Goal: Information Seeking & Learning: Check status

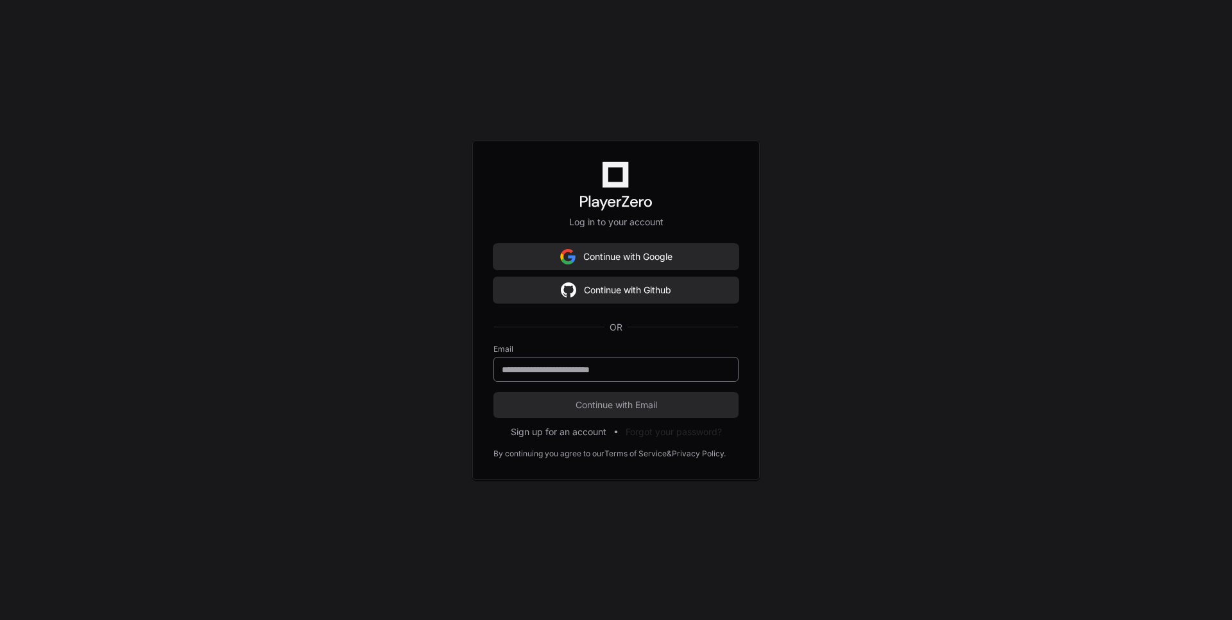
click at [581, 362] on div at bounding box center [616, 369] width 245 height 25
click at [589, 368] on input "email" at bounding box center [616, 369] width 228 height 13
type input "**********"
click at [580, 407] on span "Continue with Email" at bounding box center [616, 405] width 245 height 13
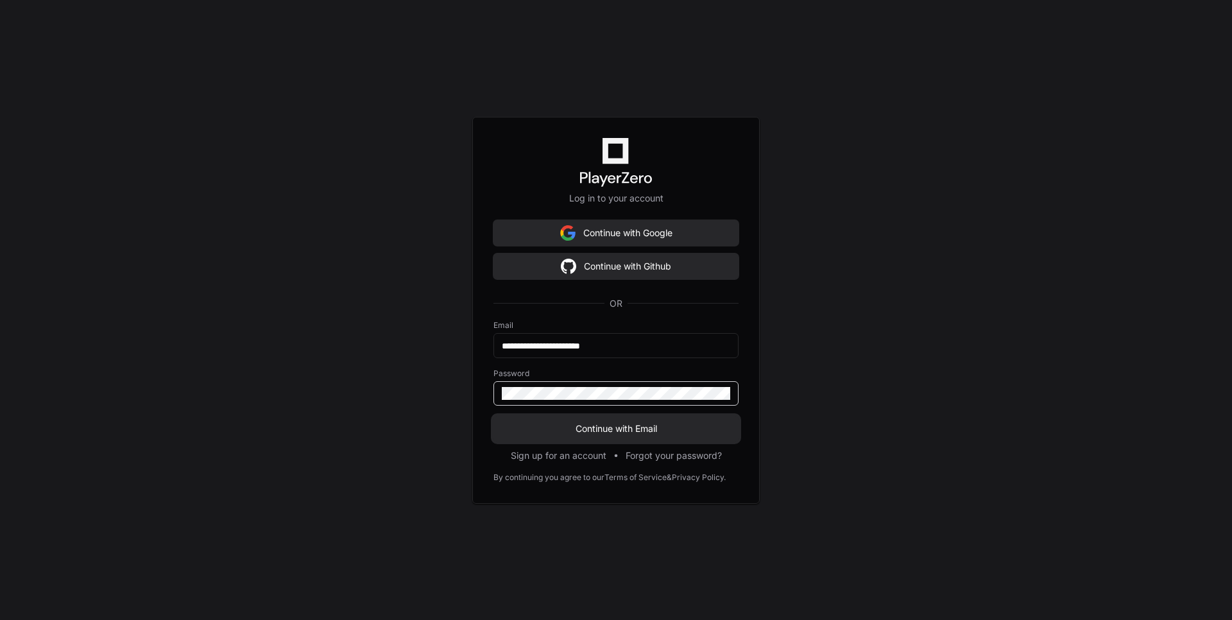
click at [648, 427] on span "Continue with Email" at bounding box center [616, 428] width 245 height 13
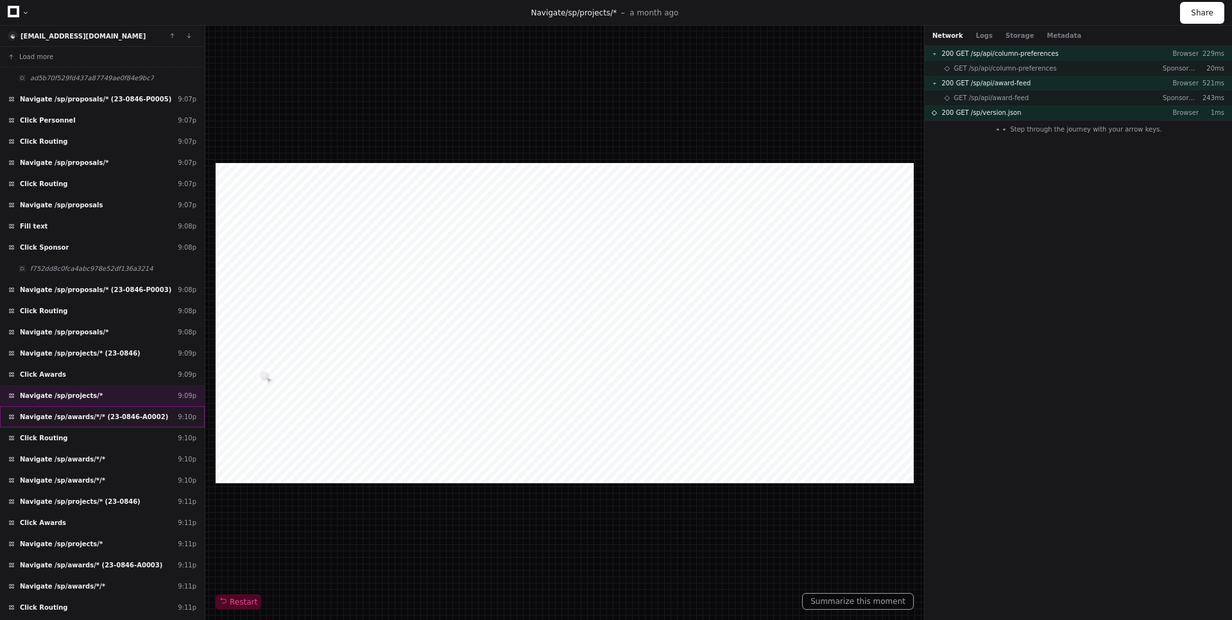
click at [116, 416] on span "Navigate /sp/awards/*/* (23-0846-A0002)" at bounding box center [94, 417] width 148 height 10
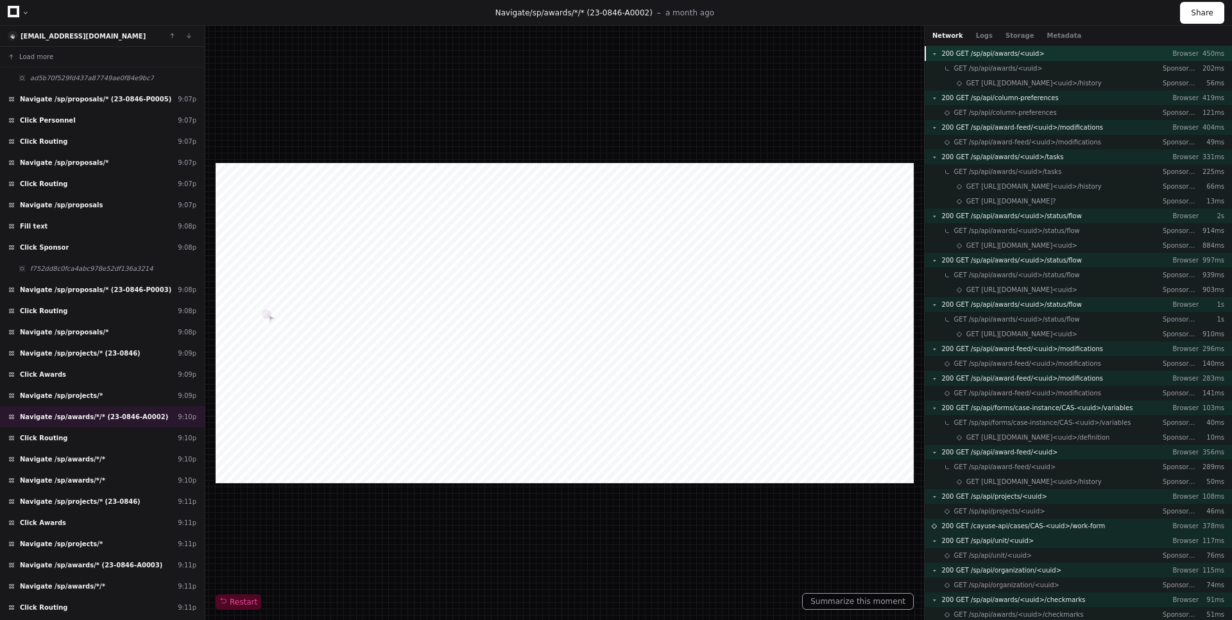
click at [1031, 57] on span "200 GET /sp/api/awards/<uuid>" at bounding box center [993, 54] width 103 height 10
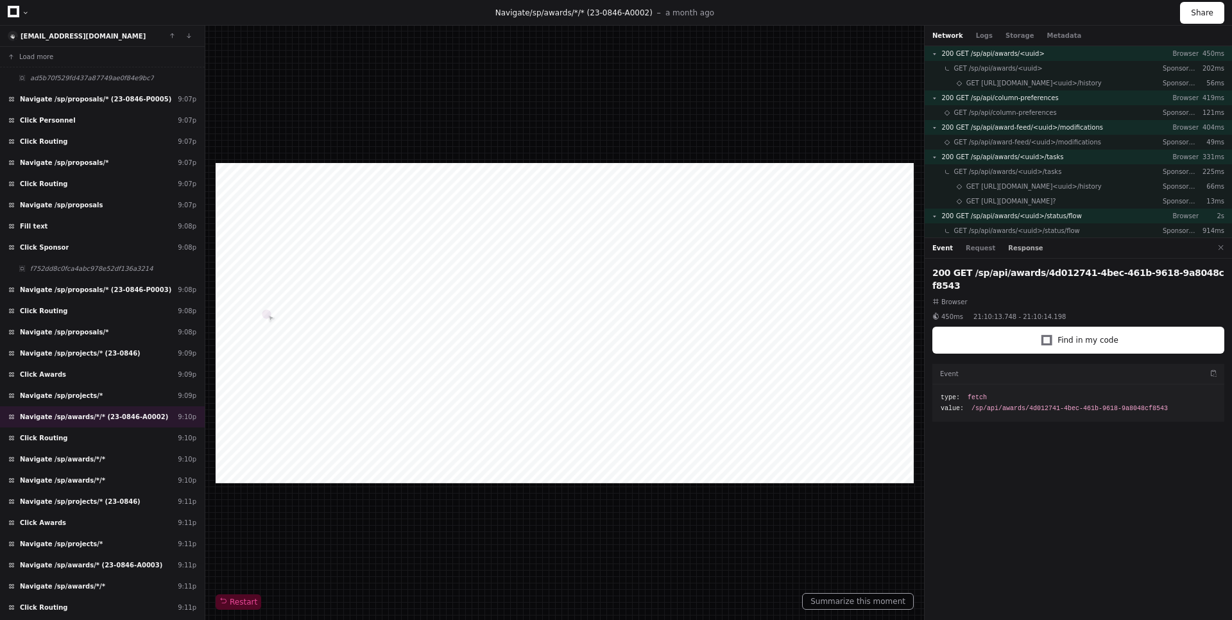
click at [1019, 249] on button "Response" at bounding box center [1025, 248] width 35 height 10
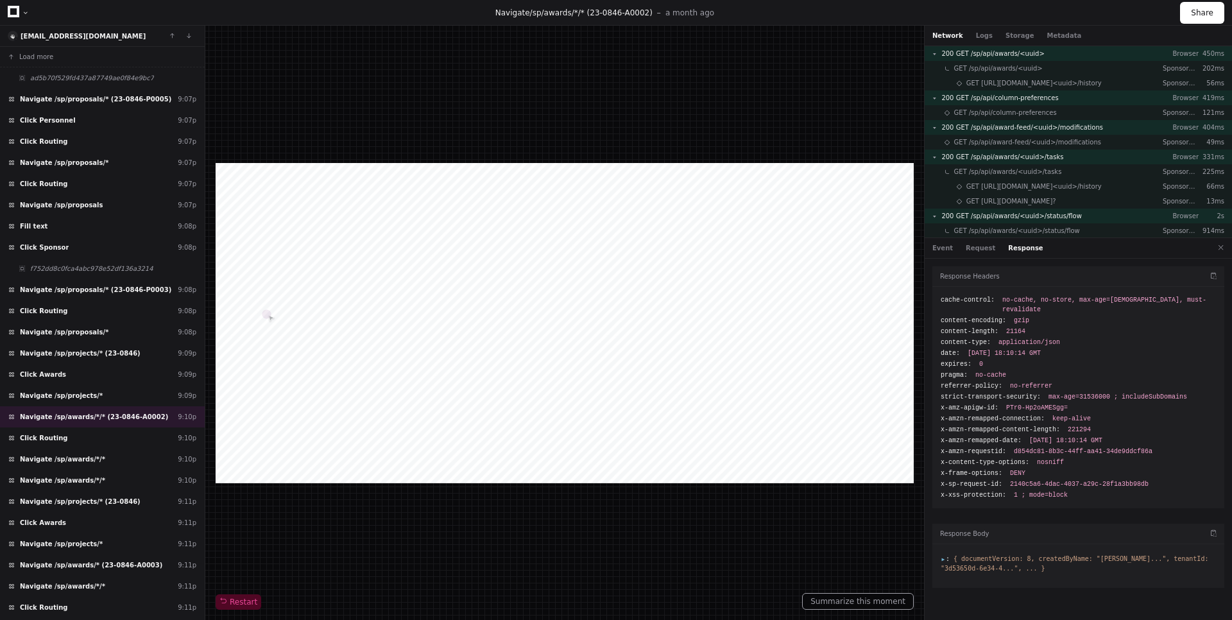
click at [944, 554] on li ": { documentVersion: 8, createdByName: "[PERSON_NAME]...", tenantId: "3d53650d-…" at bounding box center [1078, 563] width 275 height 19
click at [945, 555] on span ":" at bounding box center [945, 558] width 9 height 7
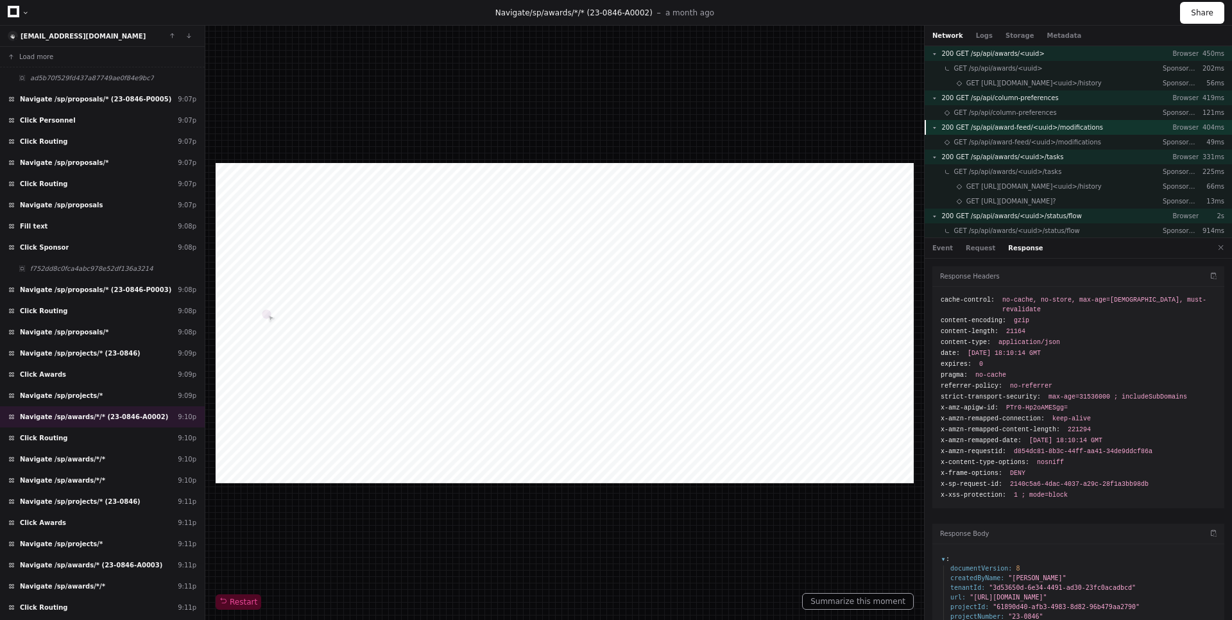
click at [1080, 126] on span "200 GET /sp/api/award-feed/<uuid>/modifications" at bounding box center [1023, 128] width 162 height 10
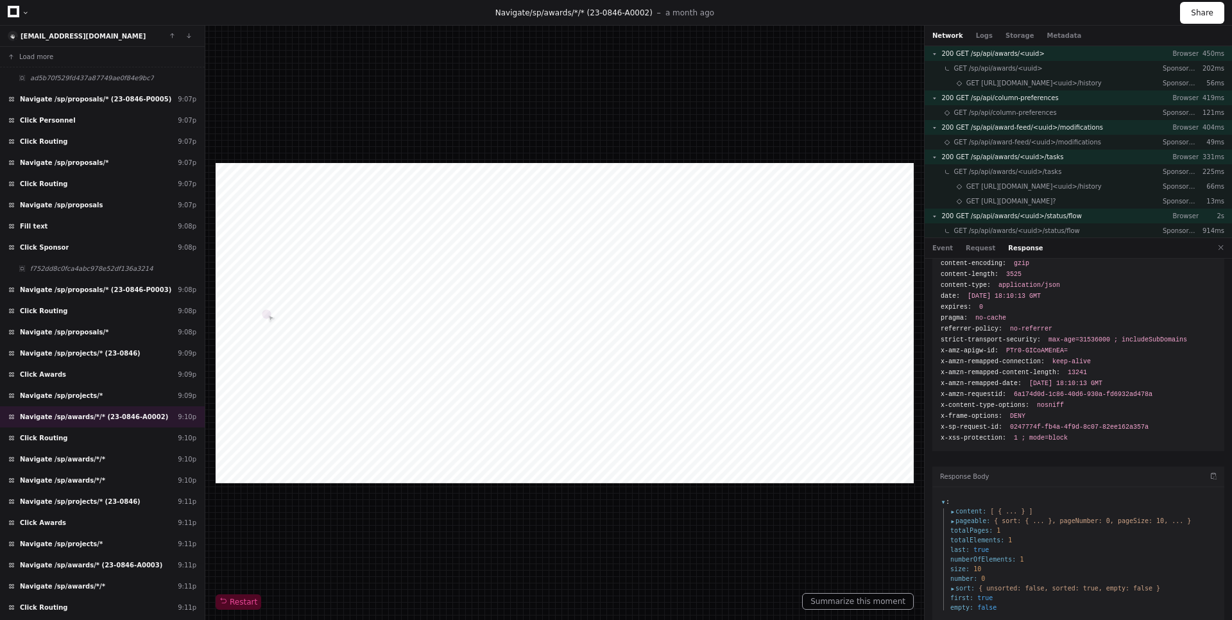
click at [952, 506] on span "content :" at bounding box center [969, 511] width 36 height 10
click at [961, 516] on span "0 :" at bounding box center [966, 521] width 13 height 10
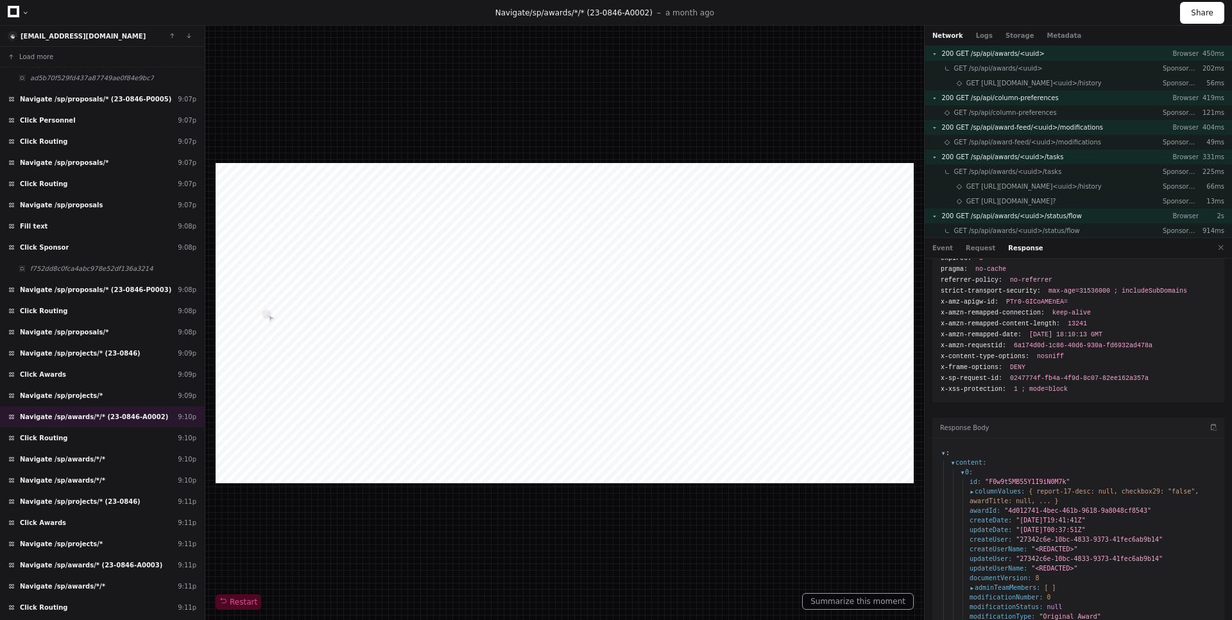
scroll to position [0, 0]
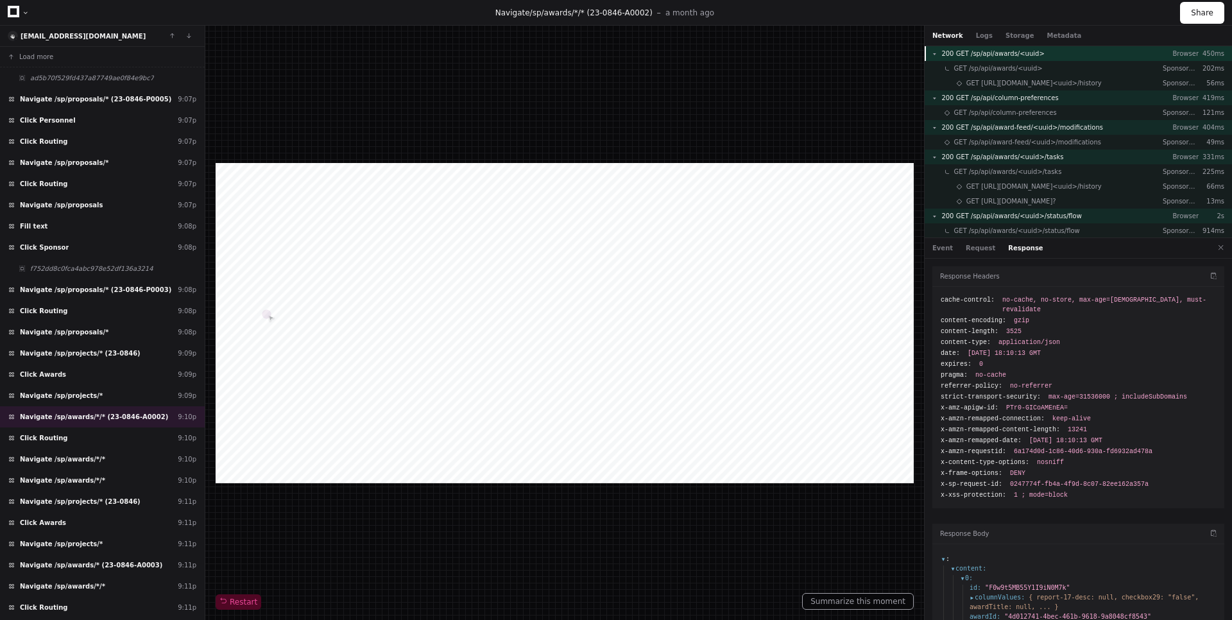
click at [995, 58] on span "200 GET /sp/api/awards/<uuid>" at bounding box center [993, 54] width 103 height 10
click at [938, 248] on button "Event" at bounding box center [943, 248] width 21 height 10
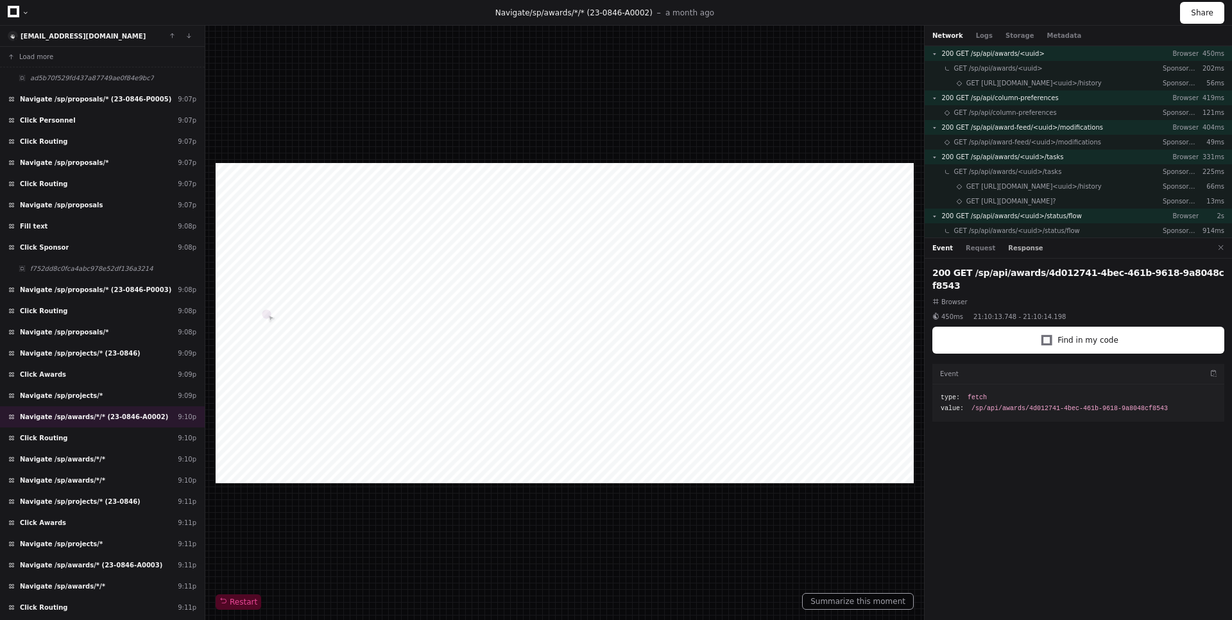
click at [1008, 245] on button "Response" at bounding box center [1025, 248] width 35 height 10
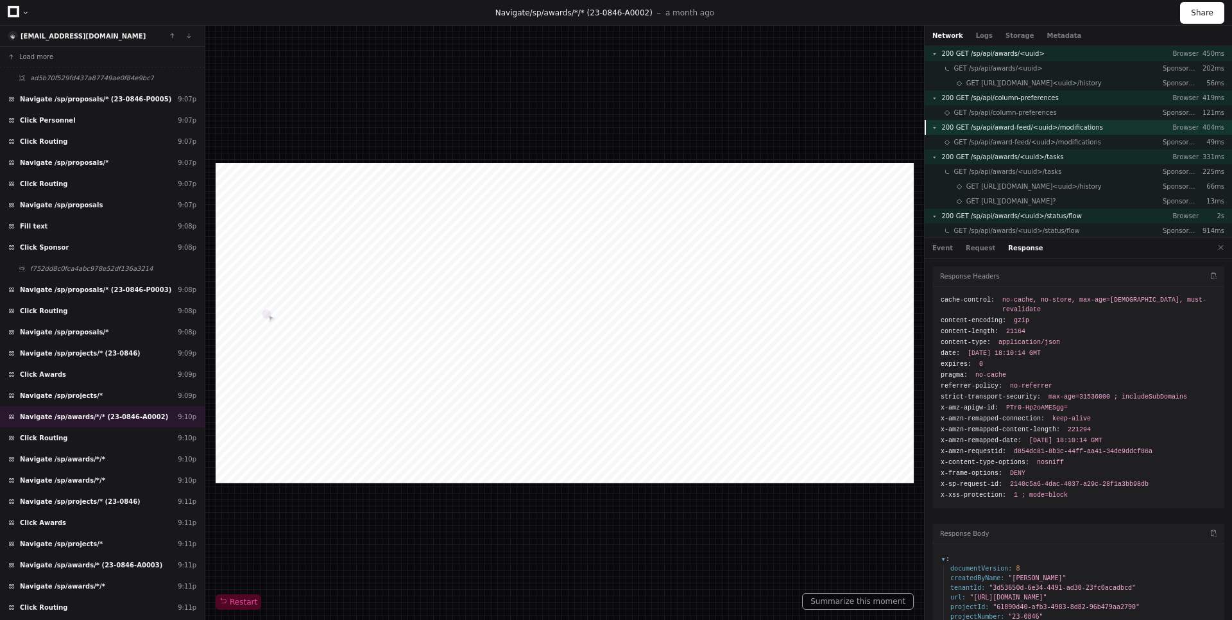
click at [1058, 131] on span "200 GET /sp/api/award-feed/<uuid>/modifications" at bounding box center [1023, 128] width 162 height 10
click at [949, 252] on button "Event" at bounding box center [943, 248] width 21 height 10
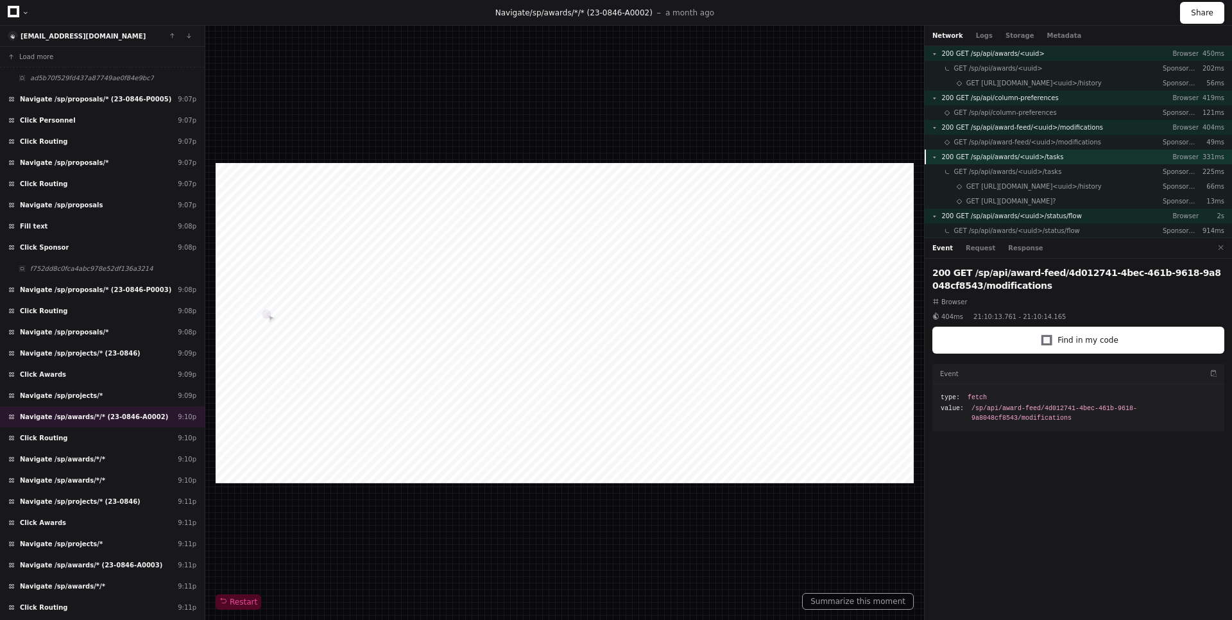
click at [1062, 159] on div "200 GET /sp/api/awards/<uuid>/tasks Browser 331ms" at bounding box center [1078, 157] width 307 height 15
click at [1058, 212] on span "200 GET /sp/api/awards/<uuid>/status/flow" at bounding box center [1012, 216] width 140 height 10
click at [1225, 248] on button at bounding box center [1221, 247] width 17 height 17
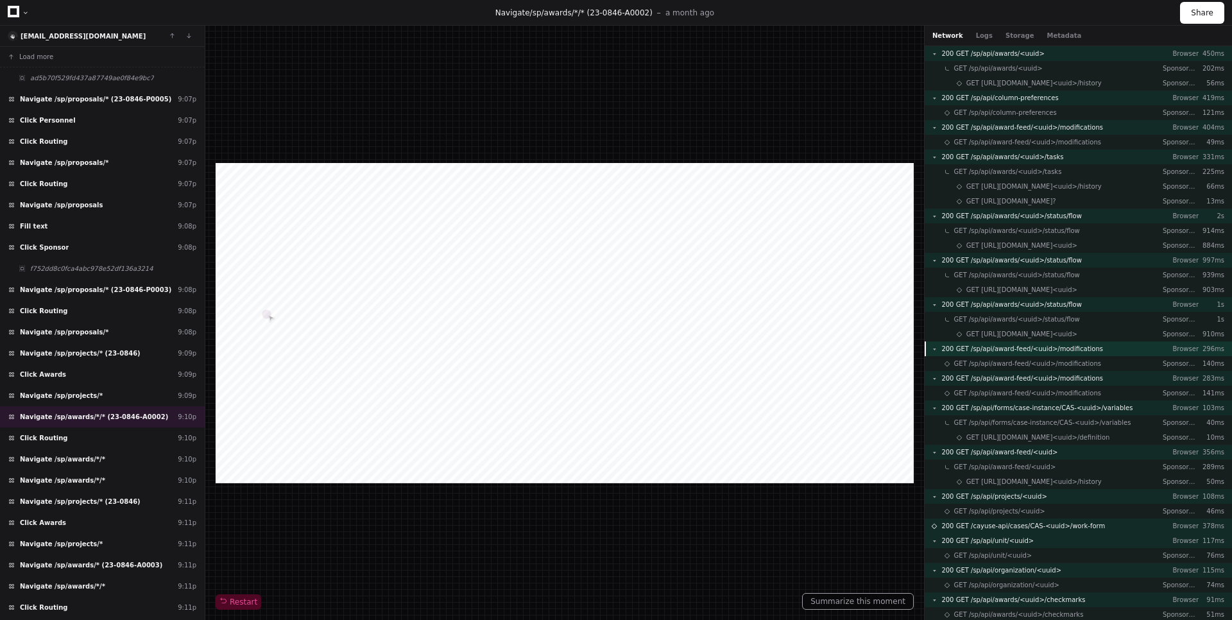
click at [1053, 352] on span "200 GET /sp/api/award-feed/<uuid>/modifications" at bounding box center [1023, 349] width 162 height 10
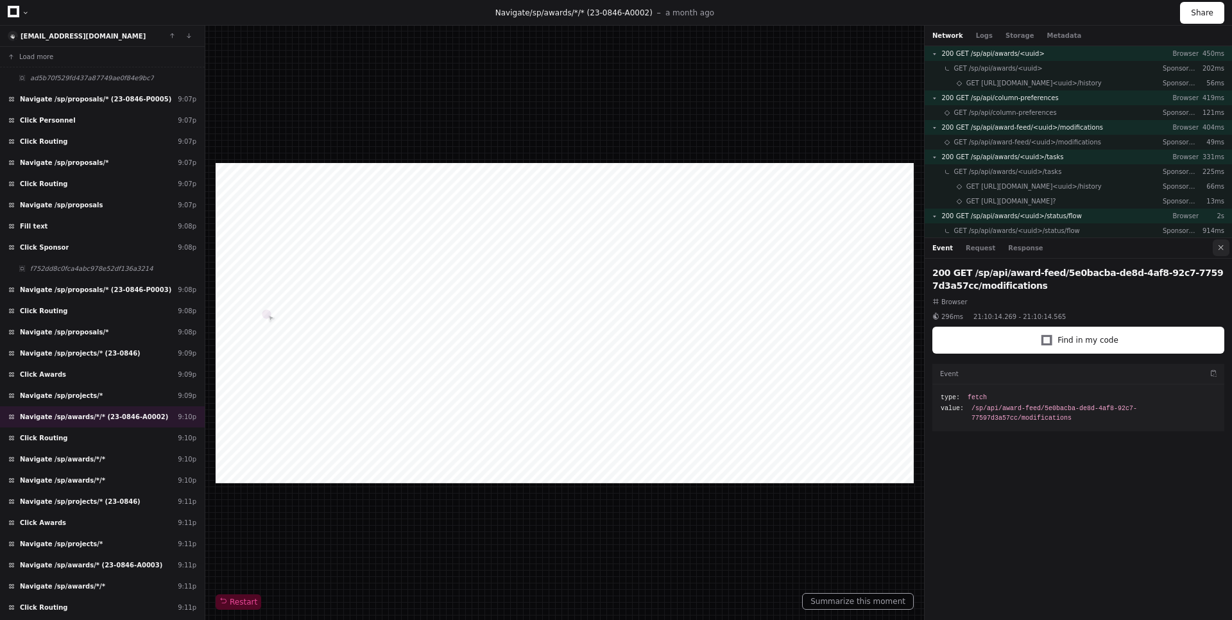
click at [1216, 248] on button at bounding box center [1221, 247] width 17 height 17
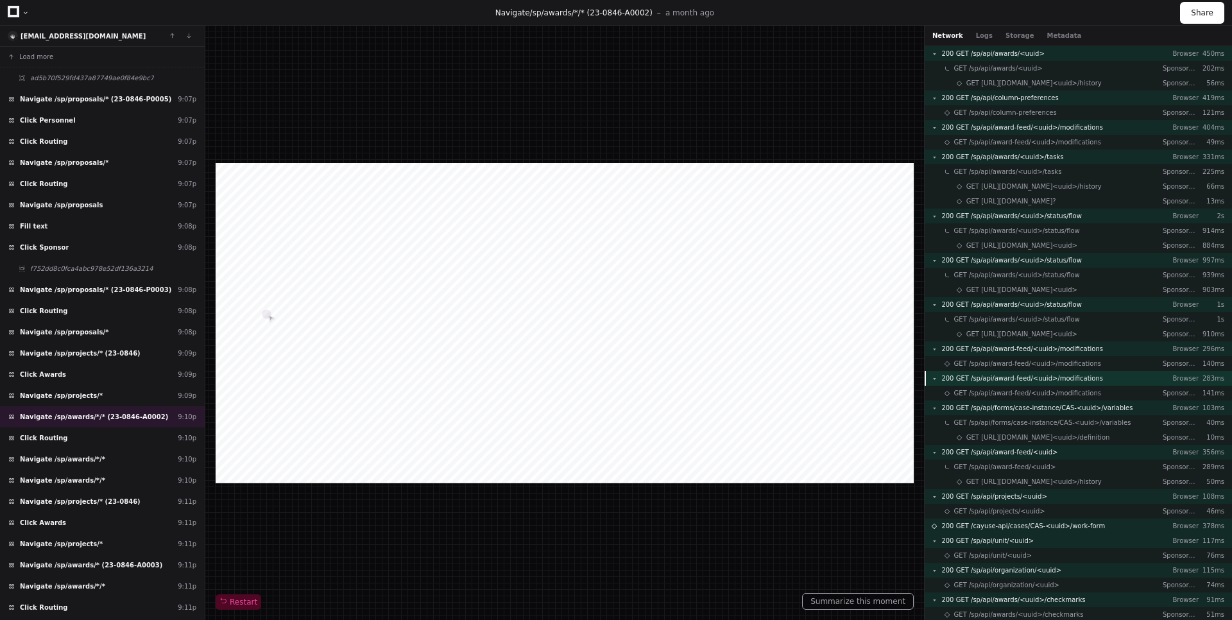
click at [1076, 379] on span "200 GET /sp/api/award-feed/<uuid>/modifications" at bounding box center [1023, 379] width 162 height 10
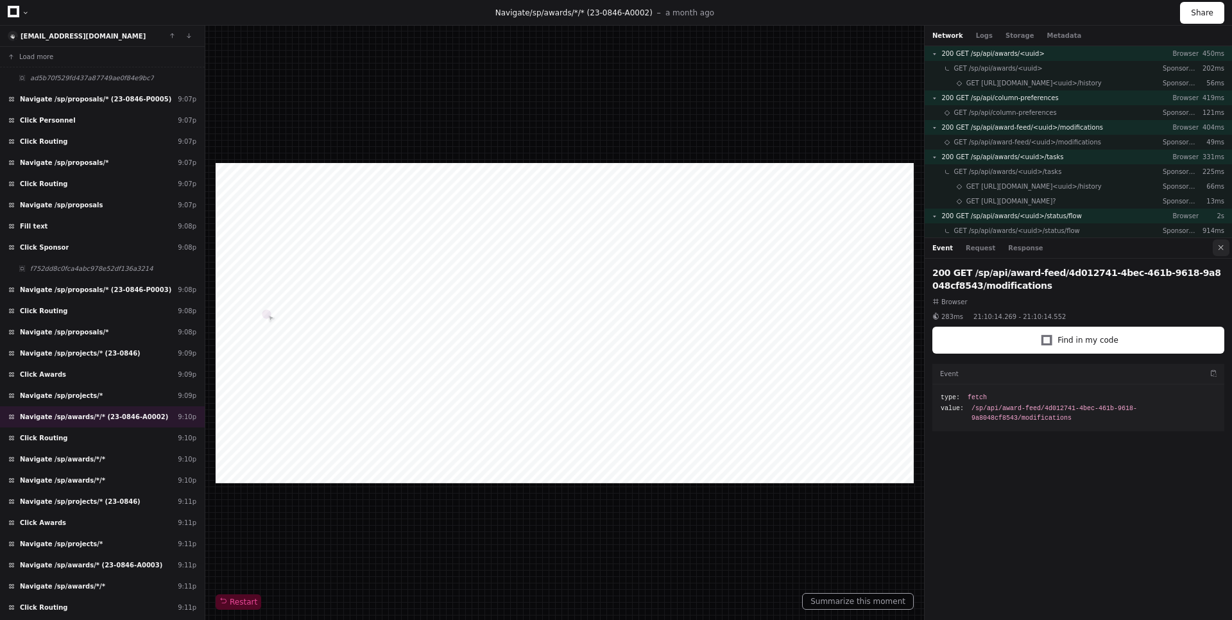
click at [1220, 252] on button at bounding box center [1221, 247] width 17 height 17
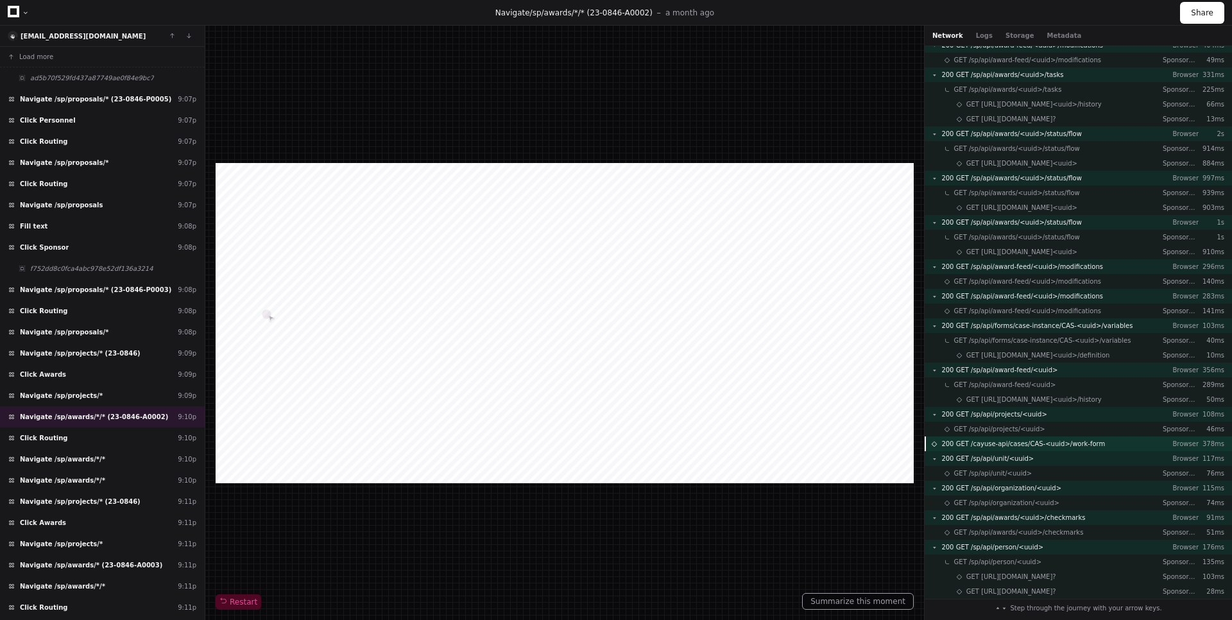
scroll to position [83, 0]
click at [31, 433] on span "Click Routing" at bounding box center [43, 438] width 47 height 10
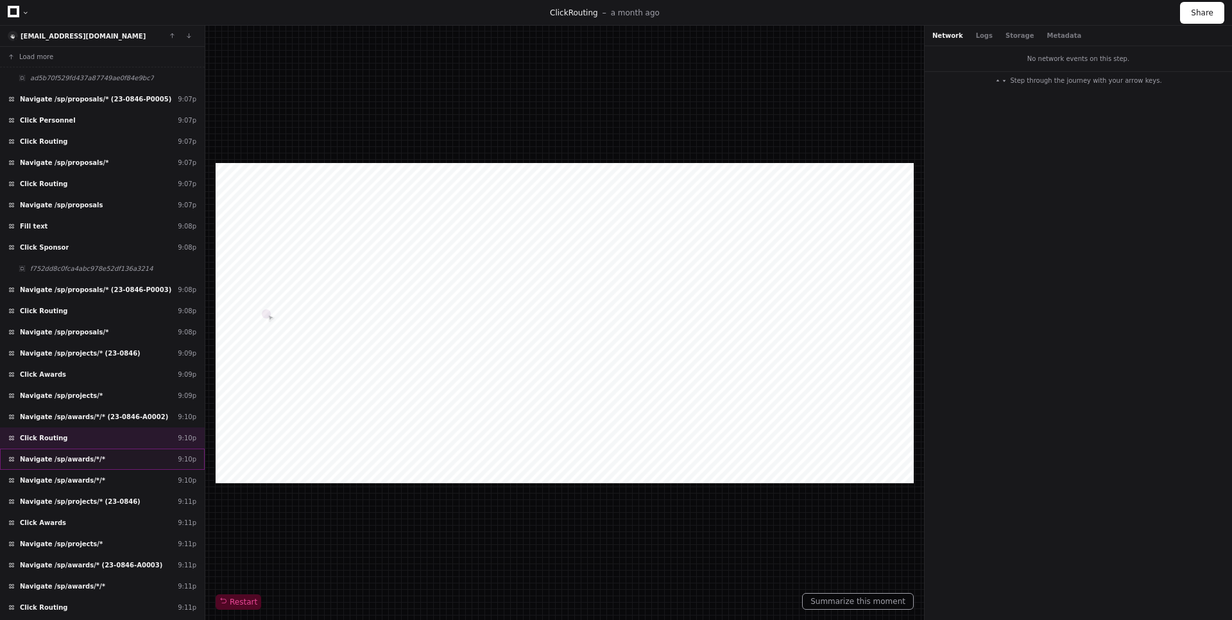
click at [44, 456] on span "Navigate /sp/awards/*/*" at bounding box center [62, 459] width 85 height 10
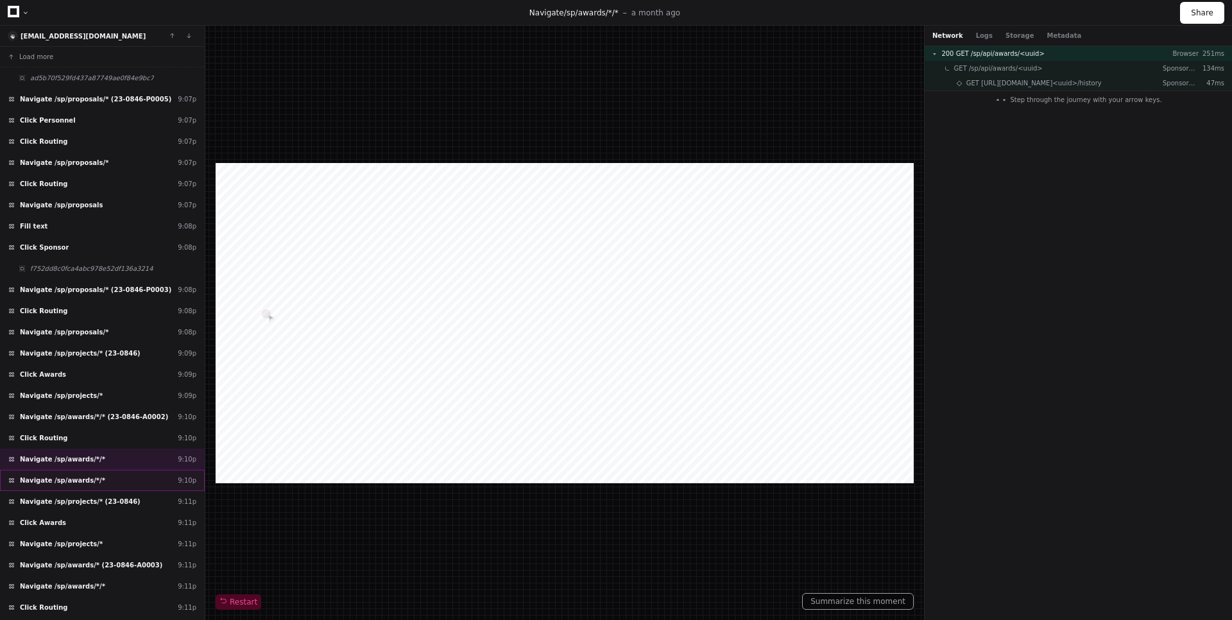
click at [51, 480] on span "Navigate /sp/awards/*/*" at bounding box center [62, 481] width 85 height 10
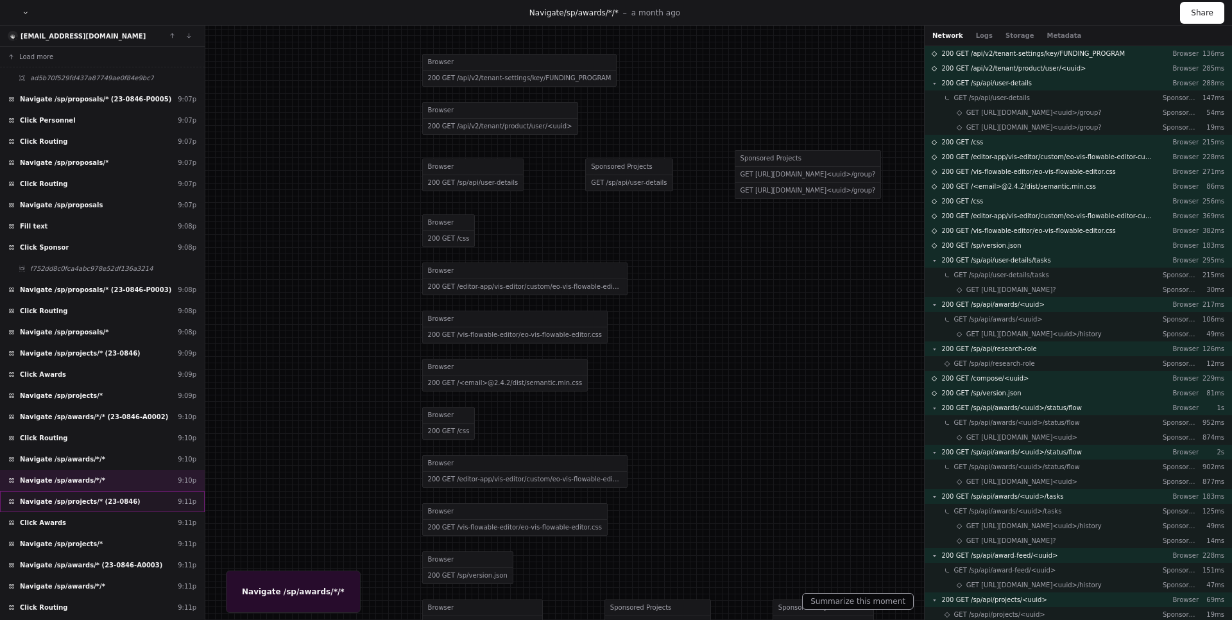
click at [57, 495] on div "Navigate /sp/projects/* (23-0846) 9:11p" at bounding box center [102, 501] width 205 height 21
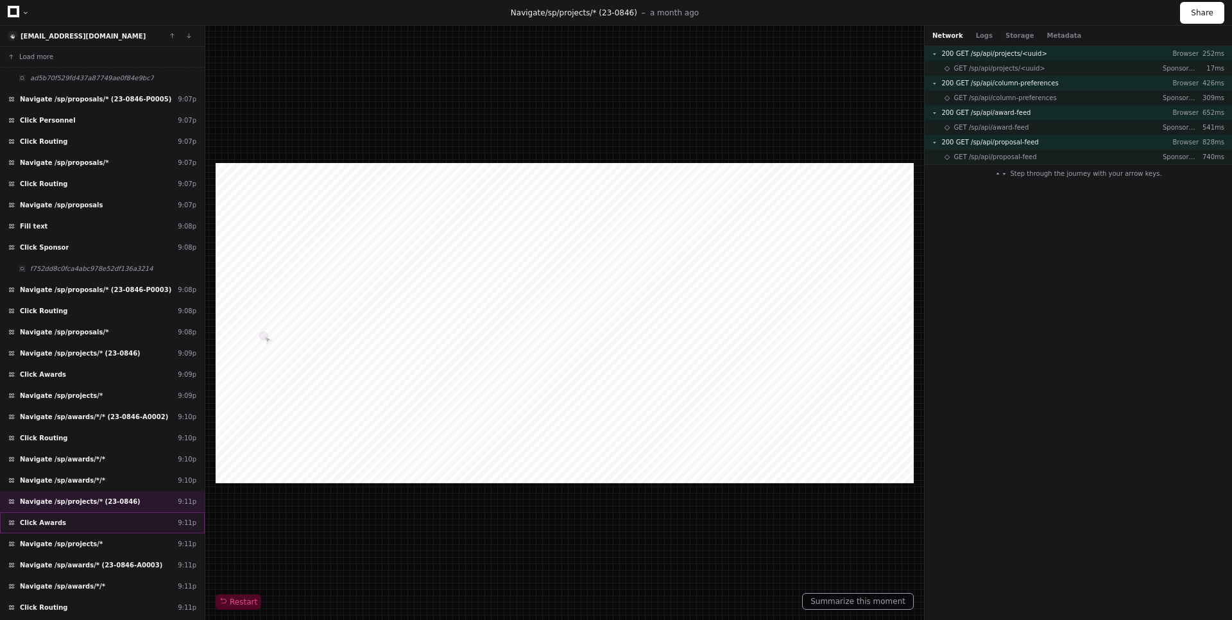
click at [54, 515] on div "Click Awards 9:11p" at bounding box center [102, 522] width 205 height 21
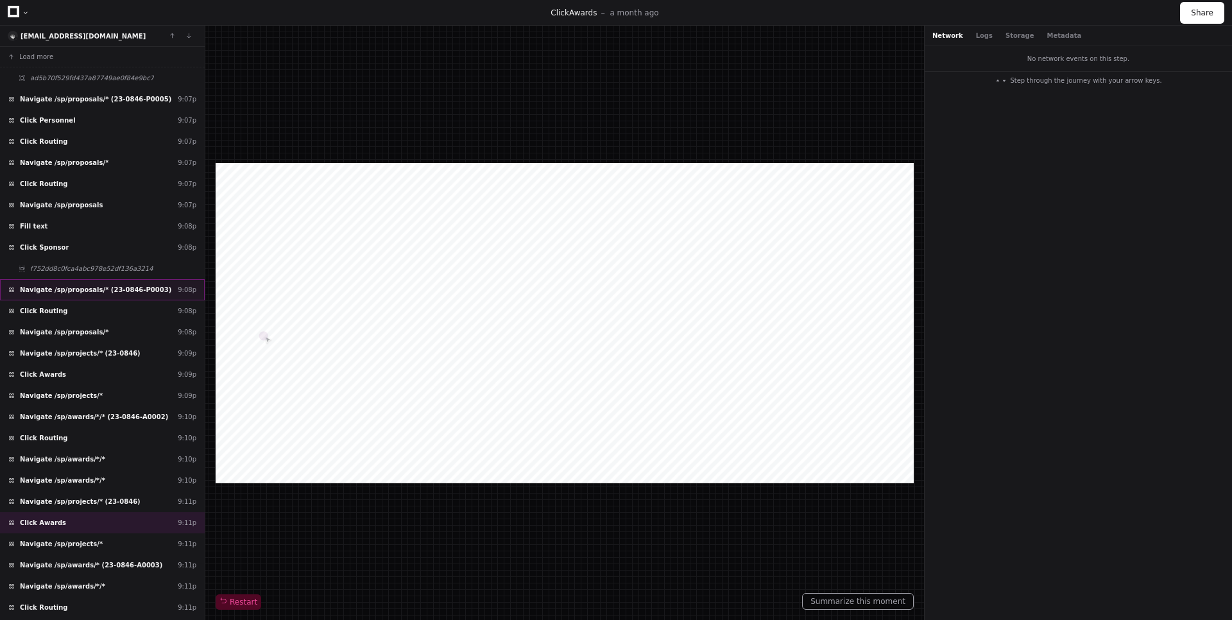
click at [128, 291] on span "Navigate /sp/proposals/* (23-0846-P0003)" at bounding box center [95, 290] width 151 height 10
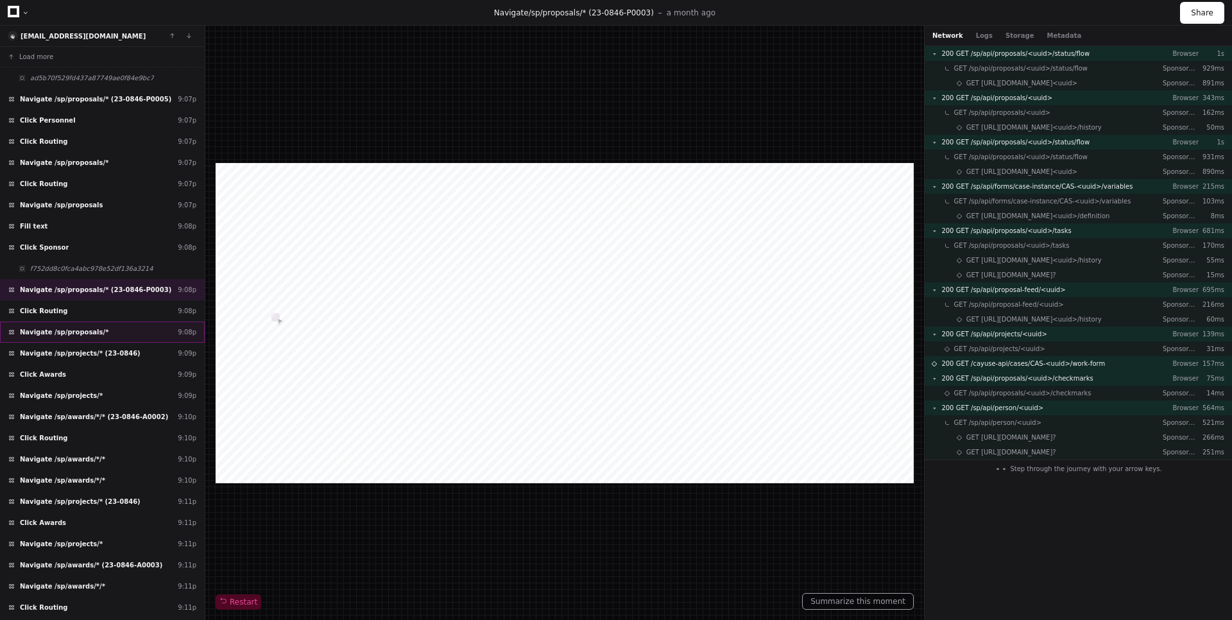
click at [124, 335] on div "Navigate /sp/proposals/* 9:08p" at bounding box center [102, 332] width 205 height 21
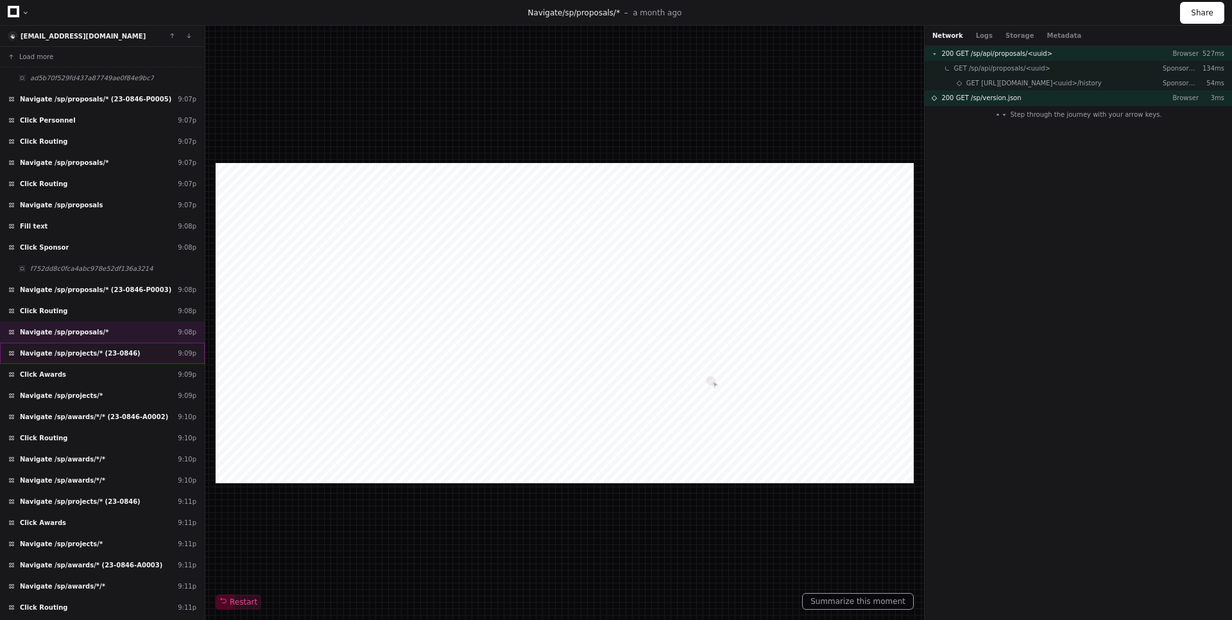
click at [130, 352] on div "Navigate /sp/projects/* (23-0846) 9:09p" at bounding box center [102, 353] width 205 height 21
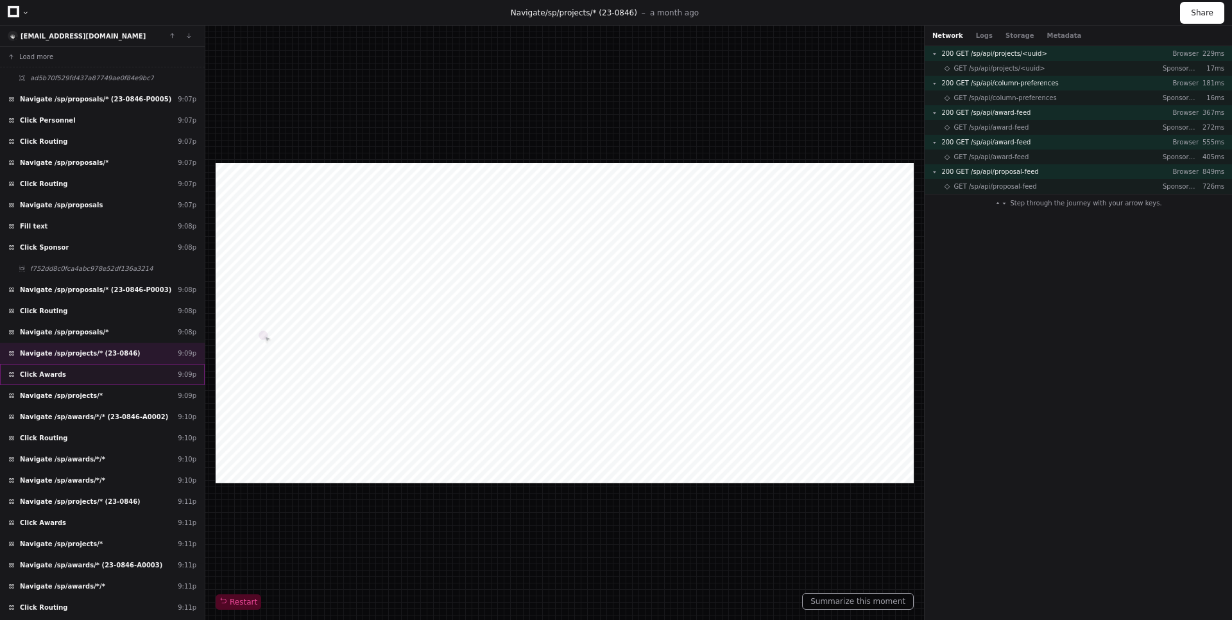
click at [117, 372] on div "Click Awards 9:09p" at bounding box center [102, 374] width 205 height 21
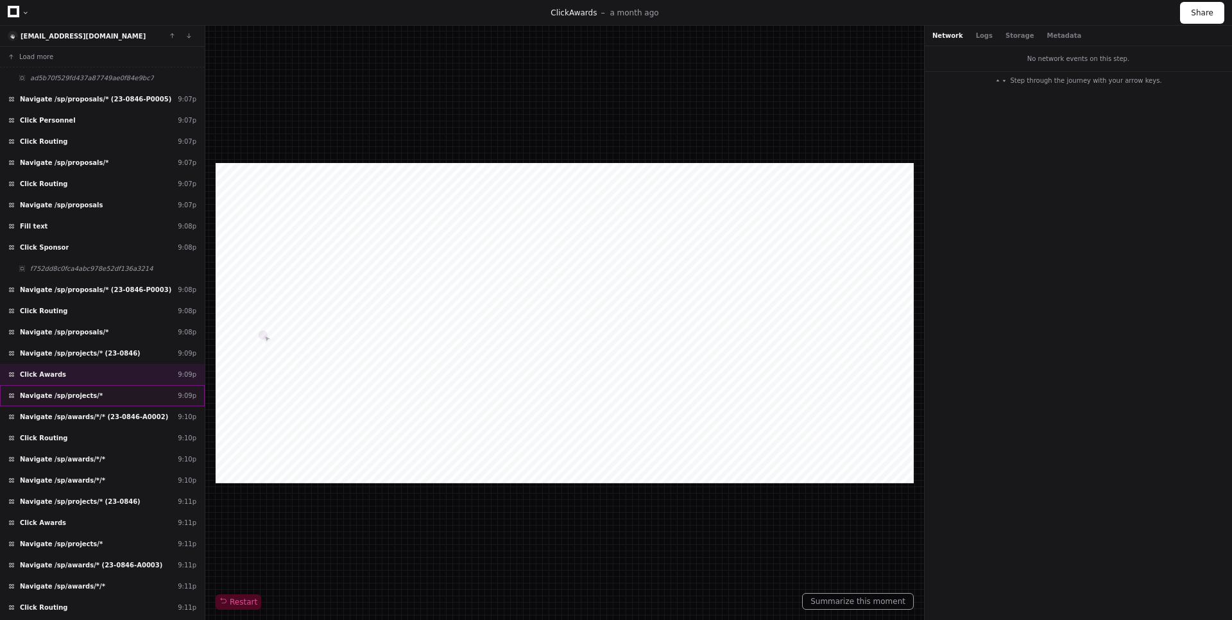
click at [106, 392] on div "Navigate /sp/projects/* 9:09p" at bounding box center [102, 395] width 205 height 21
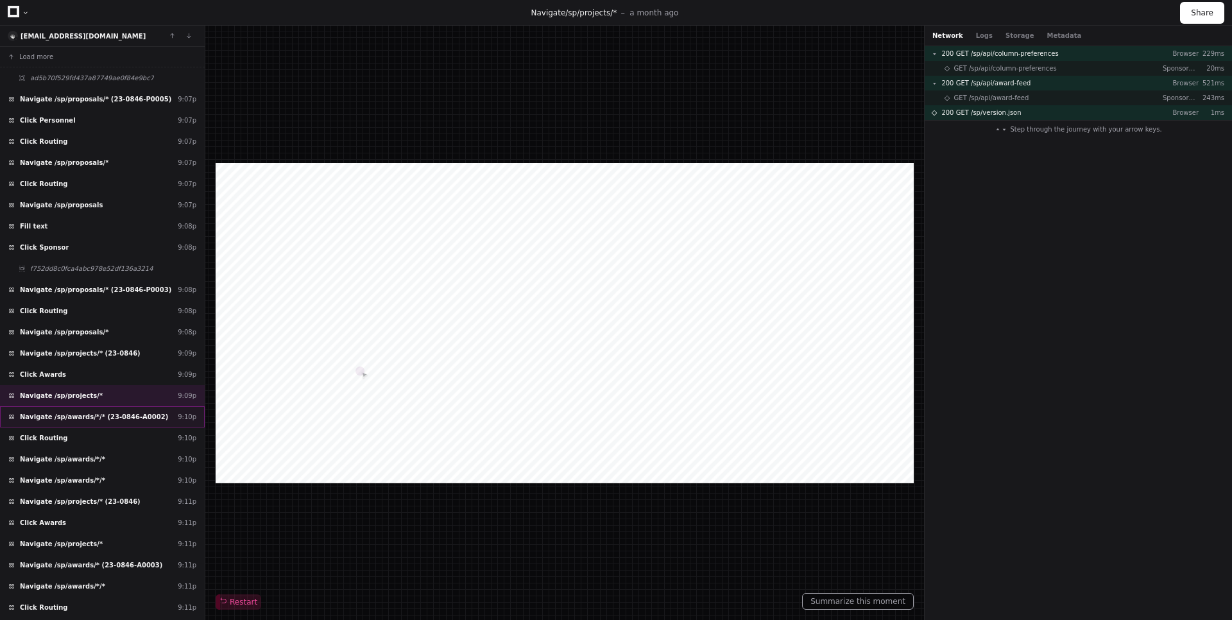
click at [96, 409] on div "Navigate /sp/awards/*/* (23-0846-A0002) 9:10p" at bounding box center [102, 416] width 205 height 21
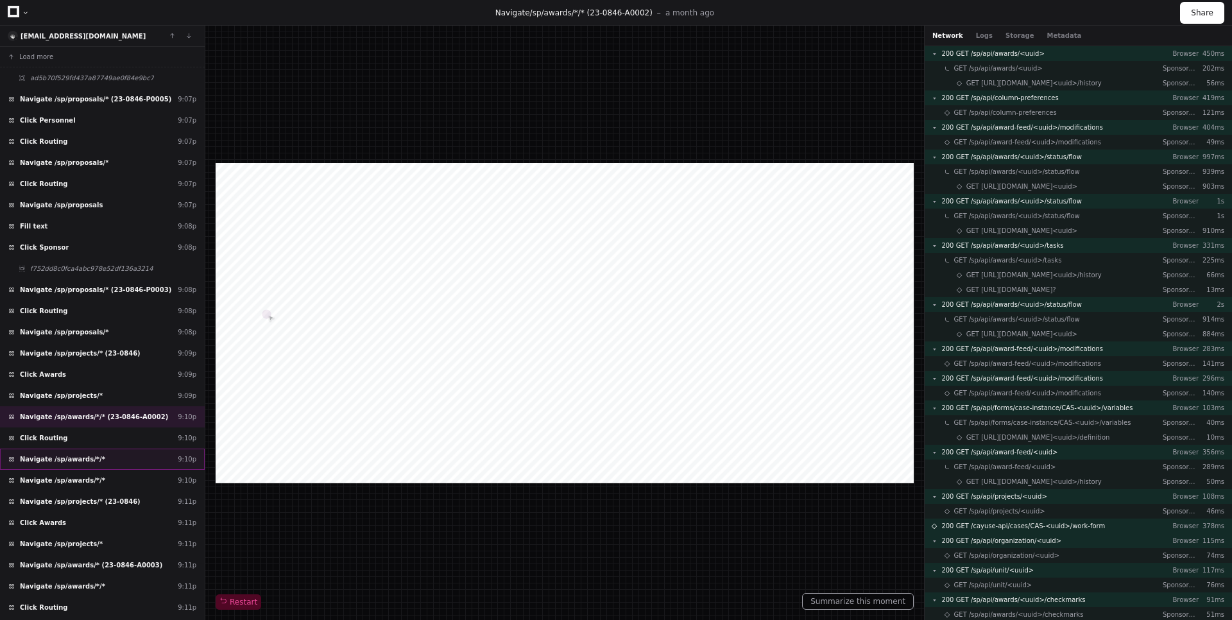
click at [94, 453] on div "Navigate /sp/awards/*/* 9:10p" at bounding box center [102, 459] width 205 height 21
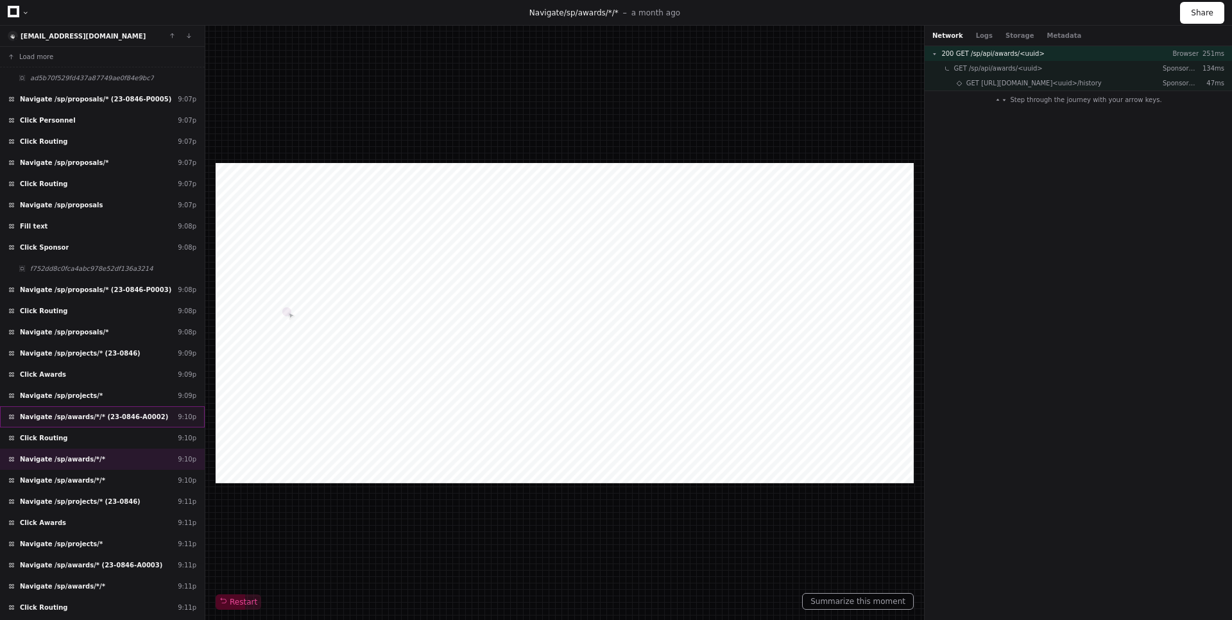
click at [105, 419] on span "Navigate /sp/awards/*/* (23-0846-A0002)" at bounding box center [94, 417] width 148 height 10
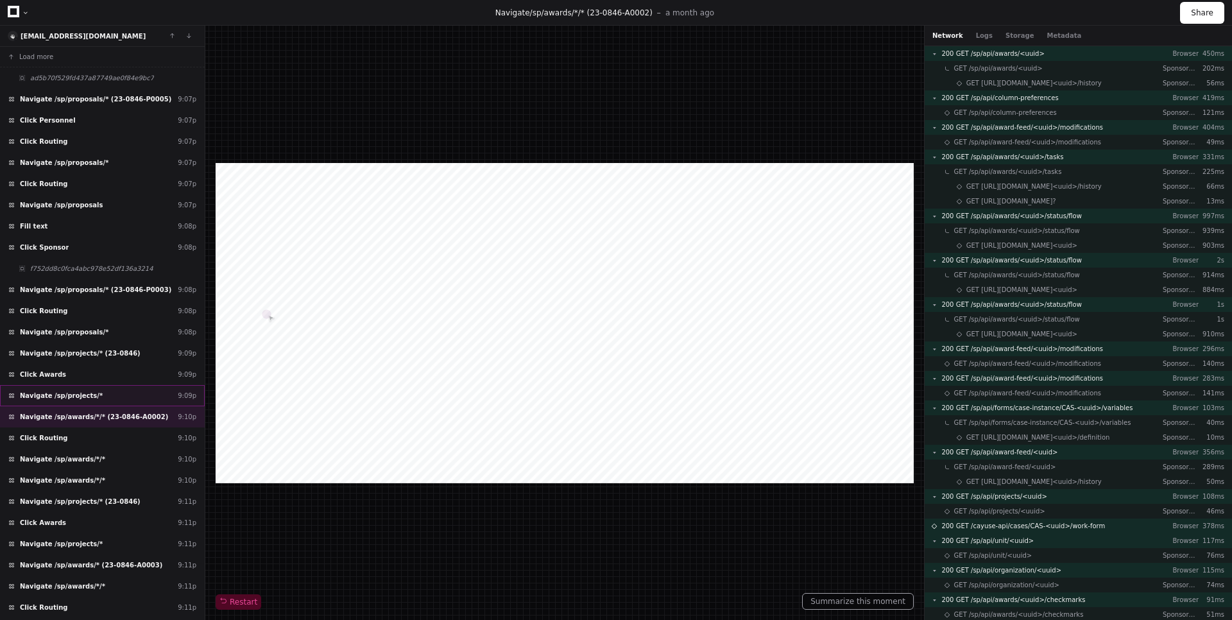
click at [77, 395] on span "Navigate /sp/projects/*" at bounding box center [61, 396] width 83 height 10
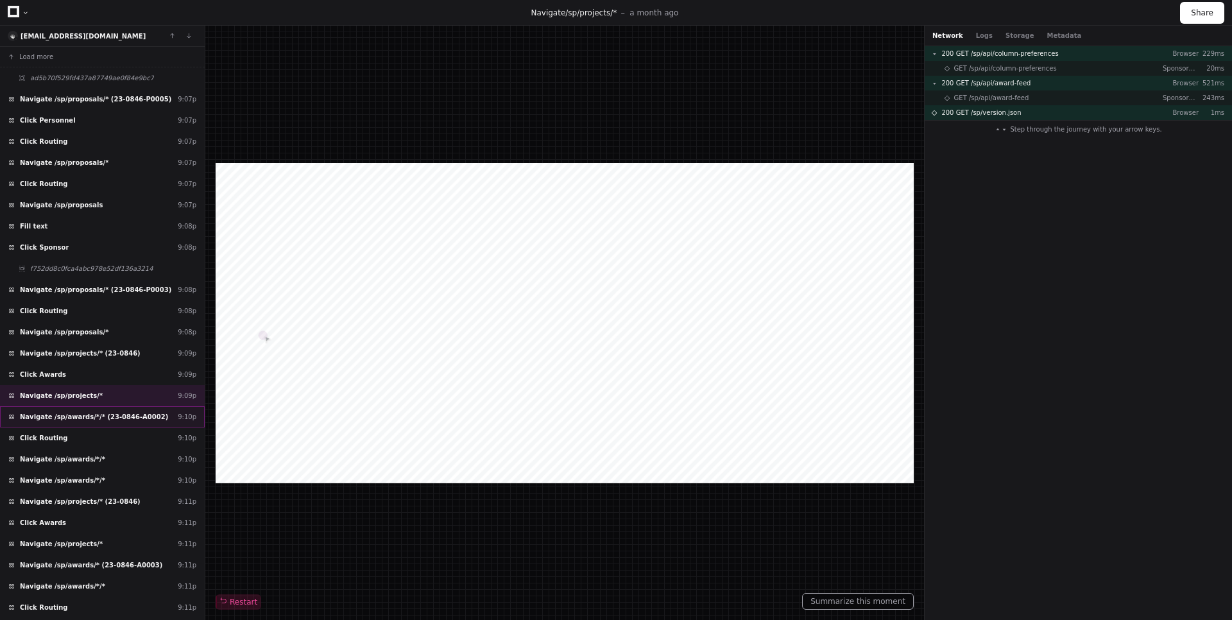
click at [73, 416] on span "Navigate /sp/awards/*/* (23-0846-A0002)" at bounding box center [94, 417] width 148 height 10
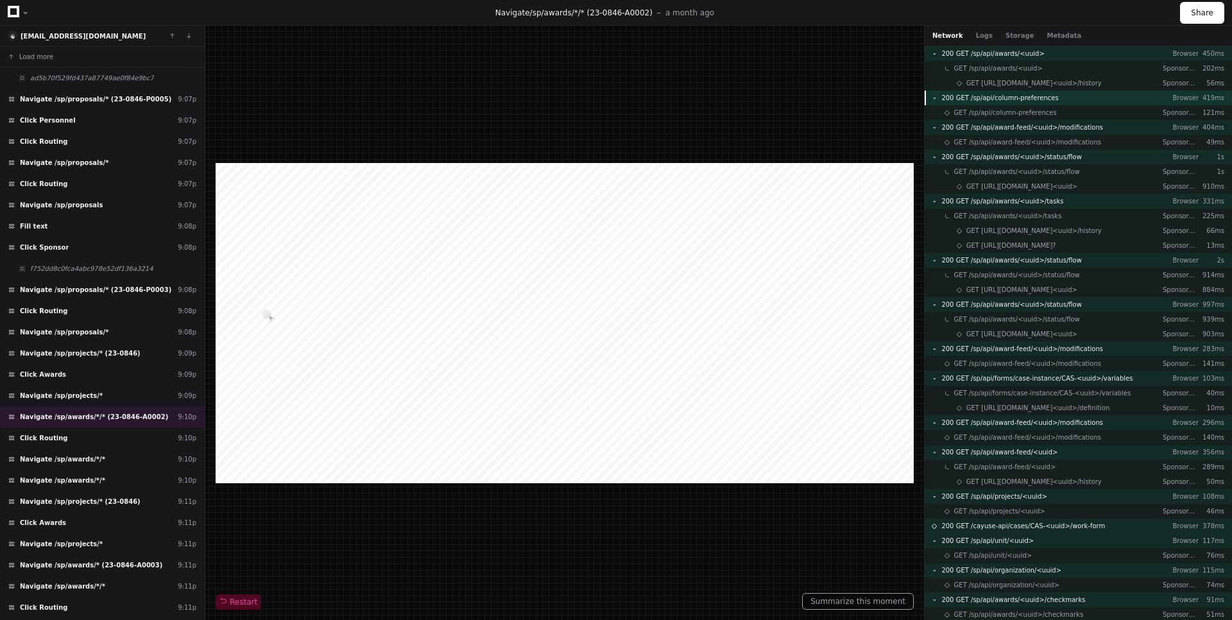
click at [1044, 98] on span "200 GET /sp/api/column-preferences" at bounding box center [1000, 98] width 117 height 10
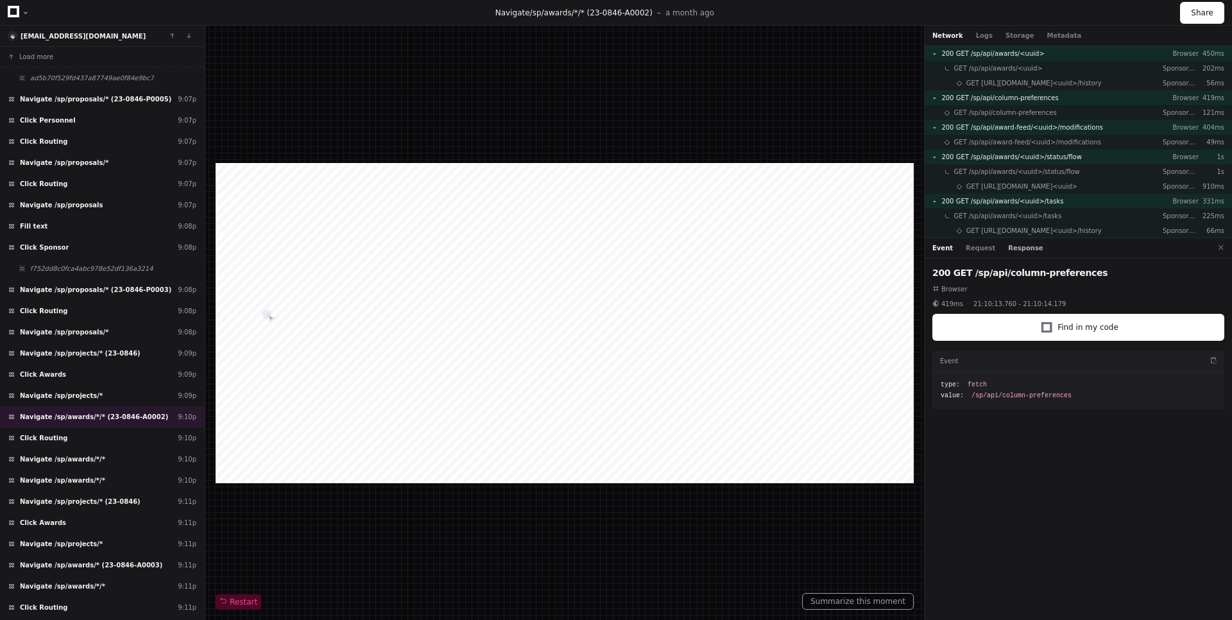
click at [1022, 252] on button "Response" at bounding box center [1025, 248] width 35 height 10
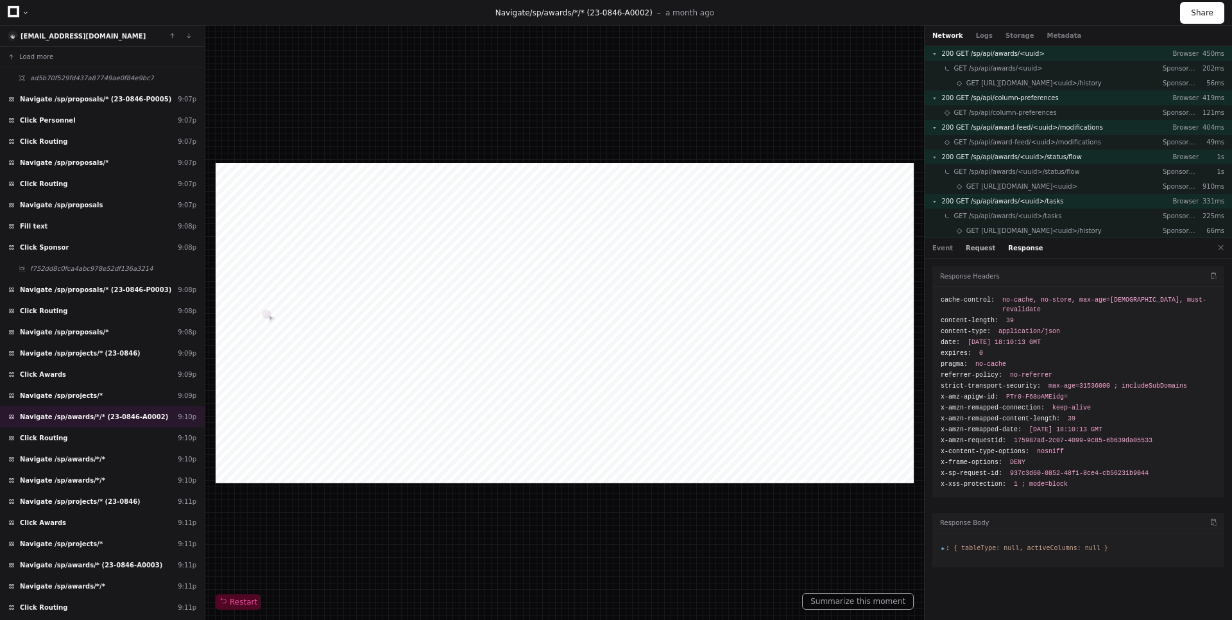
click at [978, 250] on button "Request" at bounding box center [981, 248] width 30 height 10
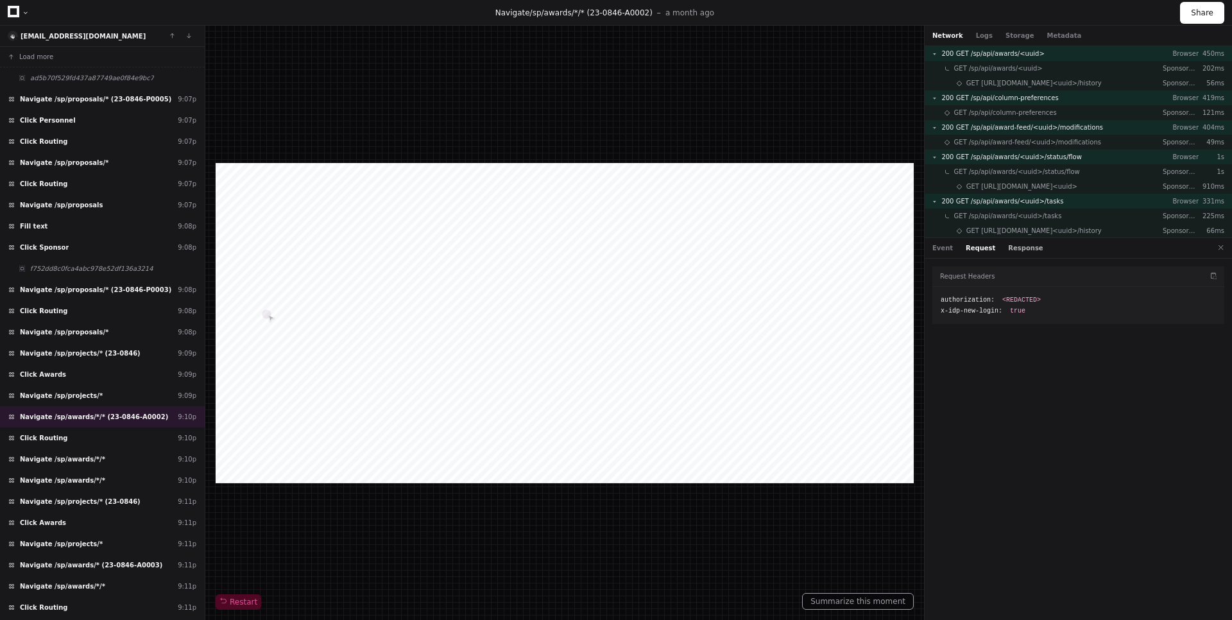
click at [1008, 249] on button "Response" at bounding box center [1025, 248] width 35 height 10
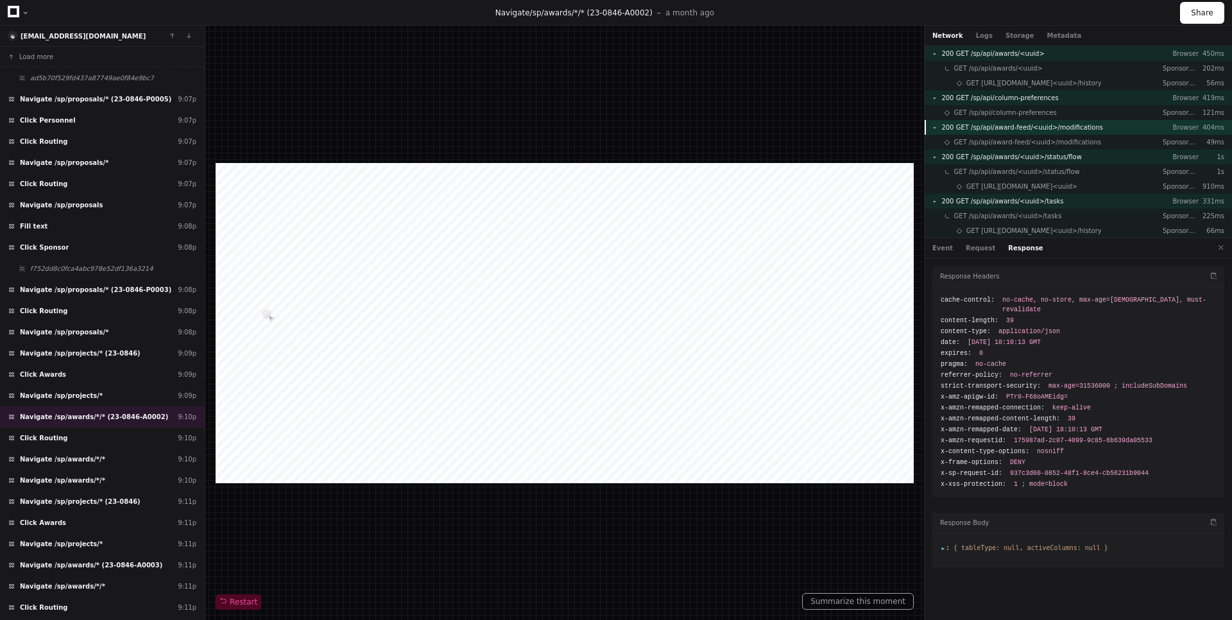
click at [1084, 129] on span "200 GET /sp/api/award-feed/<uuid>/modifications" at bounding box center [1023, 128] width 162 height 10
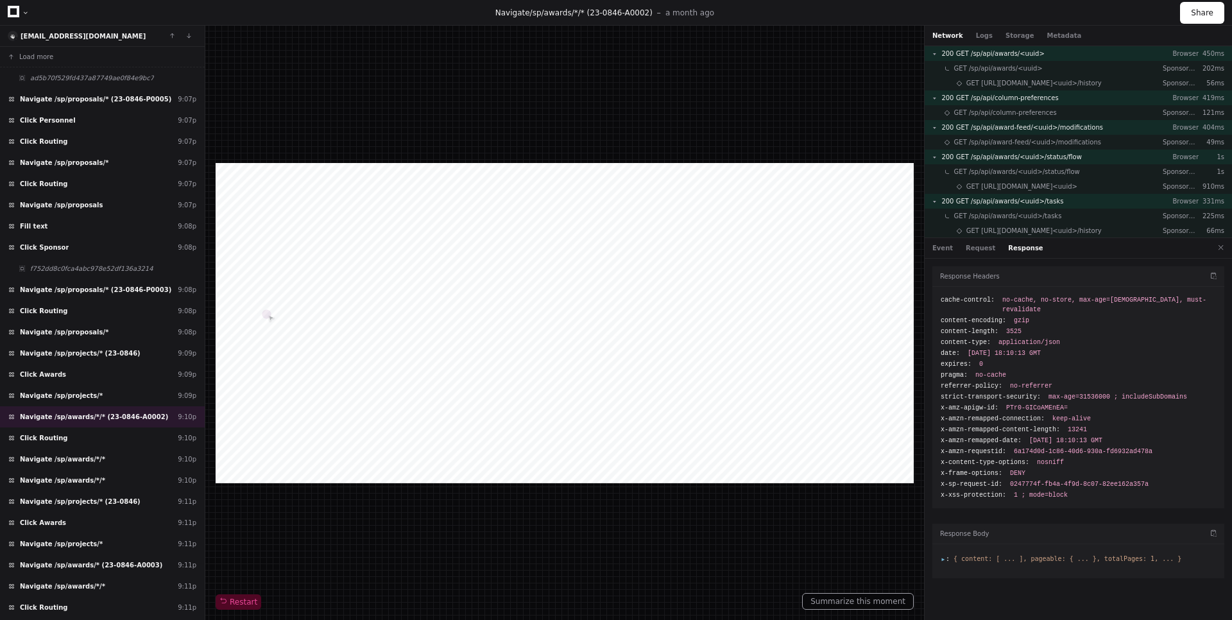
click at [942, 555] on span ":" at bounding box center [945, 558] width 9 height 7
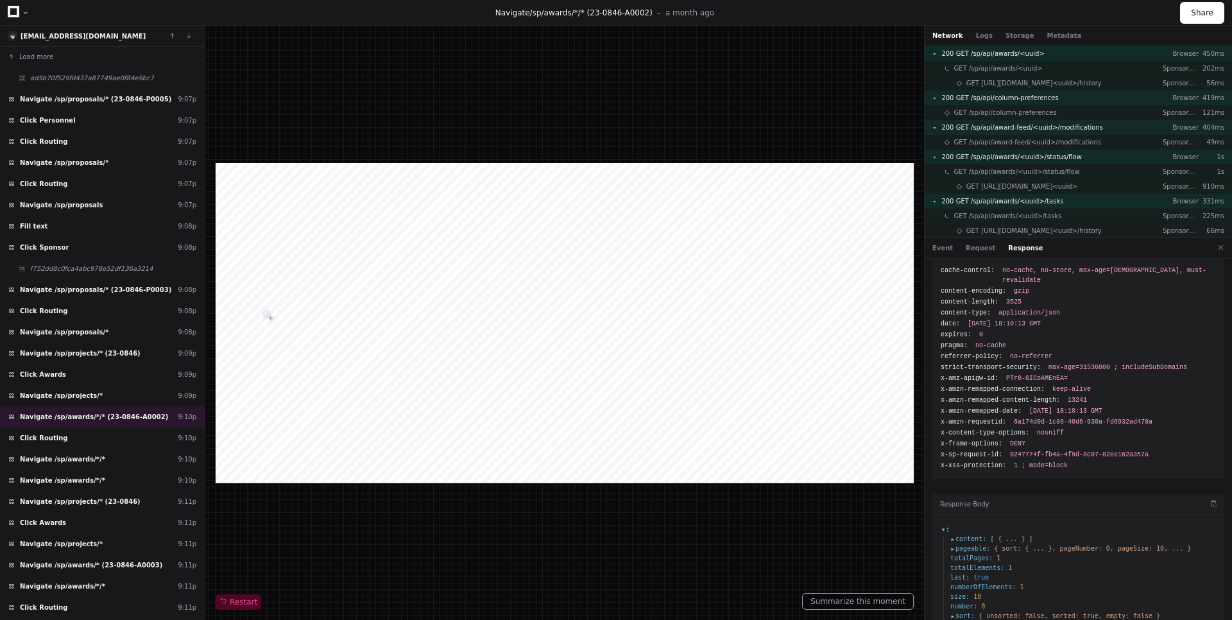
scroll to position [57, 0]
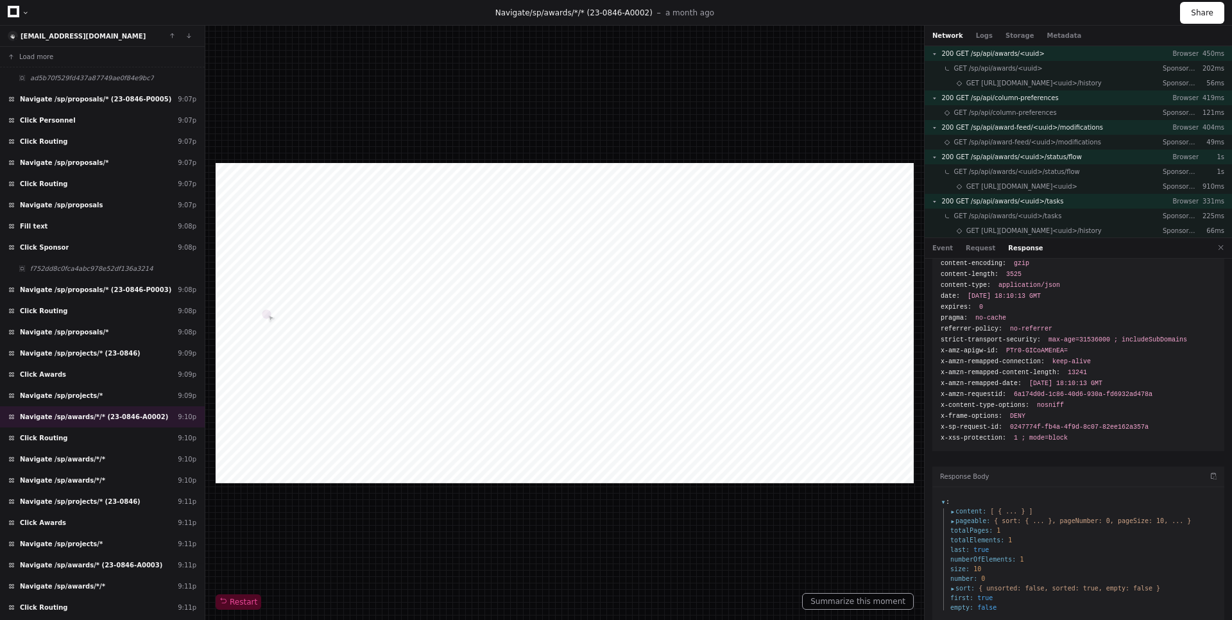
click at [952, 506] on span "content :" at bounding box center [969, 511] width 36 height 10
click at [961, 516] on span "0 :" at bounding box center [966, 521] width 13 height 10
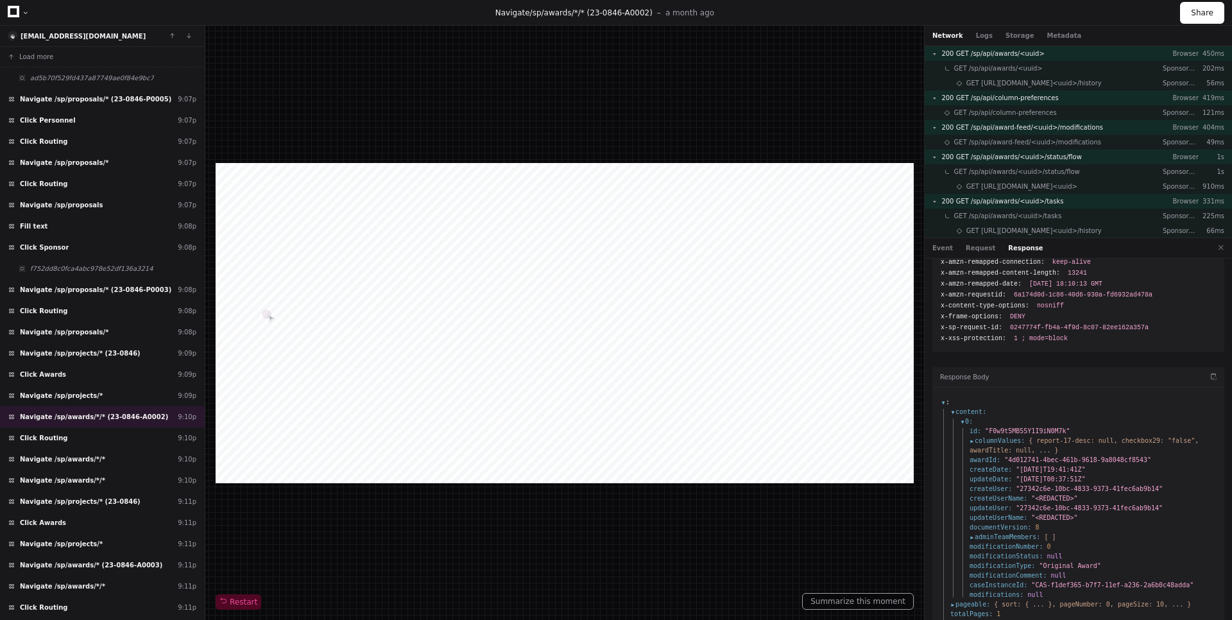
scroll to position [211, 0]
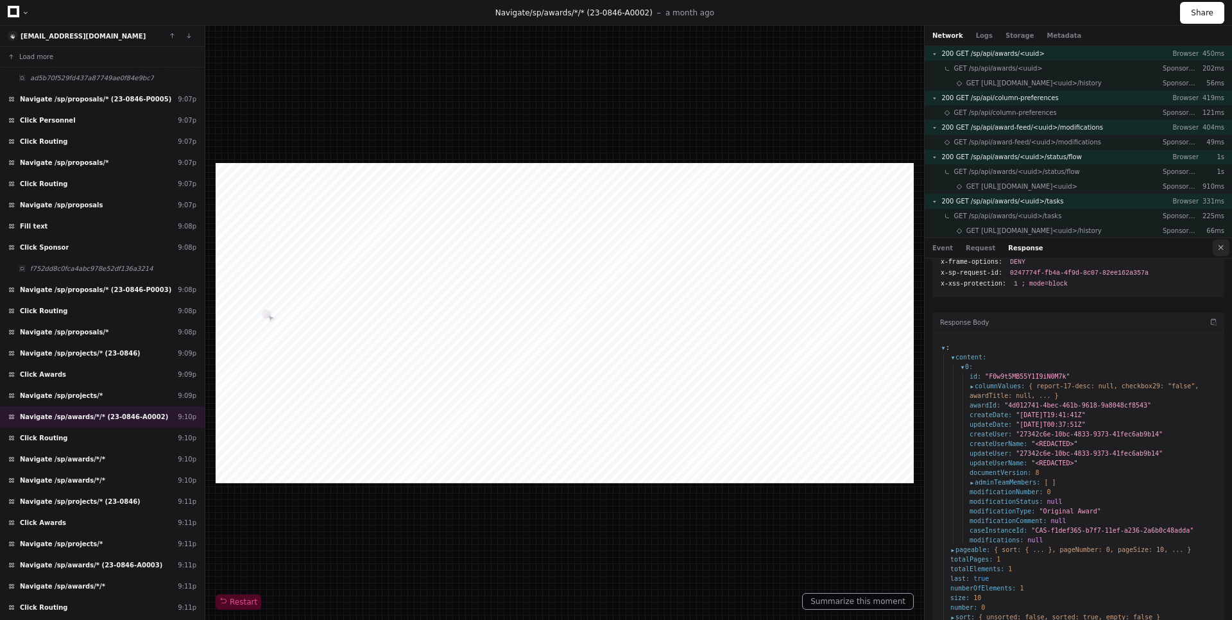
click at [1223, 255] on button at bounding box center [1221, 247] width 17 height 17
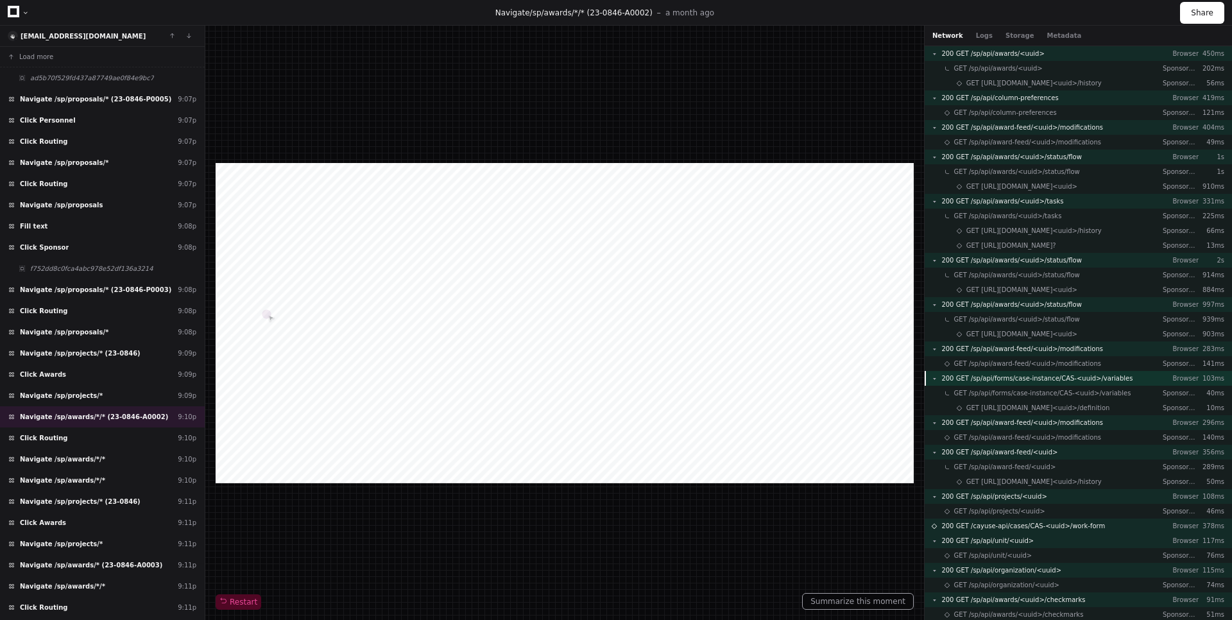
click at [1047, 372] on div "200 GET /sp/api/forms/case-instance/CAS-<uuid>/variables Browser 103ms" at bounding box center [1078, 378] width 307 height 15
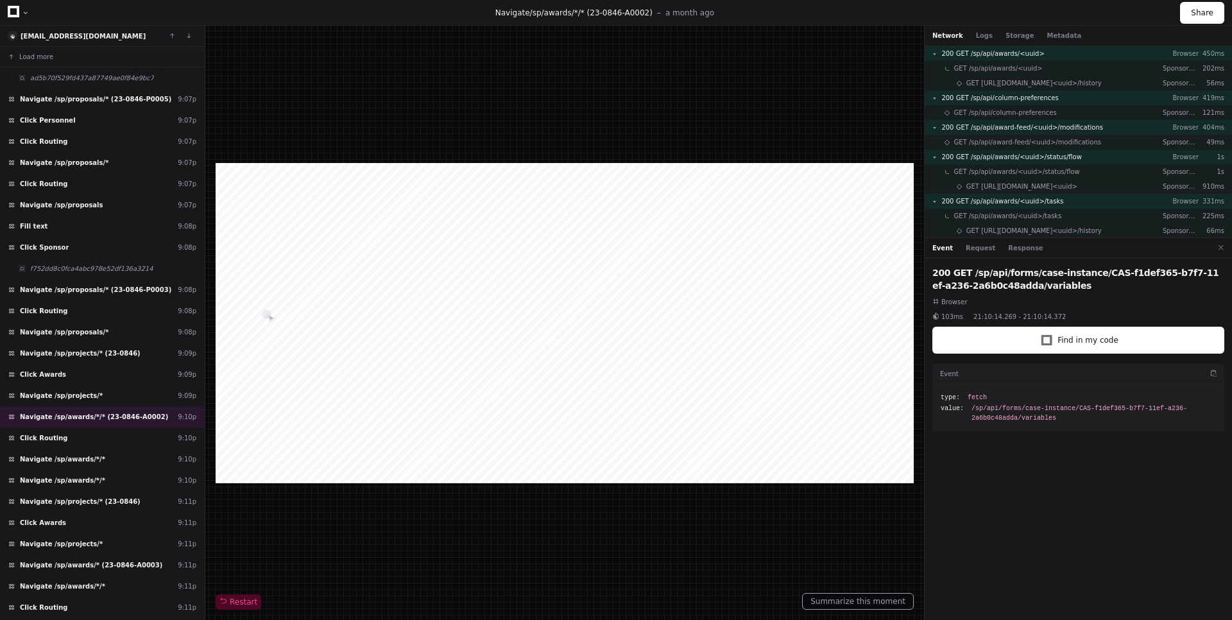
click at [1019, 254] on div "Event Request Response" at bounding box center [1078, 248] width 307 height 21
click at [1019, 249] on button "Response" at bounding box center [1025, 248] width 35 height 10
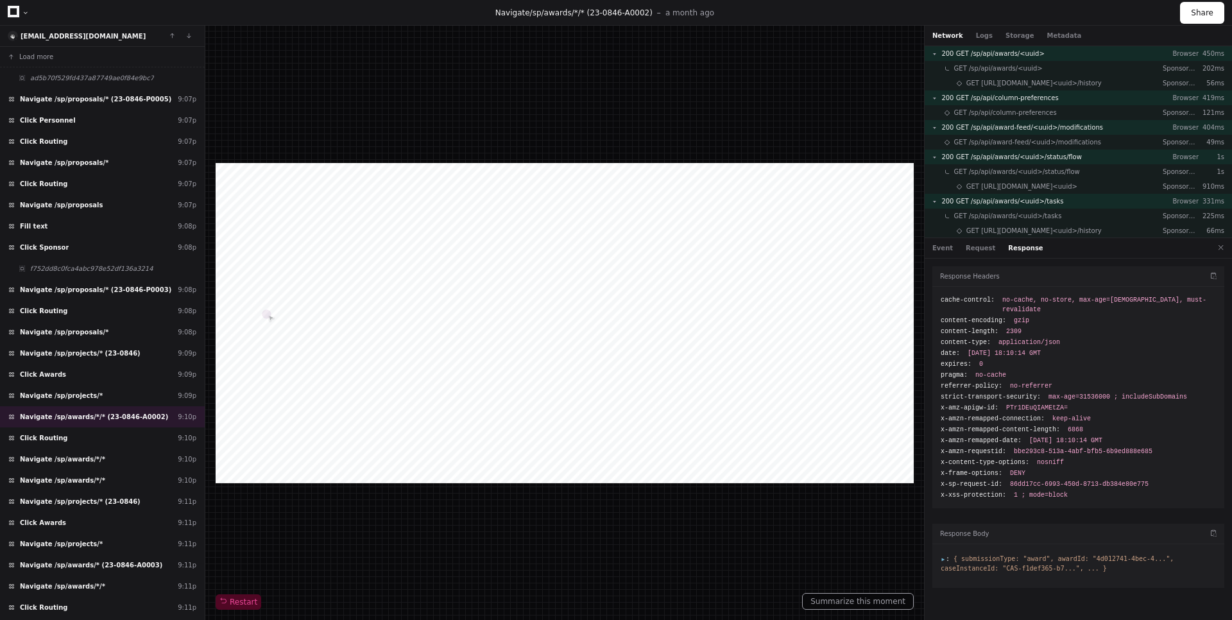
click at [945, 555] on span ":" at bounding box center [945, 558] width 9 height 7
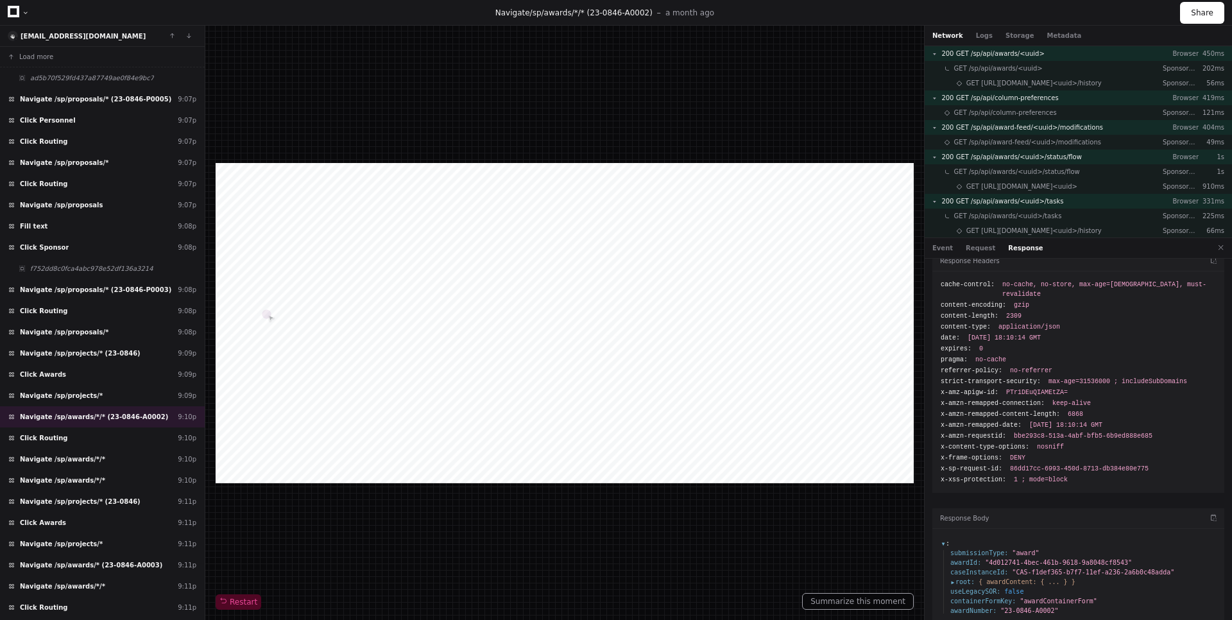
scroll to position [19, 0]
click at [954, 574] on span "root :" at bounding box center [963, 579] width 24 height 10
click at [1218, 253] on button at bounding box center [1221, 247] width 17 height 17
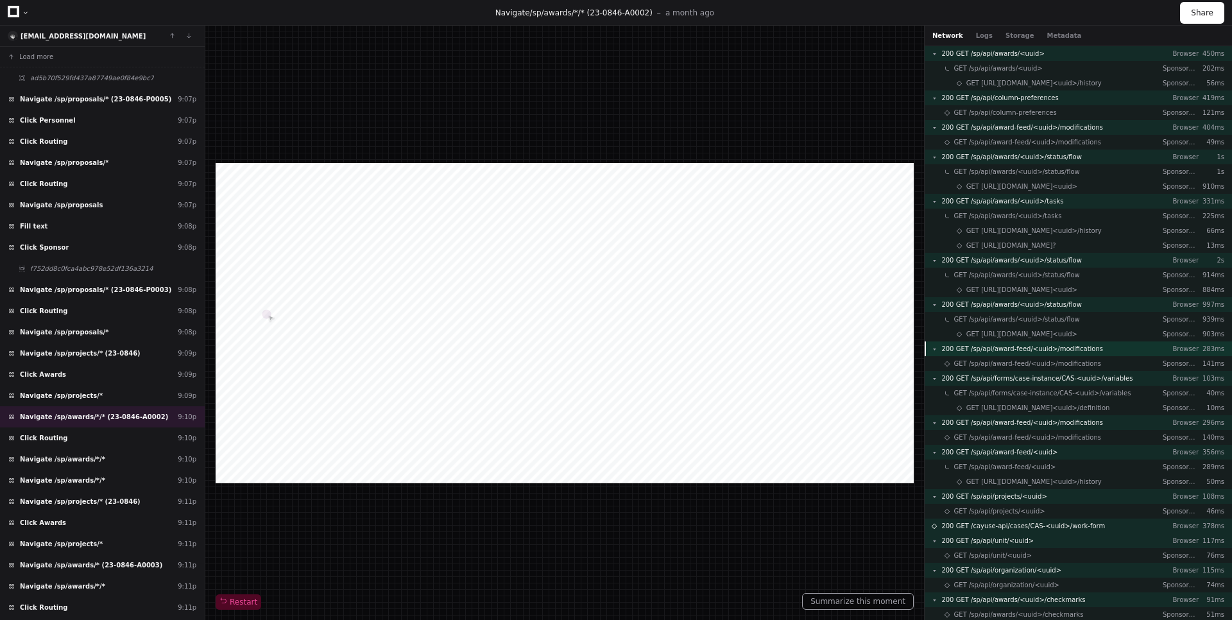
click at [1087, 350] on span "200 GET /sp/api/award-feed/<uuid>/modifications" at bounding box center [1023, 349] width 162 height 10
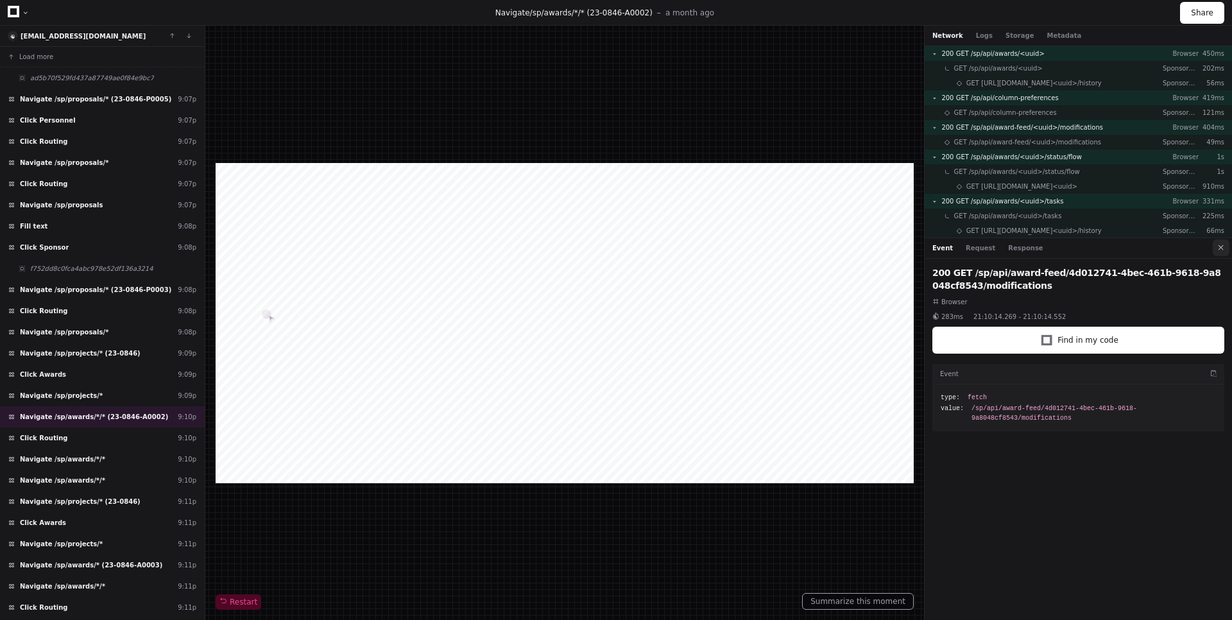
click at [1218, 244] on button at bounding box center [1221, 247] width 17 height 17
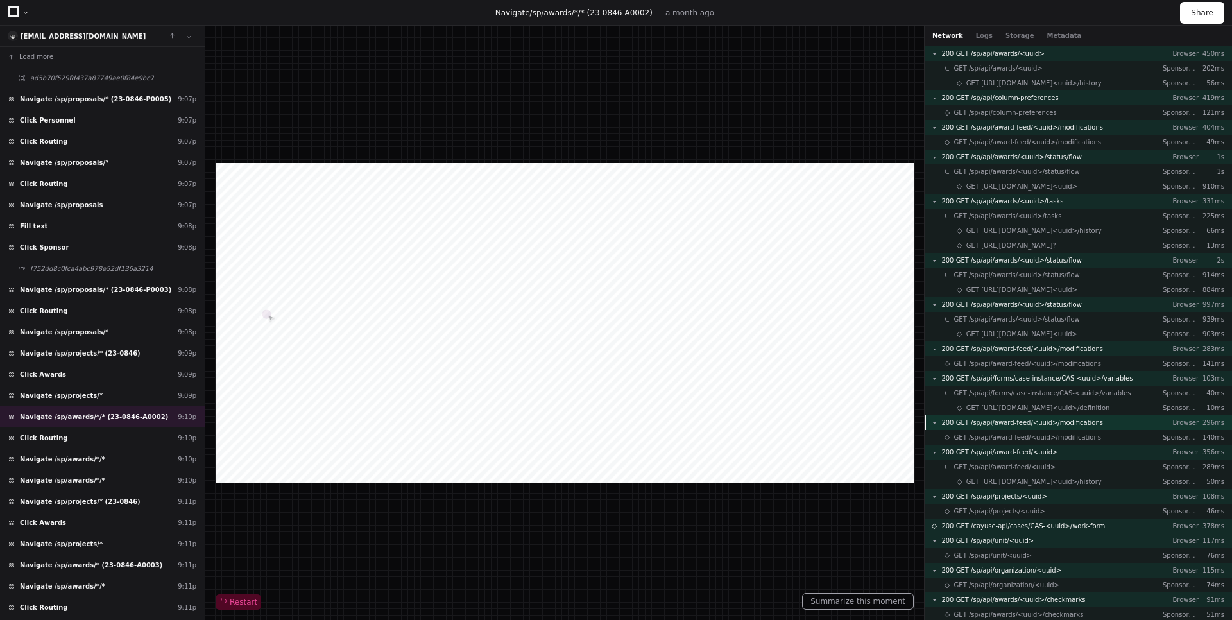
click at [1057, 420] on span "200 GET /sp/api/award-feed/<uuid>/modifications" at bounding box center [1023, 423] width 162 height 10
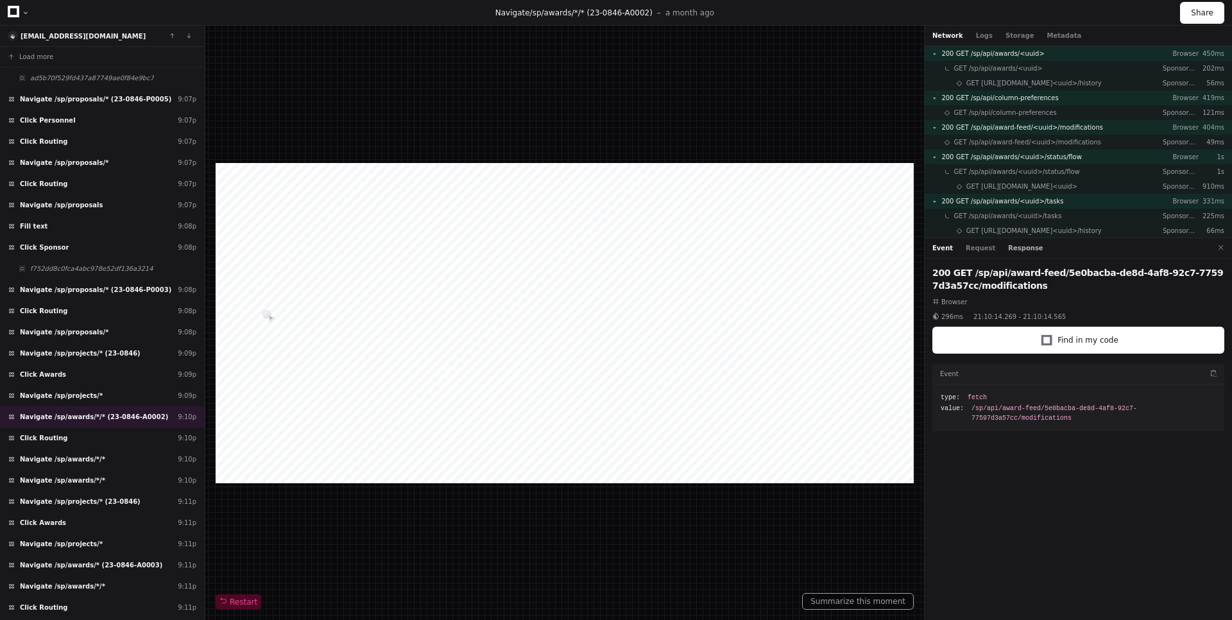
click at [1013, 248] on button "Response" at bounding box center [1025, 248] width 35 height 10
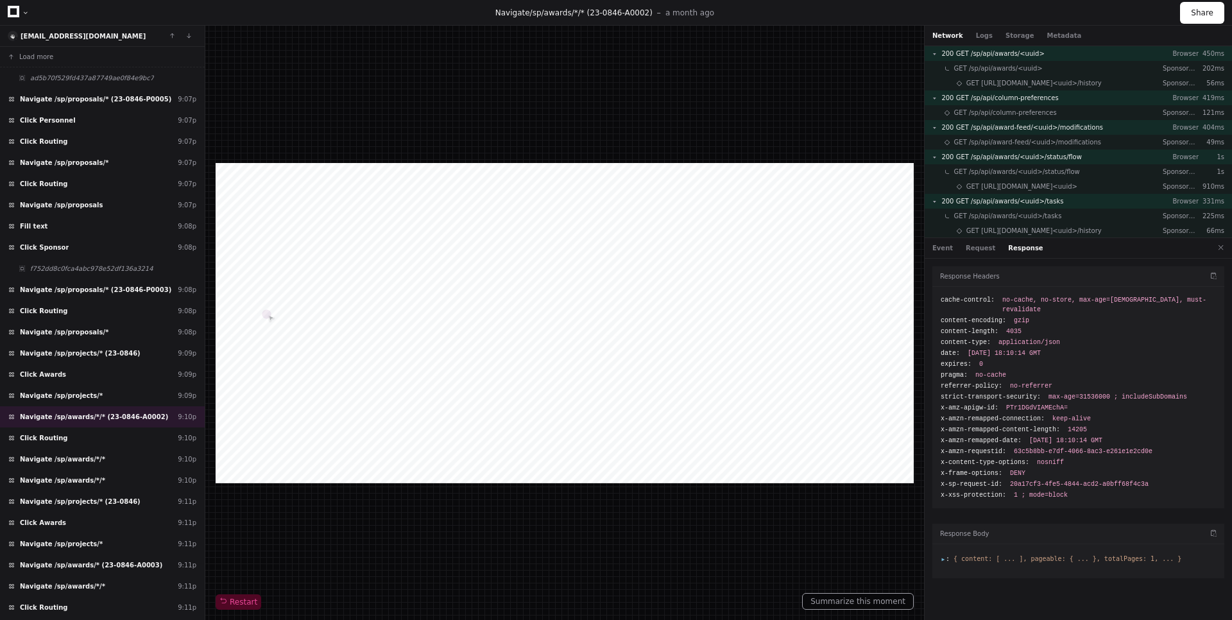
click at [942, 555] on span ":" at bounding box center [945, 558] width 9 height 7
click at [953, 564] on span "content :" at bounding box center [969, 569] width 36 height 10
click at [962, 573] on span "0 :" at bounding box center [966, 578] width 13 height 10
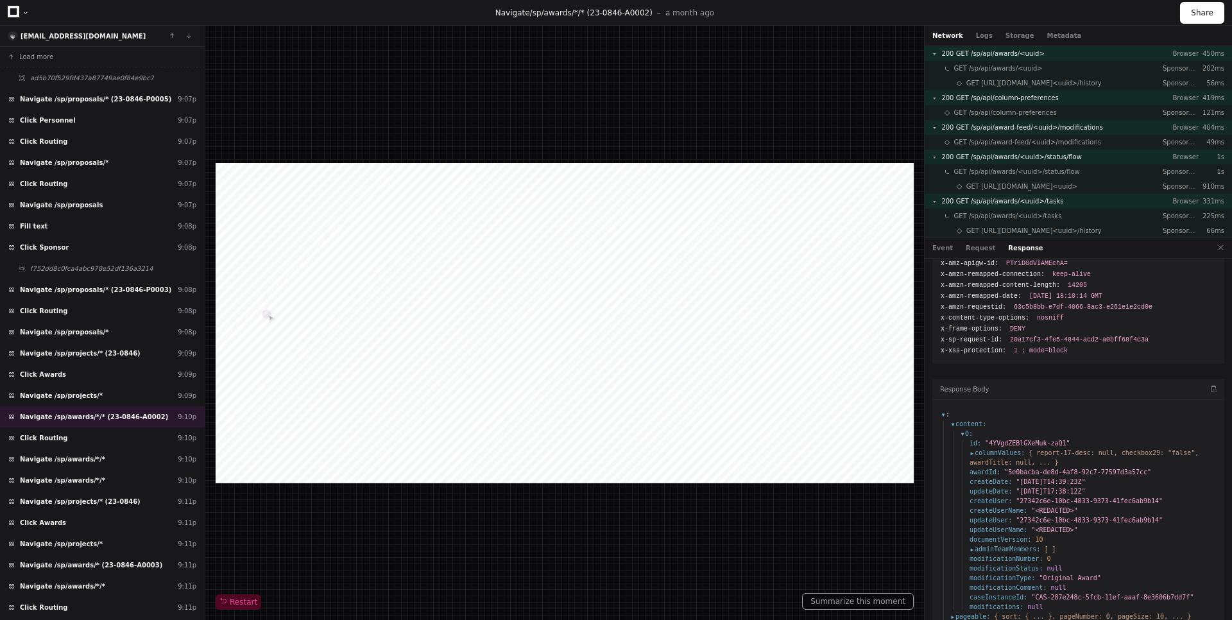
scroll to position [154, 0]
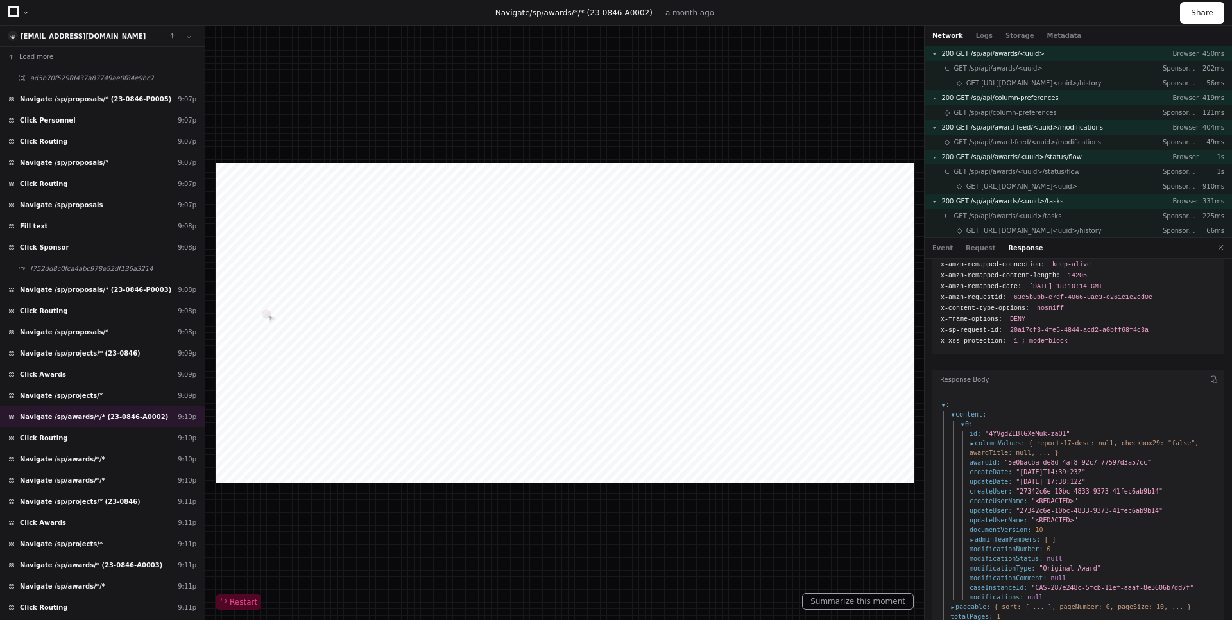
click at [972, 438] on span "columnValues :" at bounding box center [997, 443] width 55 height 10
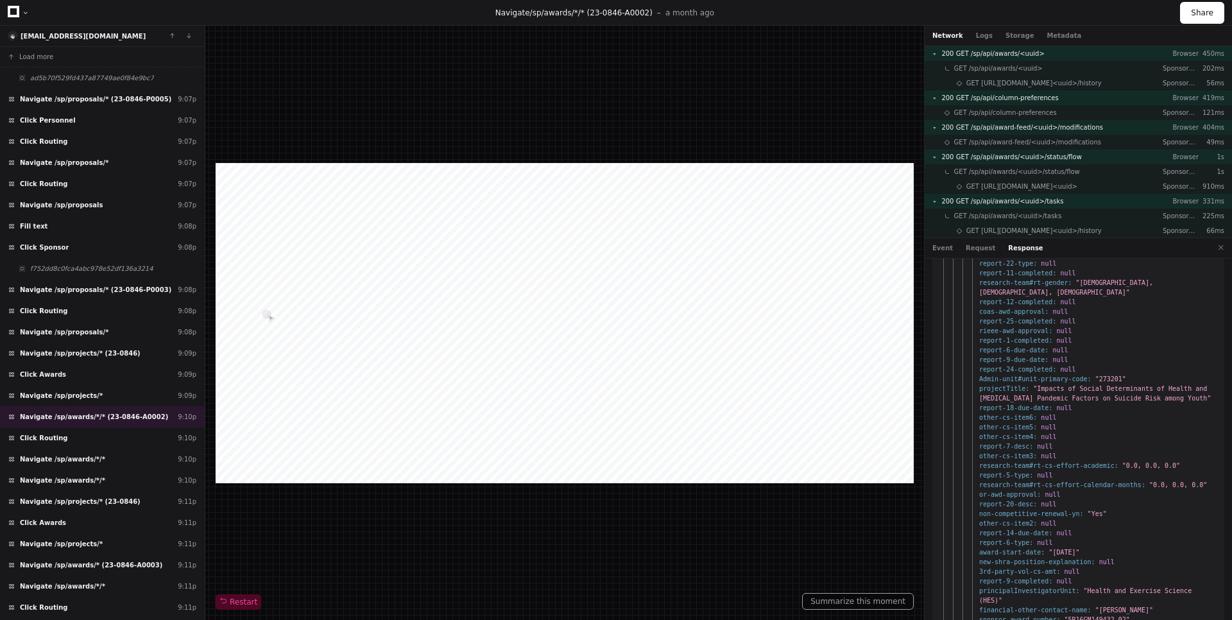
scroll to position [2311, 0]
click at [1221, 246] on button at bounding box center [1221, 247] width 17 height 17
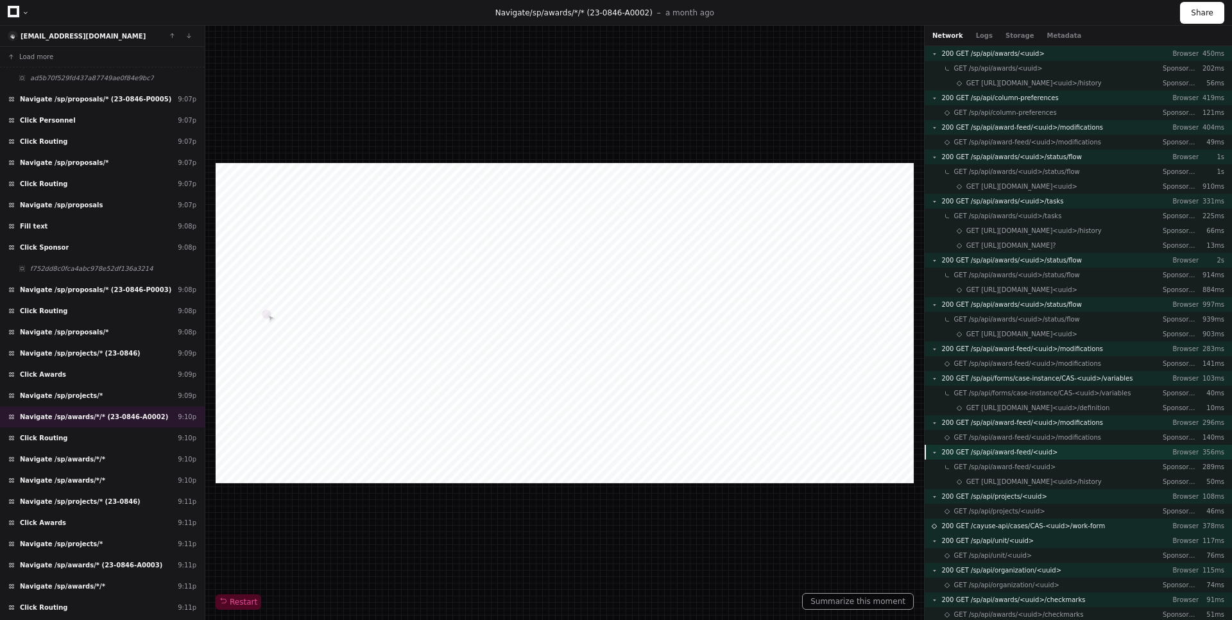
click at [1072, 456] on div "200 GET /sp/api/award-feed/<uuid> Browser 356ms" at bounding box center [1078, 452] width 307 height 15
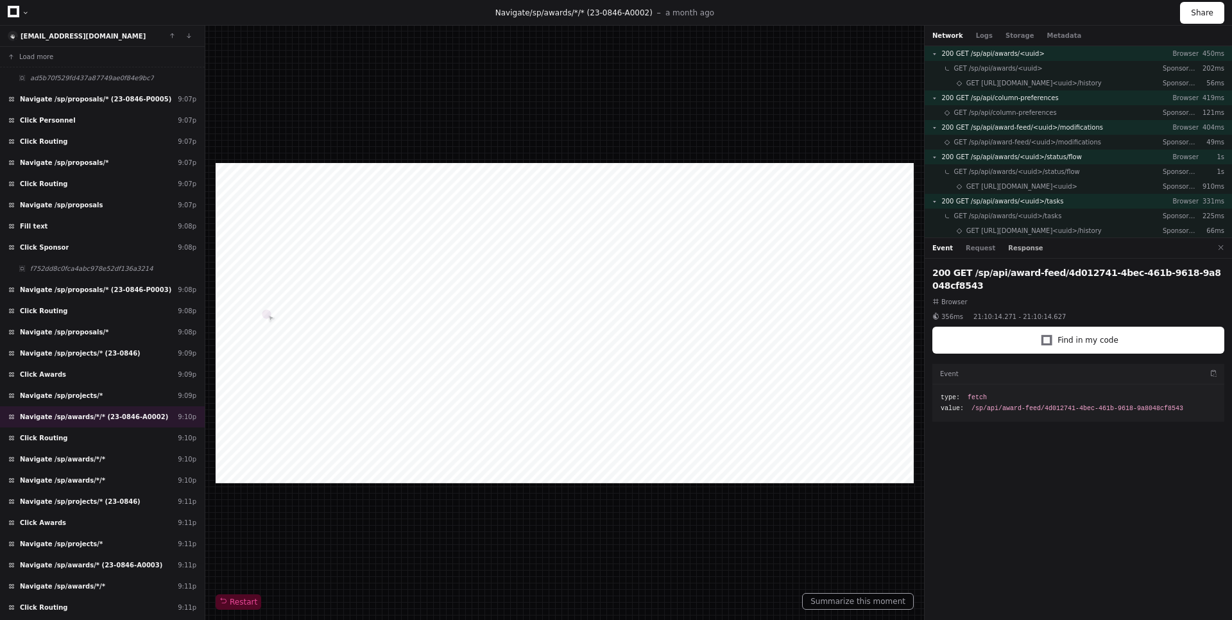
click at [1008, 250] on button "Response" at bounding box center [1025, 248] width 35 height 10
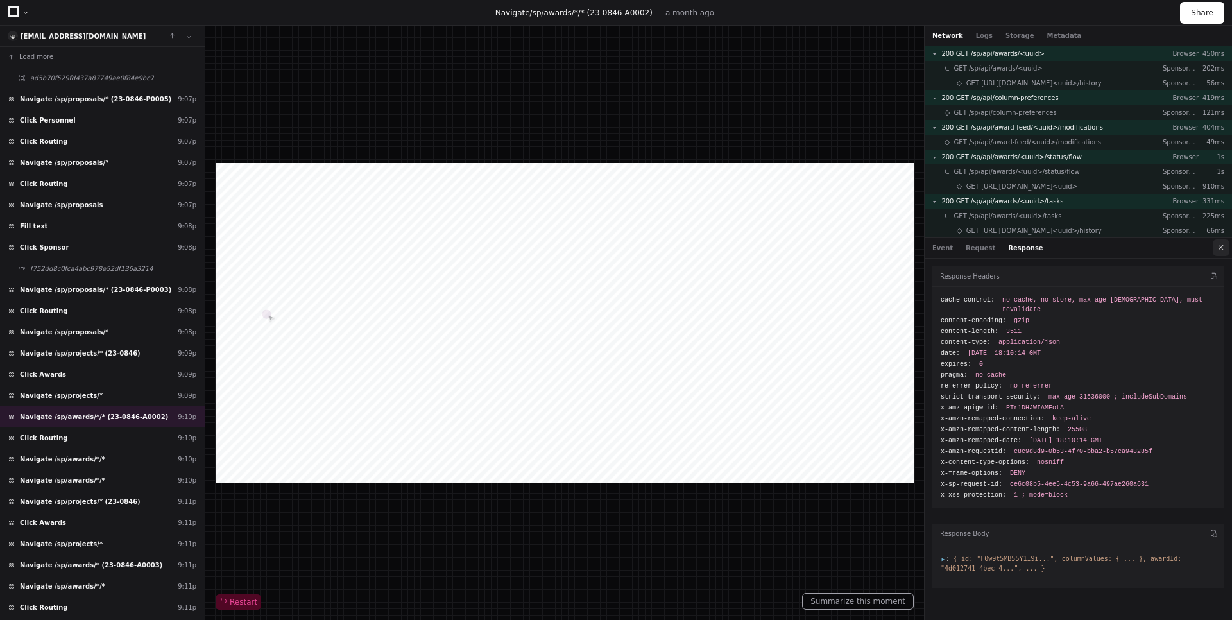
click at [1227, 246] on button at bounding box center [1221, 247] width 17 height 17
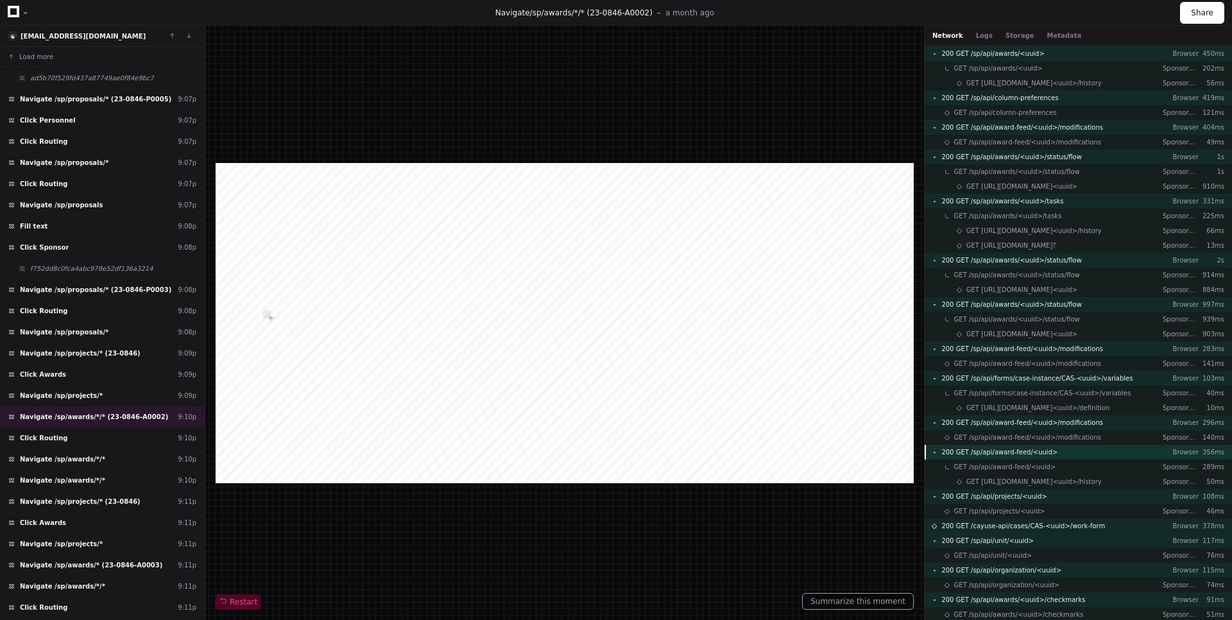
click at [1022, 446] on div "200 GET /sp/api/award-feed/<uuid> Browser 356ms" at bounding box center [1078, 452] width 307 height 15
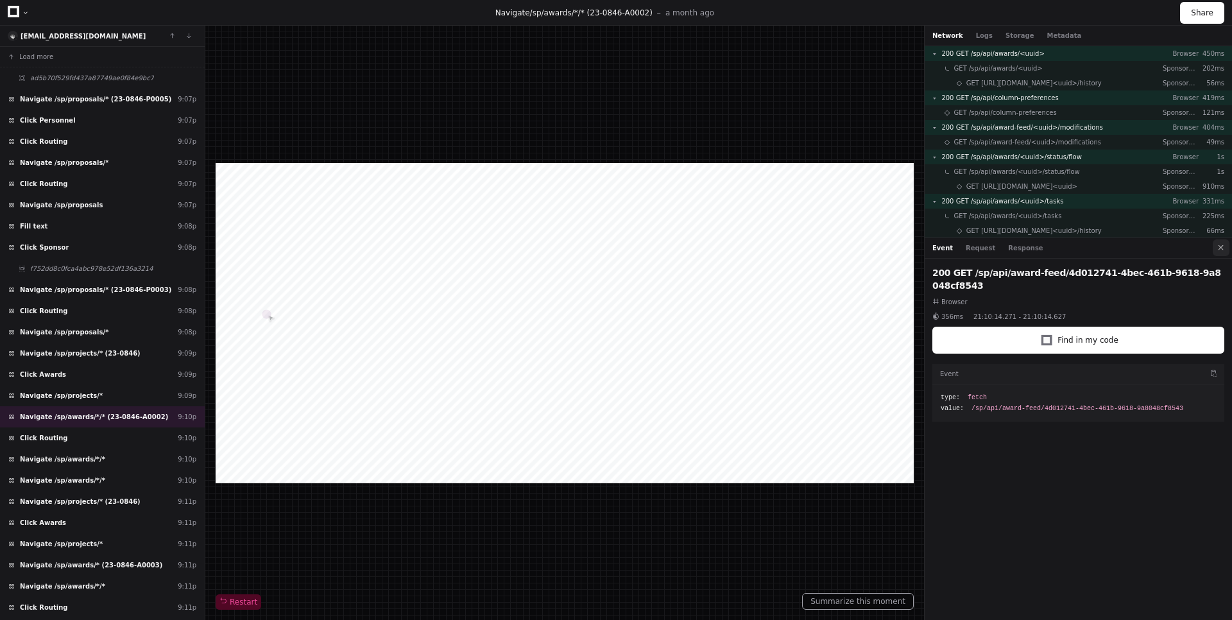
click at [1219, 256] on button at bounding box center [1221, 247] width 17 height 17
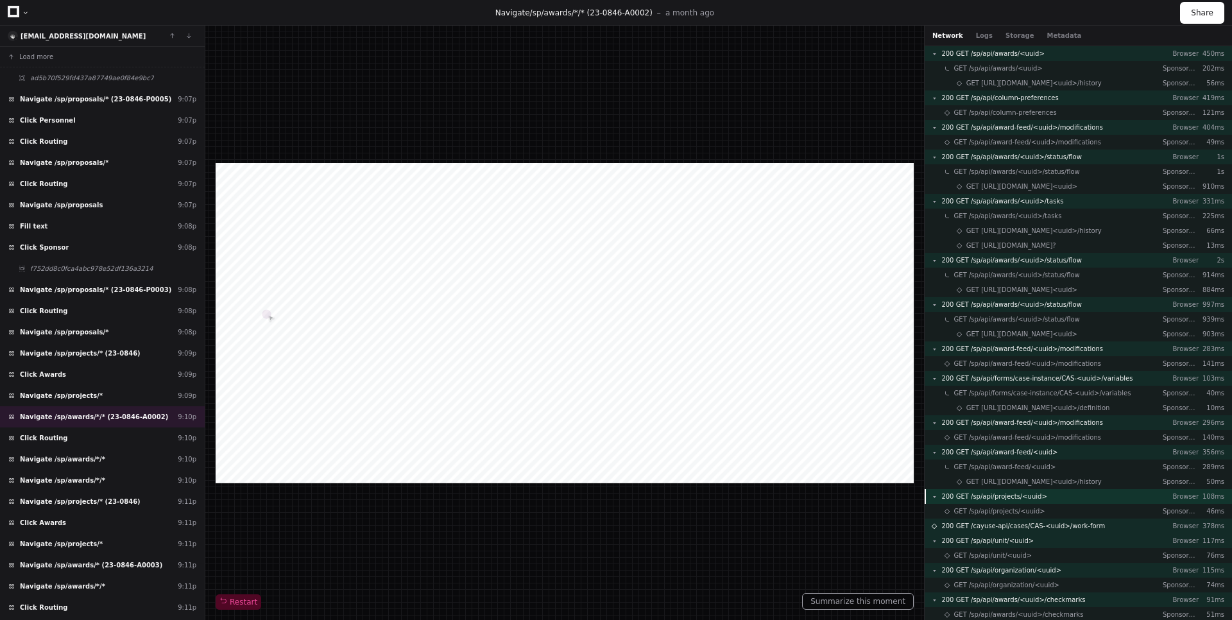
click at [1039, 495] on div "200 GET /sp/api/projects/<uuid> Browser 108ms" at bounding box center [1078, 496] width 307 height 15
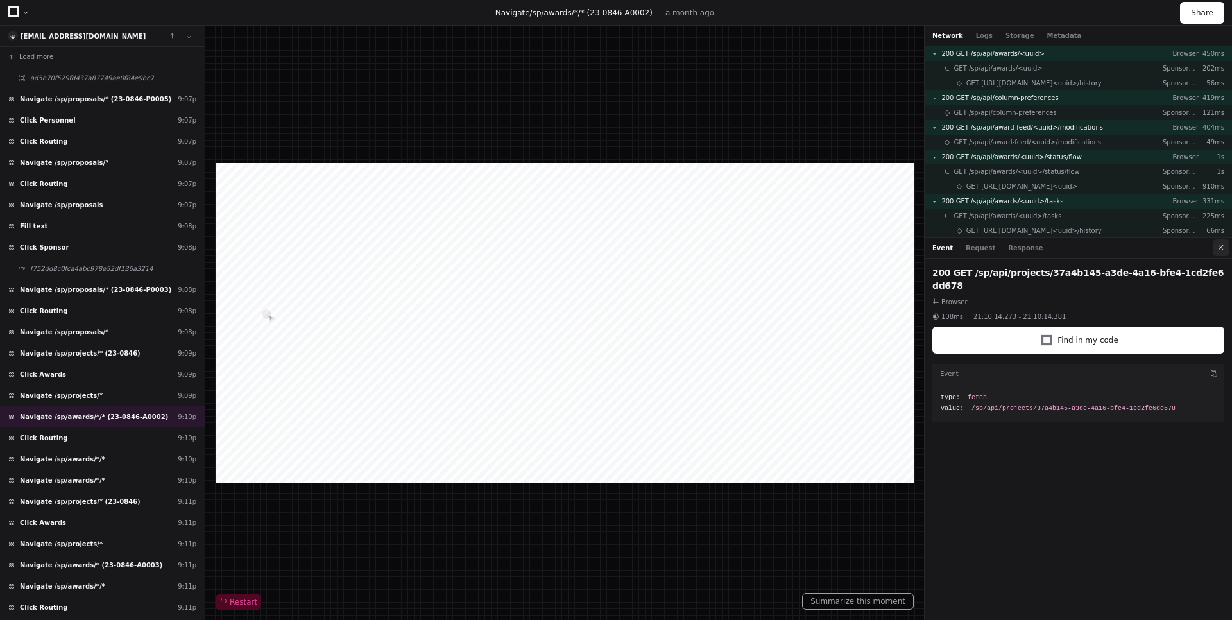
click at [1225, 246] on button at bounding box center [1221, 247] width 17 height 17
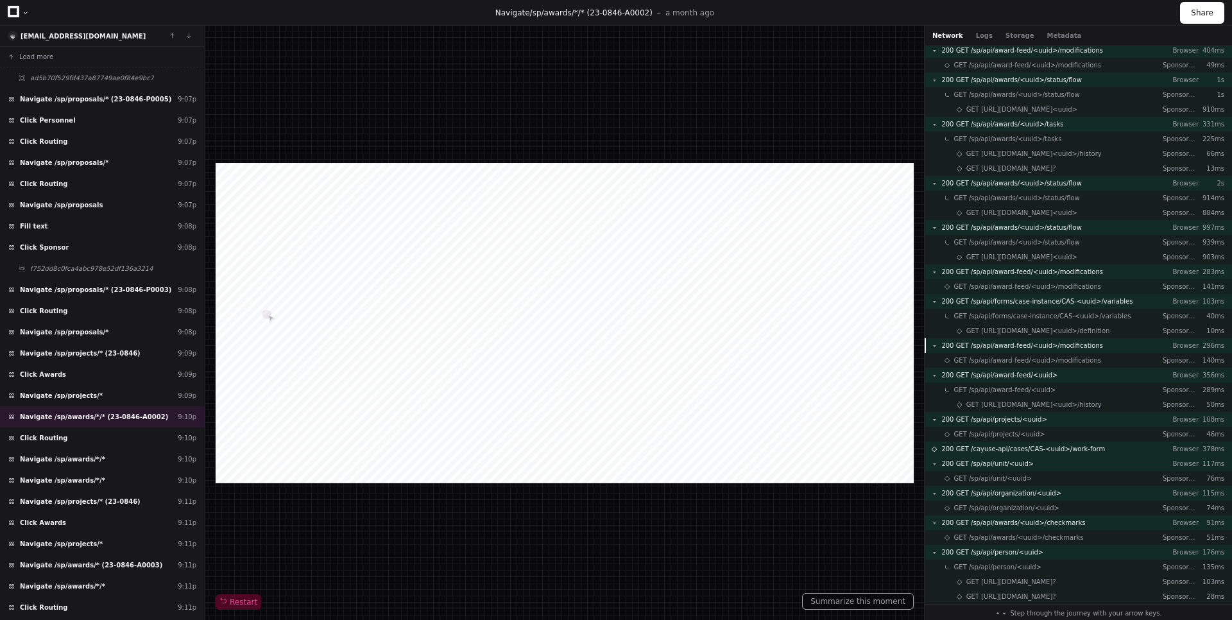
scroll to position [83, 0]
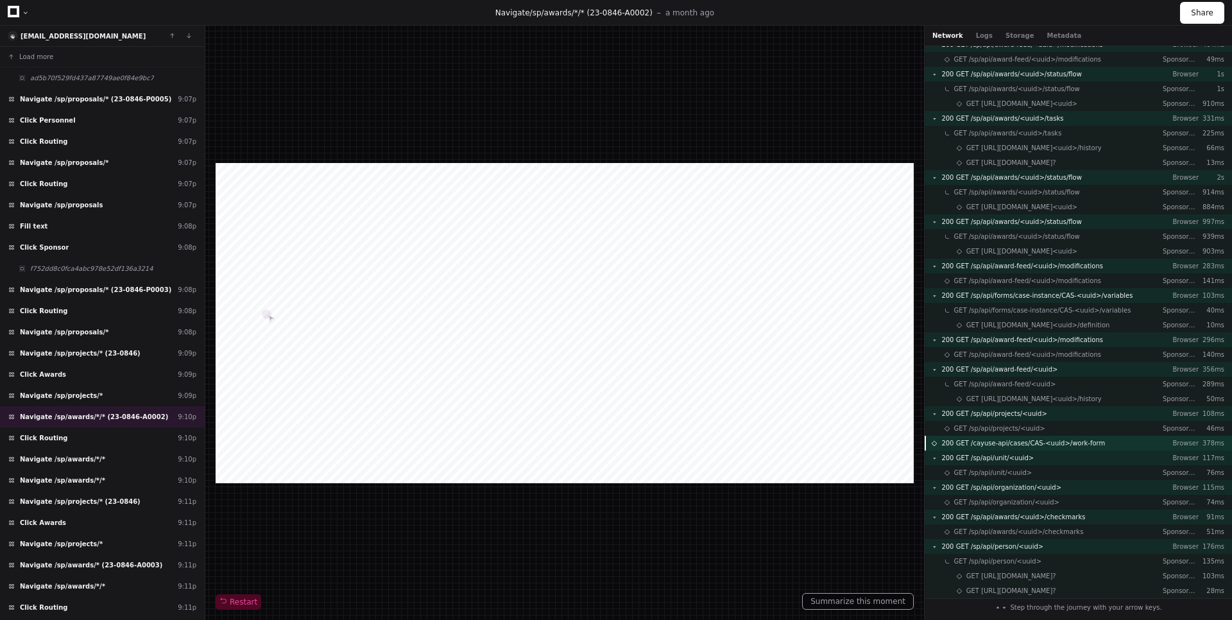
click at [1055, 445] on span "200 GET /cayuse-api/cases/CAS-<uuid>/work-form" at bounding box center [1024, 443] width 164 height 10
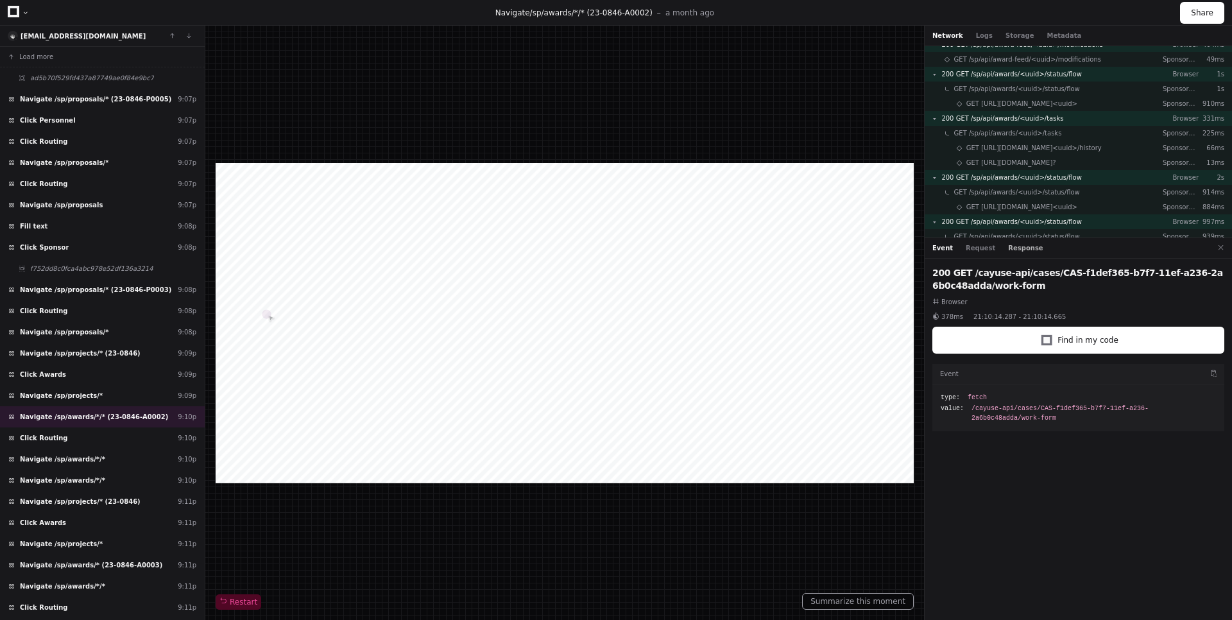
click at [1024, 248] on button "Response" at bounding box center [1025, 248] width 35 height 10
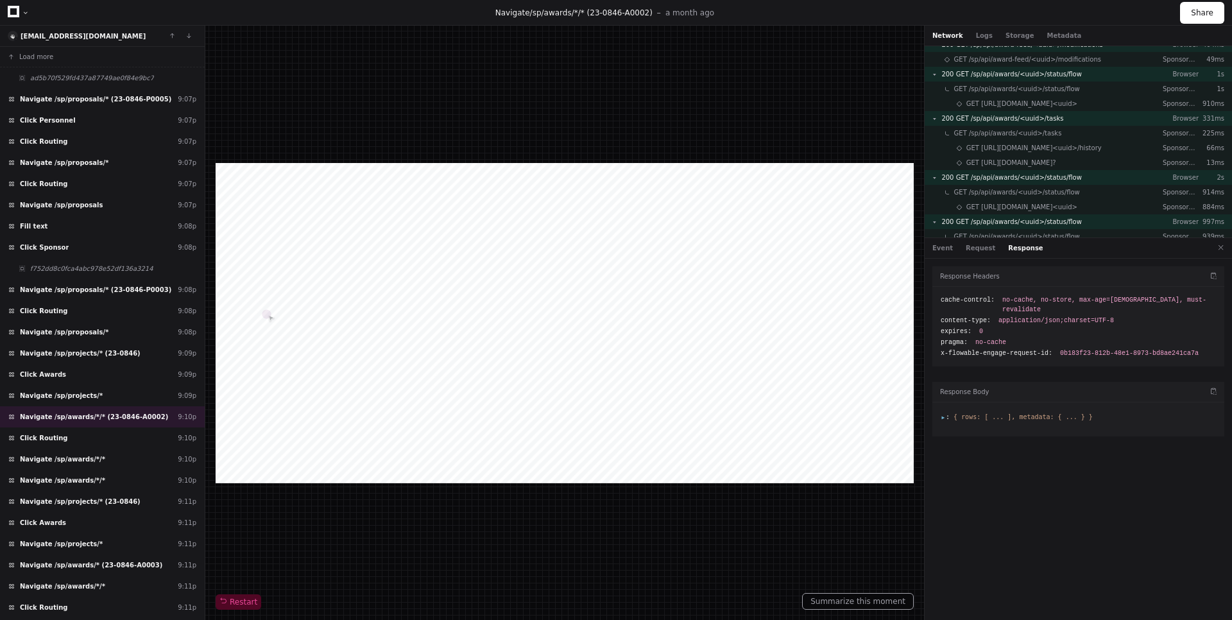
click at [946, 413] on span ":" at bounding box center [945, 416] width 9 height 7
click at [1227, 246] on button at bounding box center [1221, 247] width 17 height 17
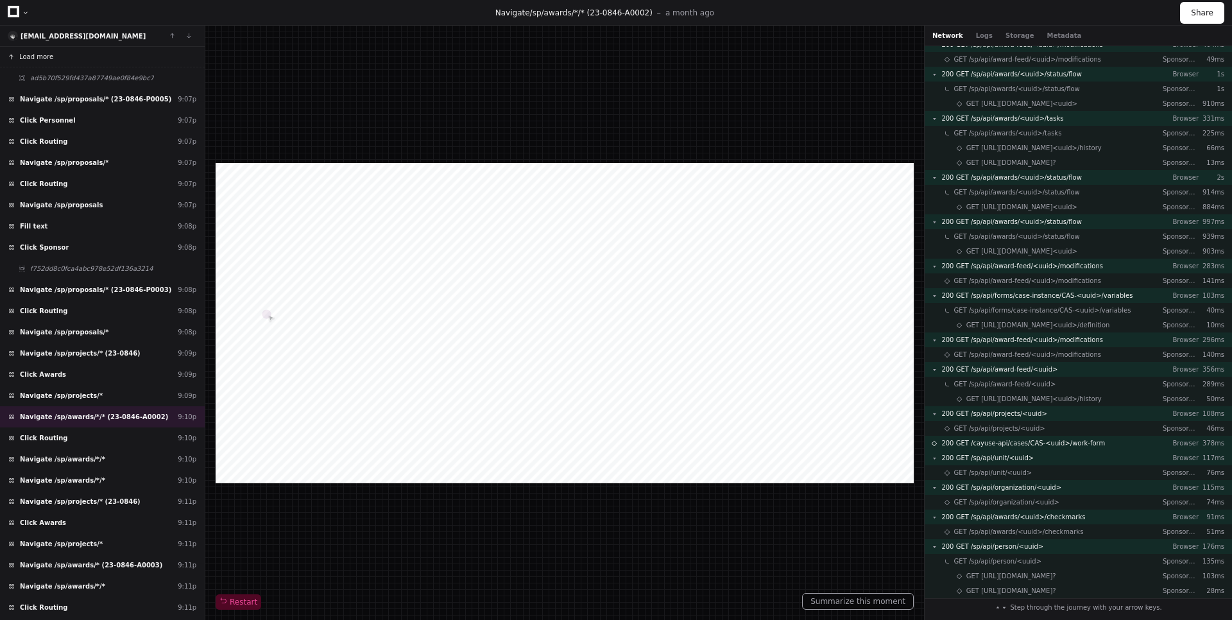
click at [128, 55] on button "Load more" at bounding box center [102, 57] width 205 height 21
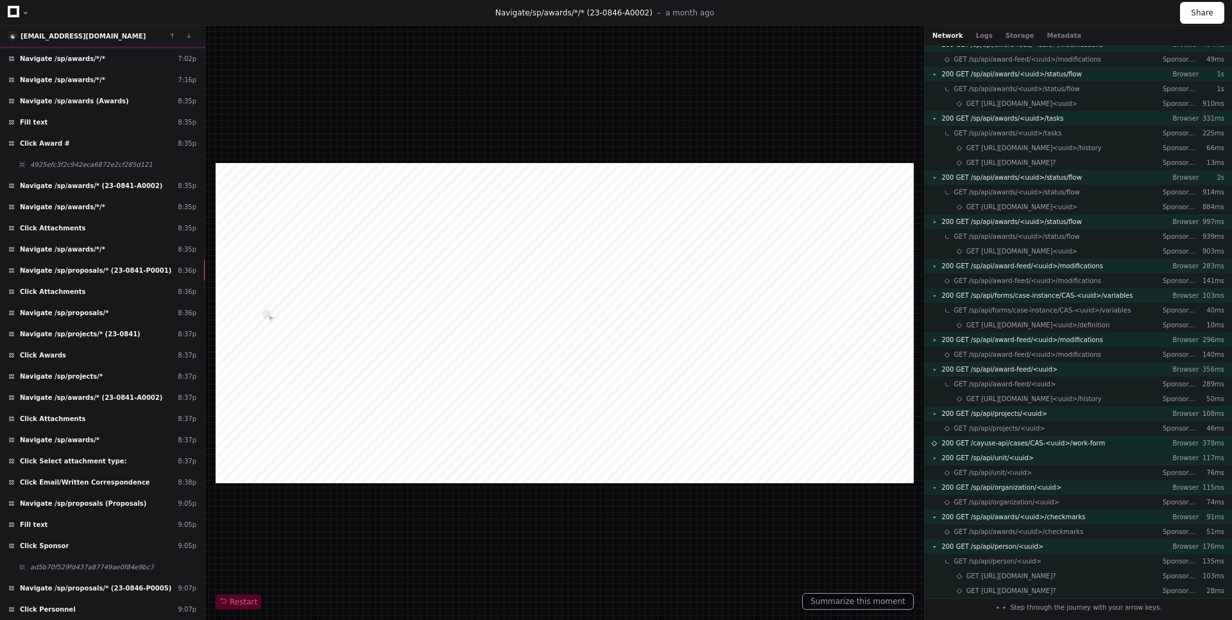
scroll to position [154, 0]
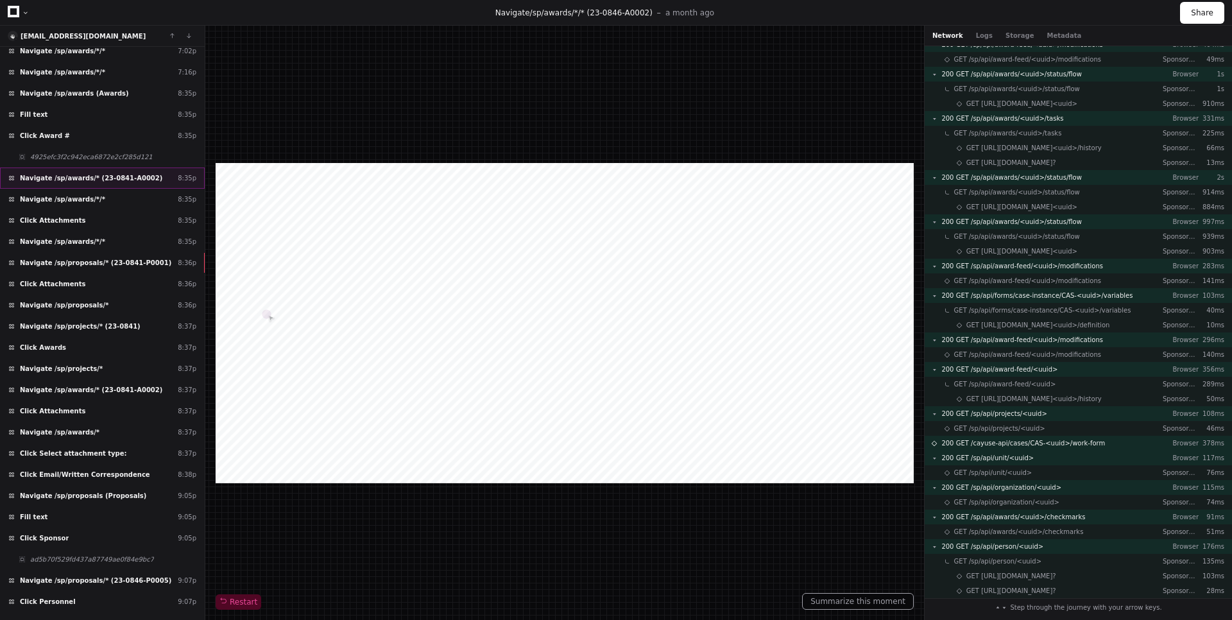
click at [141, 185] on div "Navigate /sp/awards/* (23-0841-A0002) 8:35p" at bounding box center [102, 178] width 205 height 21
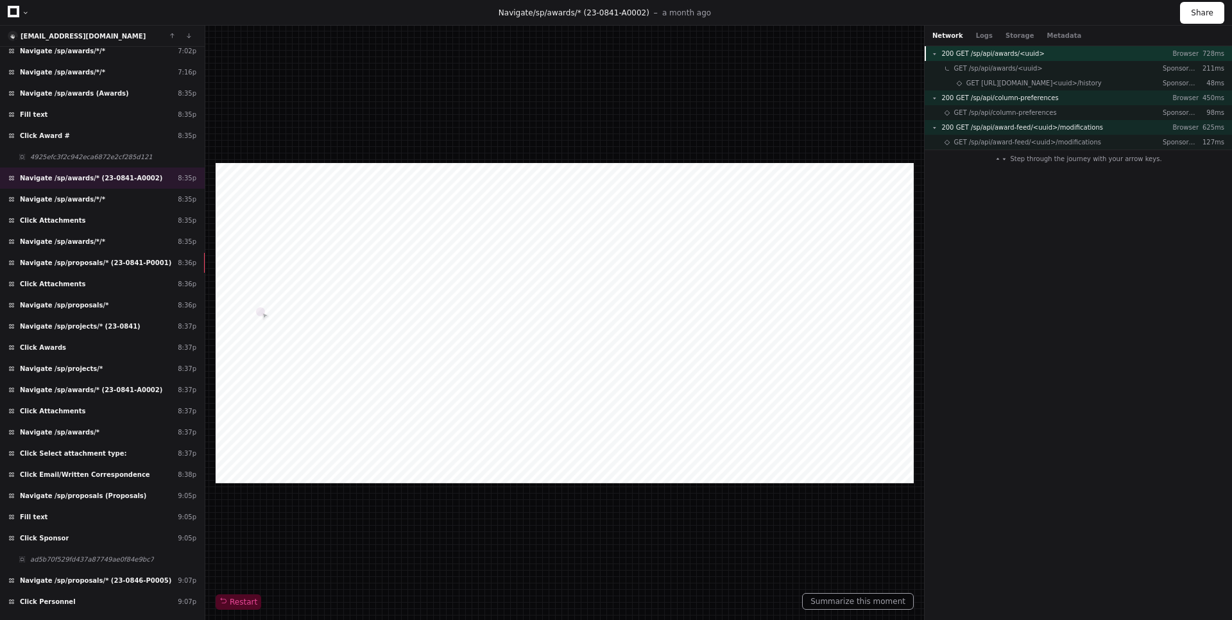
click at [1017, 54] on span "200 GET /sp/api/awards/<uuid>" at bounding box center [993, 54] width 103 height 10
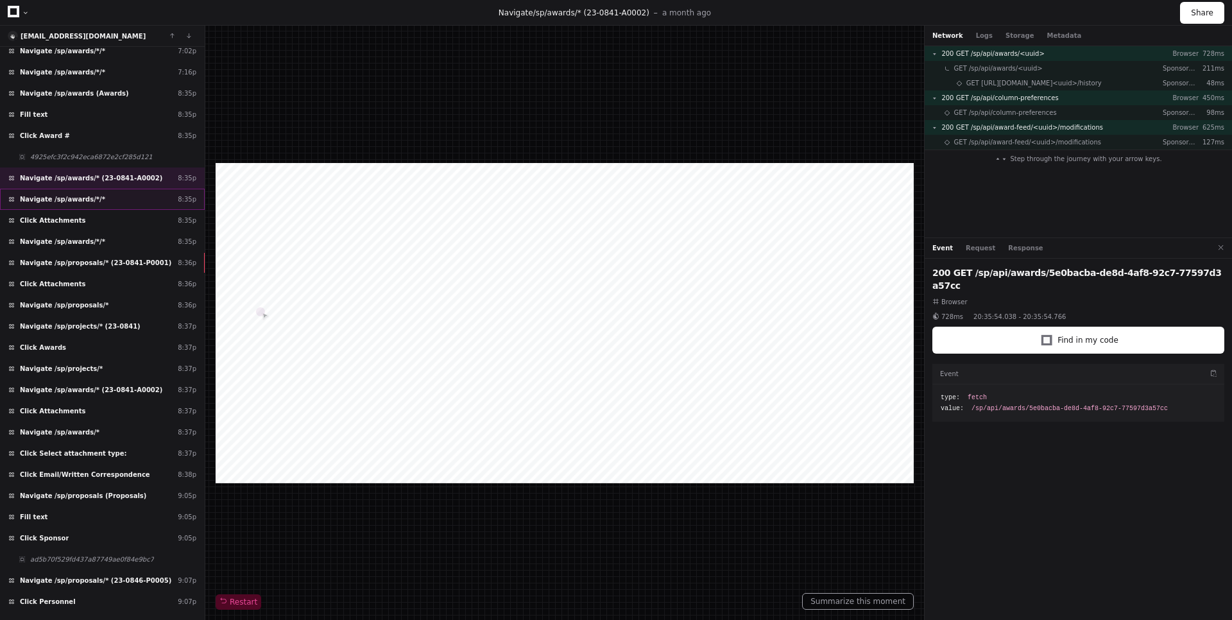
click at [96, 191] on div "Navigate /sp/awards/*/* 8:35p" at bounding box center [102, 199] width 205 height 21
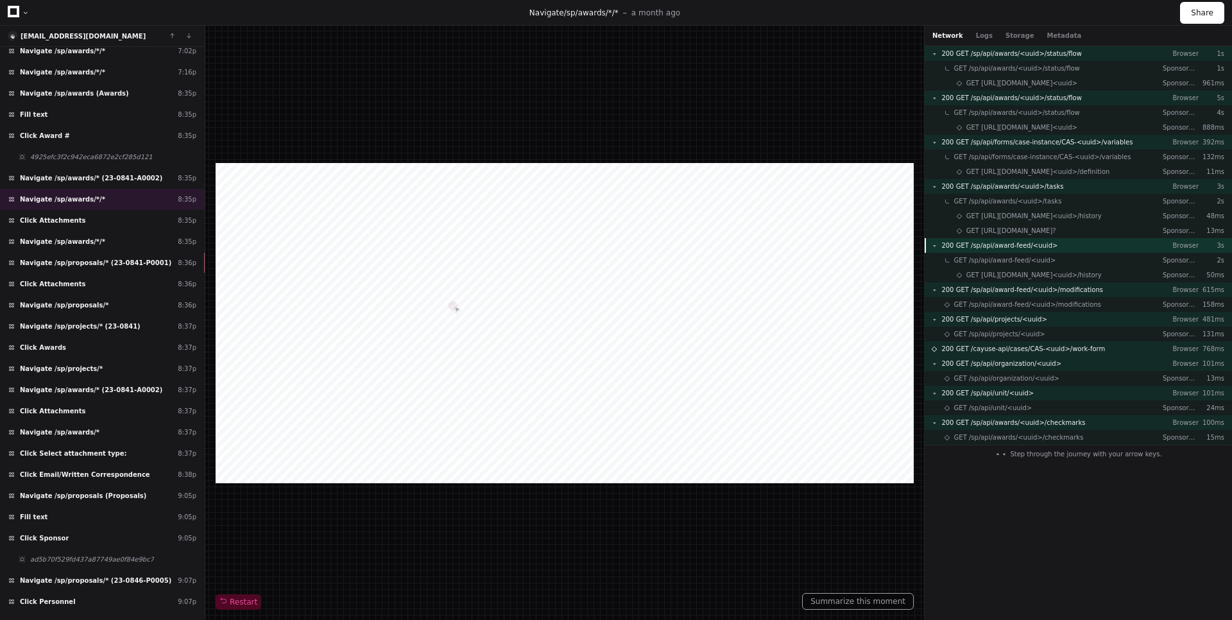
click at [1051, 246] on div "200 GET /sp/api/award-feed/<uuid> Browser 3s" at bounding box center [1078, 245] width 307 height 15
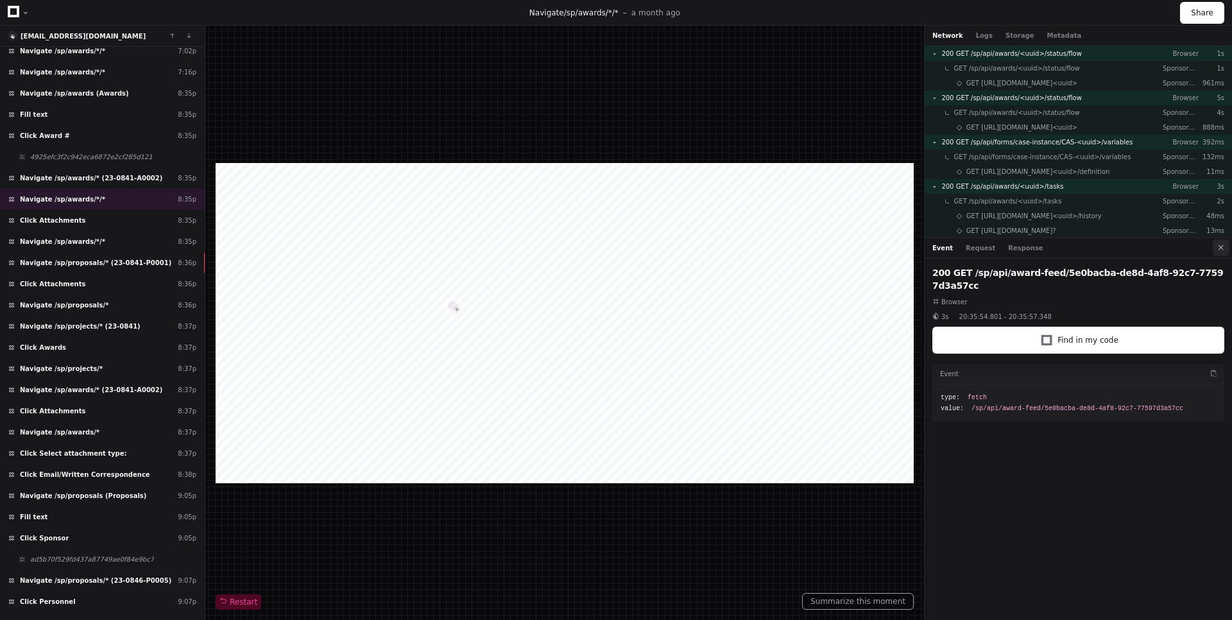
click at [1217, 250] on button at bounding box center [1221, 247] width 17 height 17
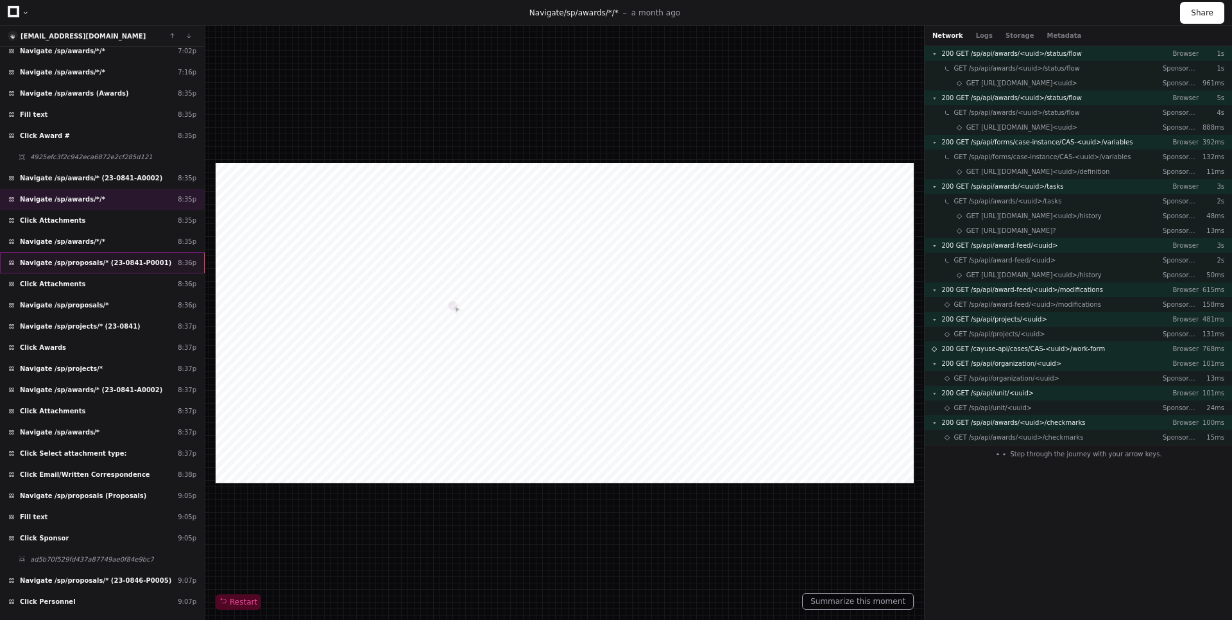
click at [125, 258] on span "Navigate /sp/proposals/* (23-0841-P0001)" at bounding box center [95, 263] width 151 height 10
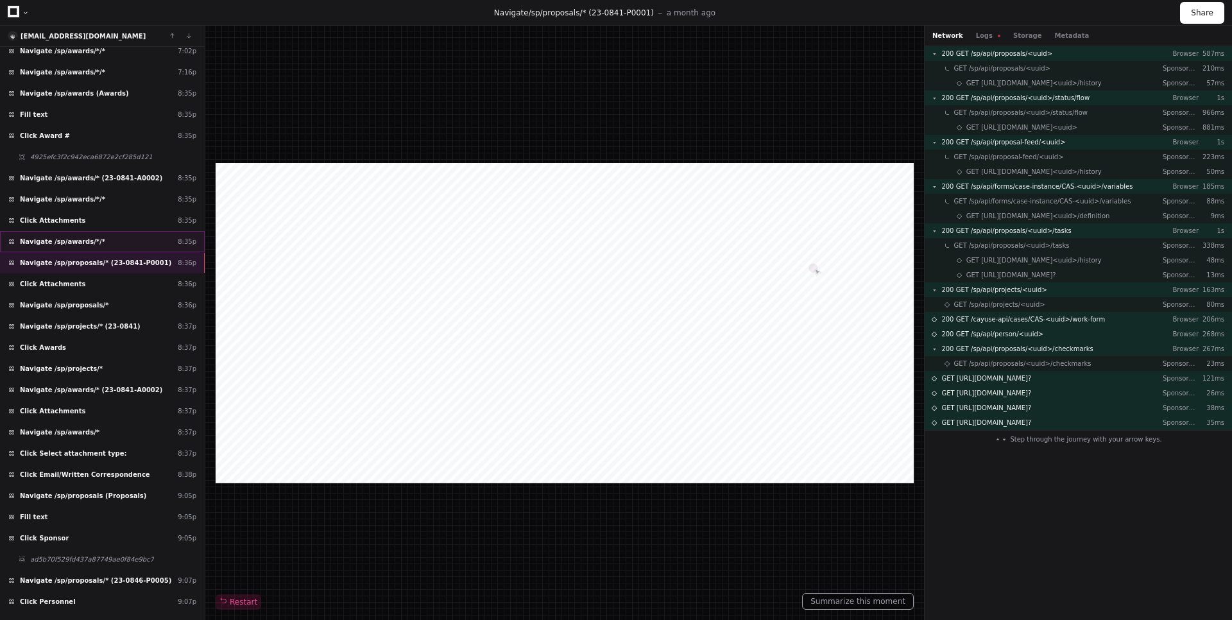
click at [128, 244] on div "Navigate /sp/awards/*/* 8:35p" at bounding box center [102, 241] width 205 height 21
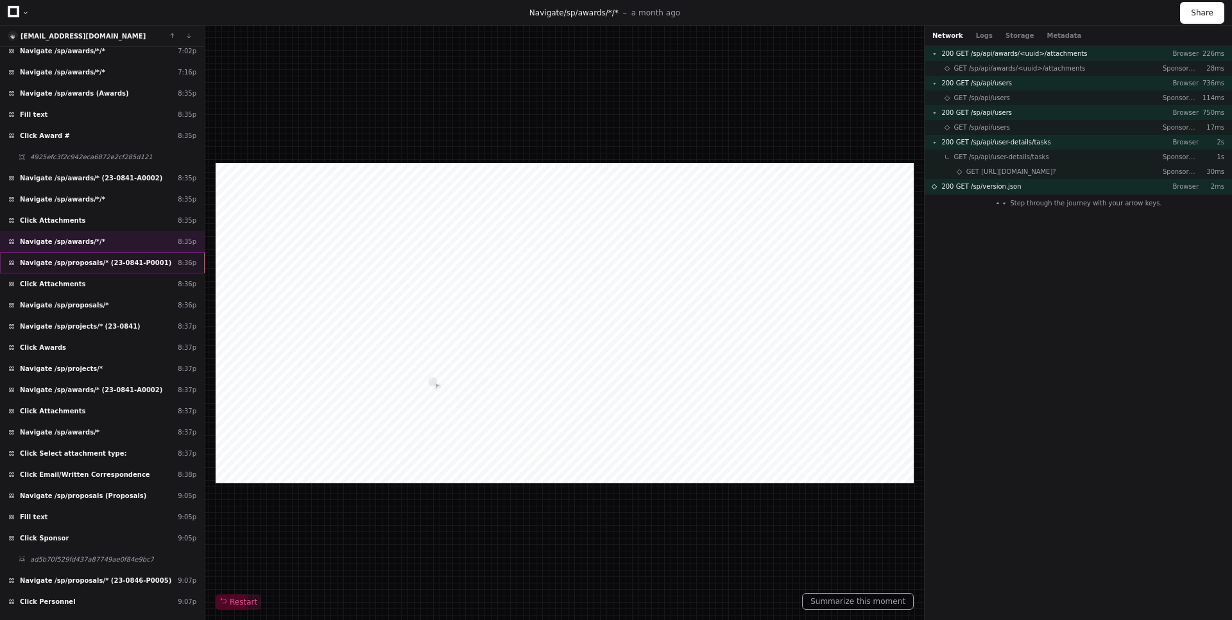
click at [128, 270] on div "Navigate /sp/proposals/* (23-0841-P0001) 8:36p" at bounding box center [102, 262] width 205 height 21
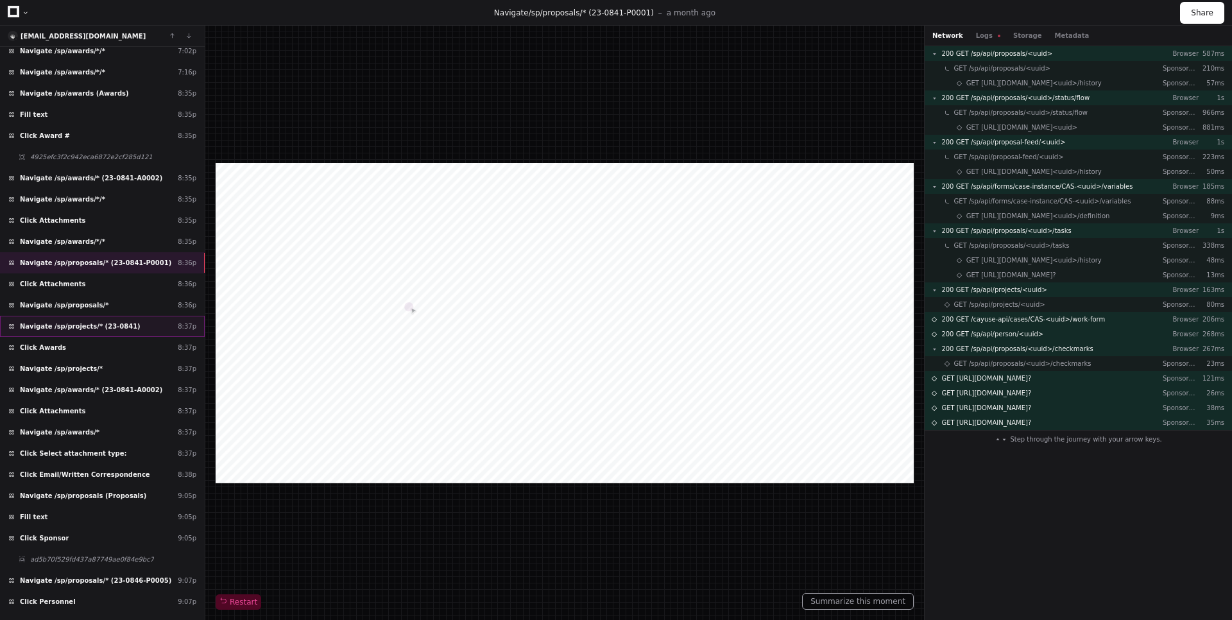
click at [99, 327] on span "Navigate /sp/projects/* (23-0841)" at bounding box center [80, 327] width 121 height 10
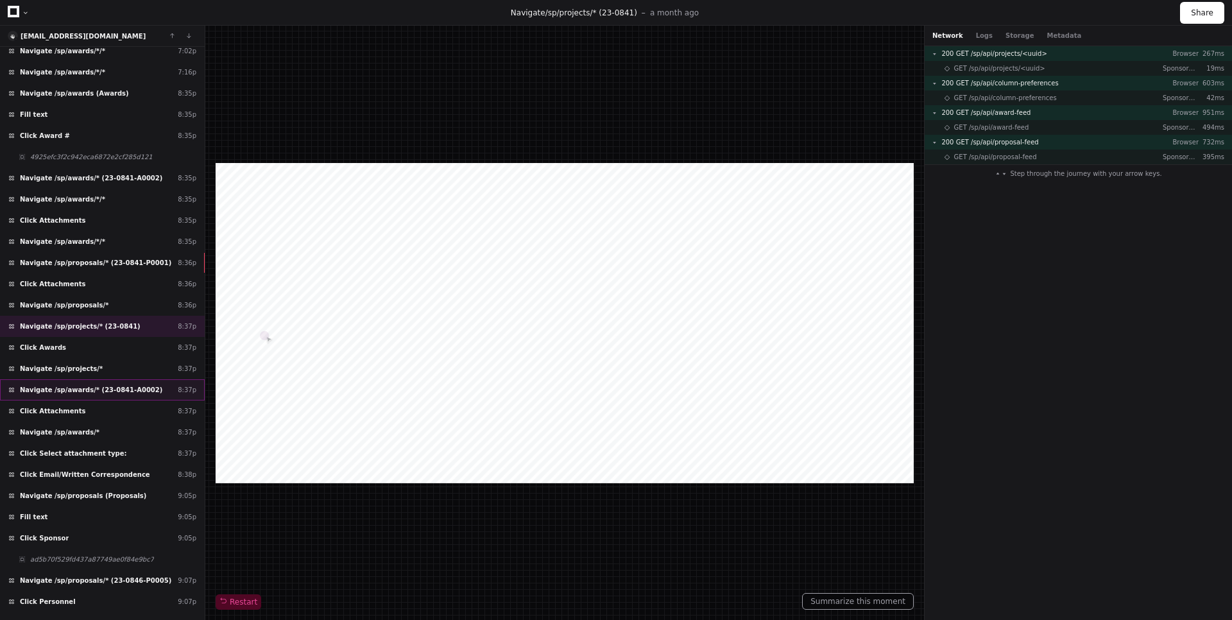
click at [110, 392] on span "Navigate /sp/awards/* (23-0841-A0002)" at bounding box center [91, 390] width 142 height 10
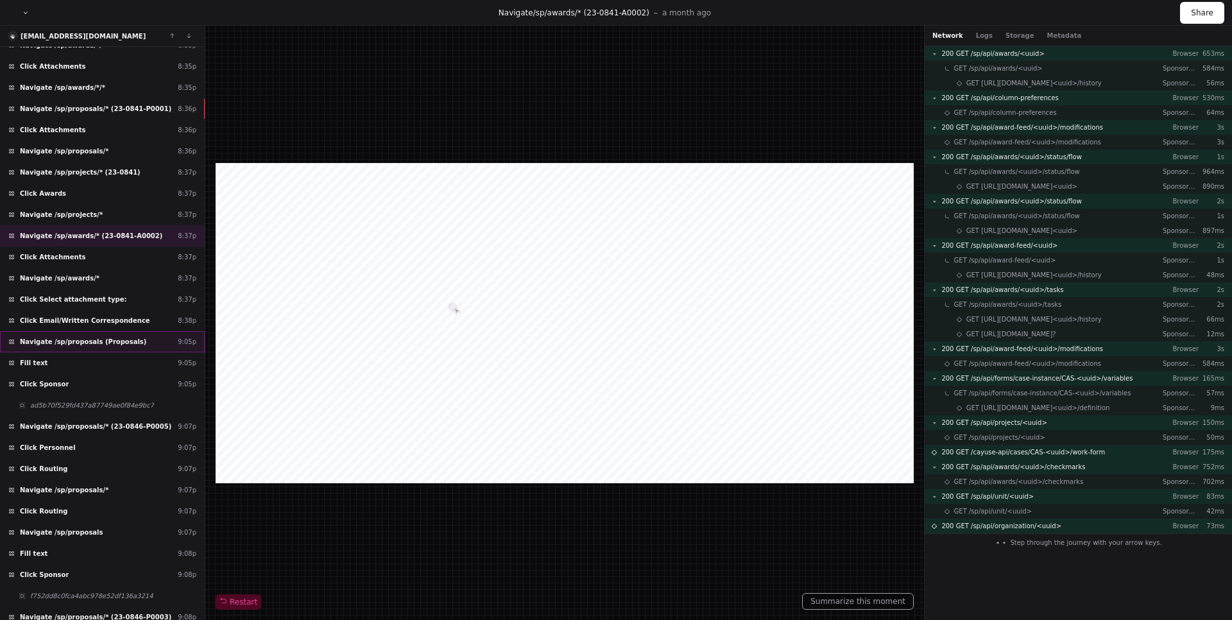
scroll to position [385, 0]
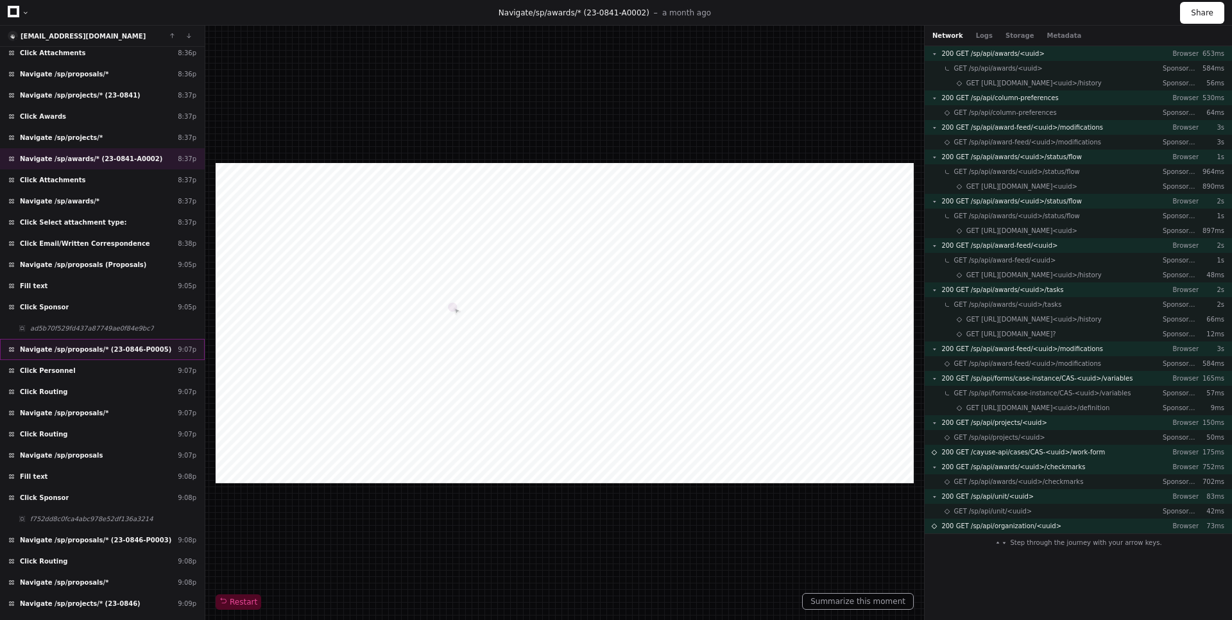
click at [109, 355] on div "Navigate /sp/proposals/* (23-0846-P0005) 9:07p" at bounding box center [102, 349] width 205 height 21
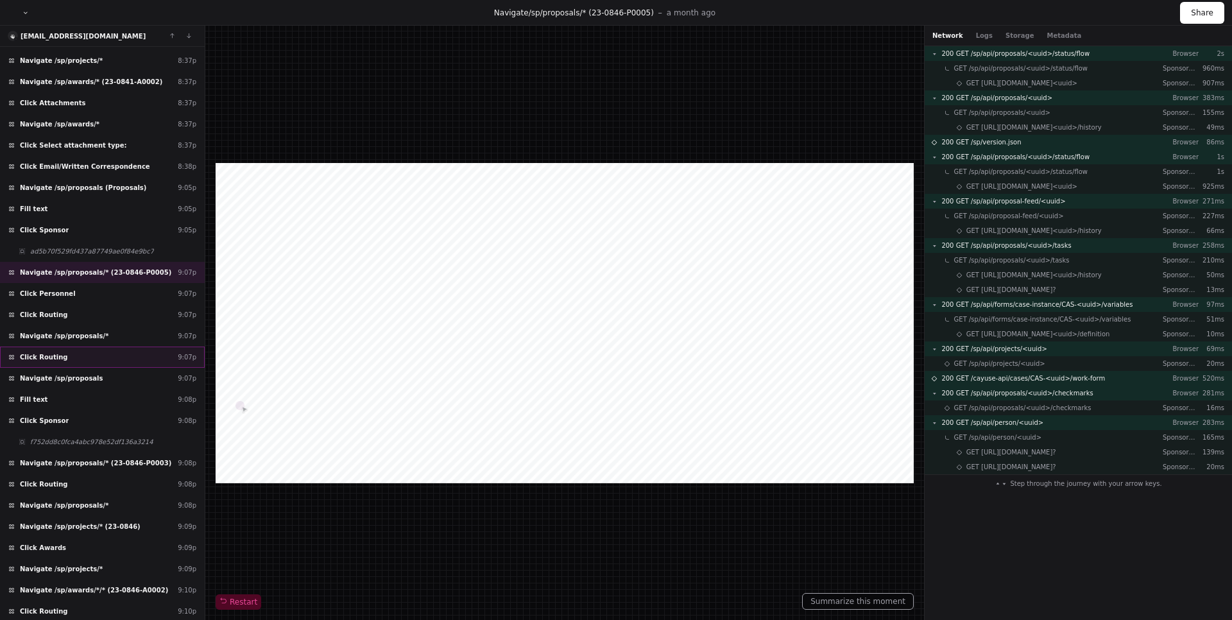
scroll to position [539, 0]
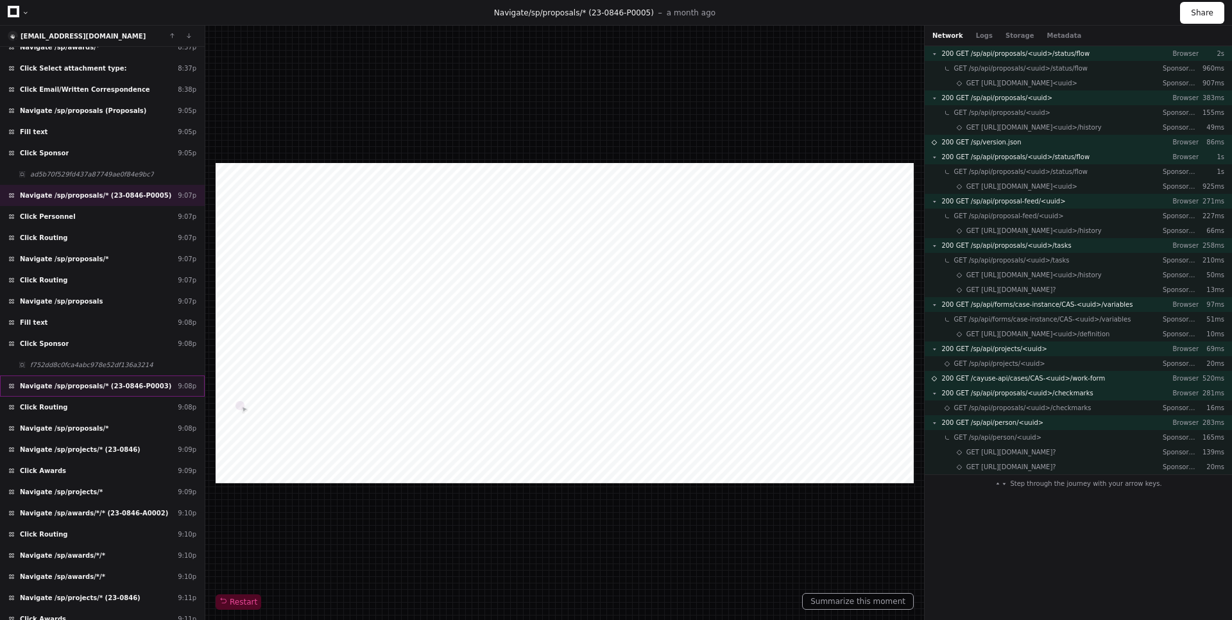
click at [88, 379] on div "Navigate /sp/proposals/* (23-0846-P0003) 9:08p" at bounding box center [102, 385] width 205 height 21
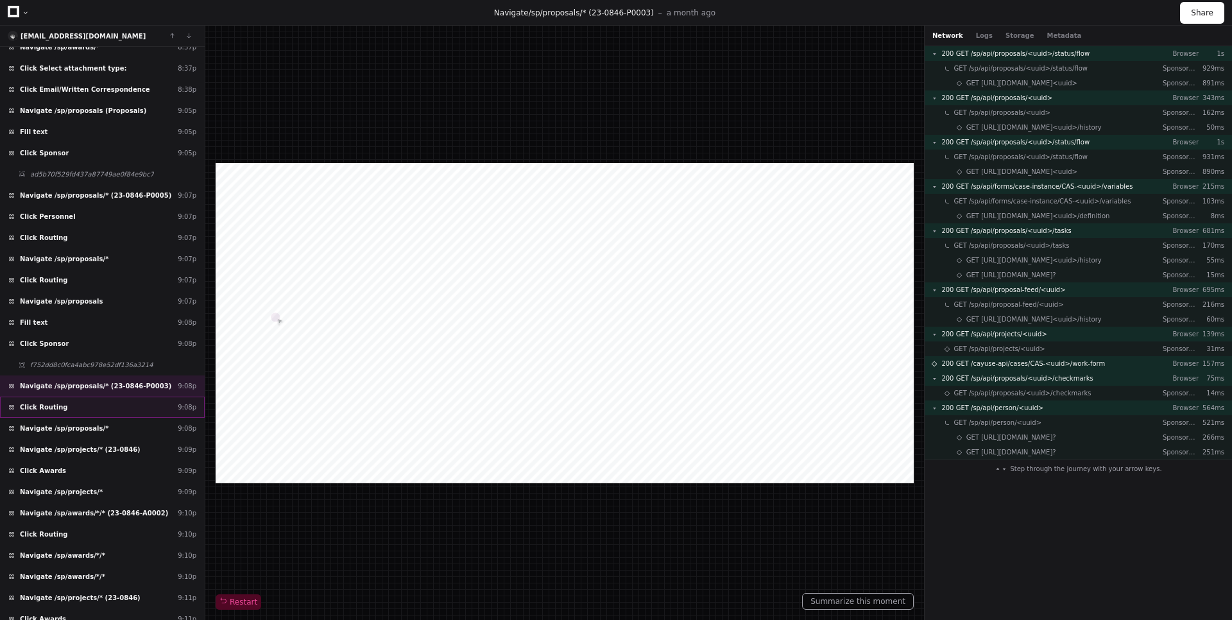
click at [110, 405] on div "Click Routing 9:08p" at bounding box center [102, 407] width 205 height 21
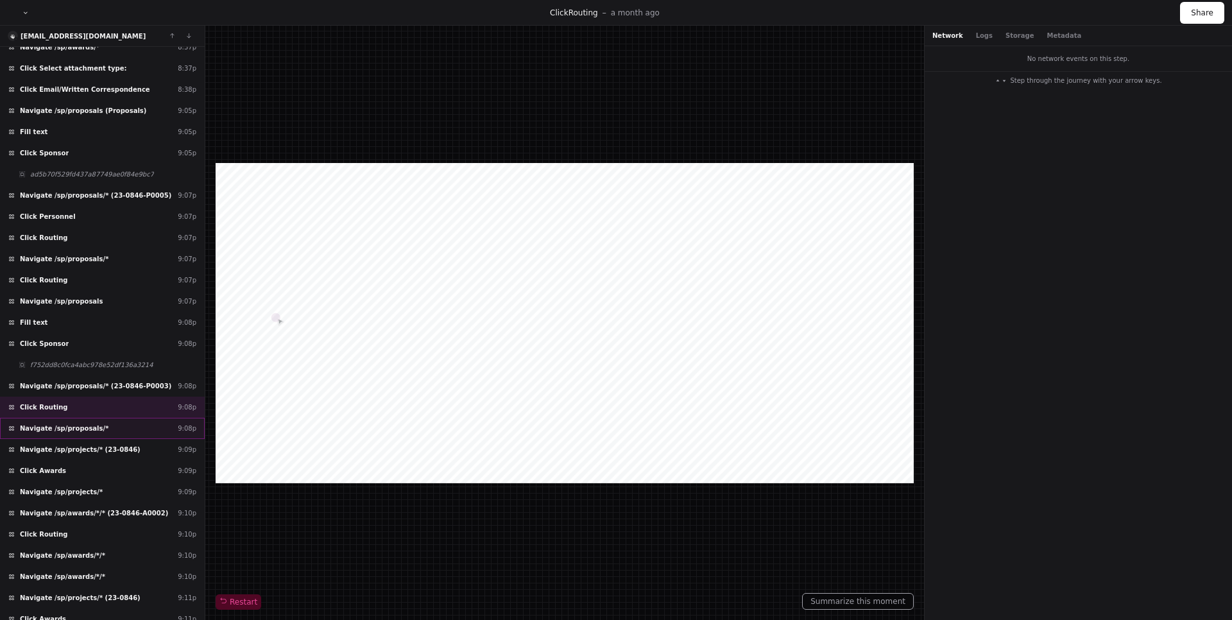
scroll to position [616, 0]
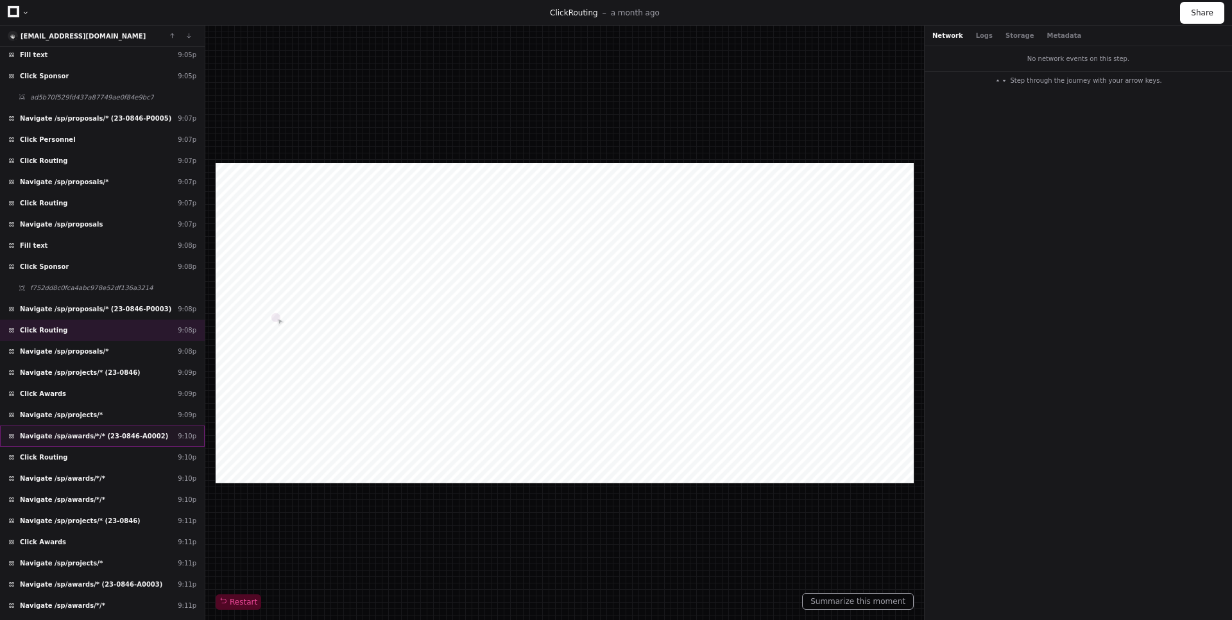
click at [130, 439] on span "Navigate /sp/awards/*/* (23-0846-A0002)" at bounding box center [94, 436] width 148 height 10
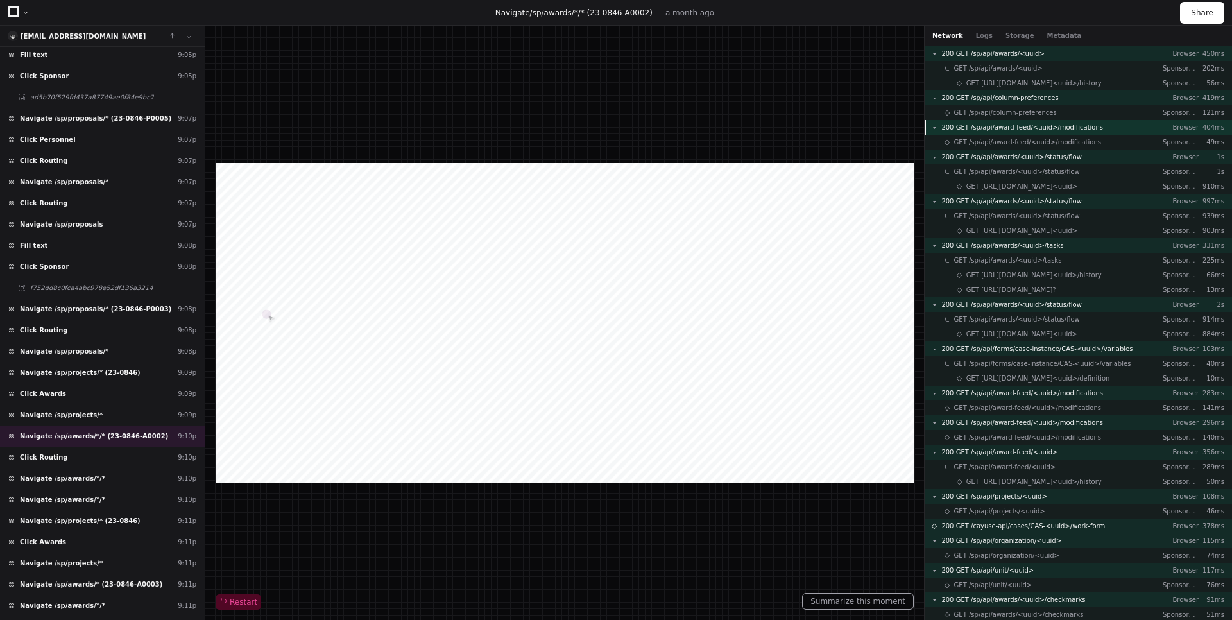
click at [1062, 128] on span "200 GET /sp/api/award-feed/<uuid>/modifications" at bounding box center [1023, 128] width 162 height 10
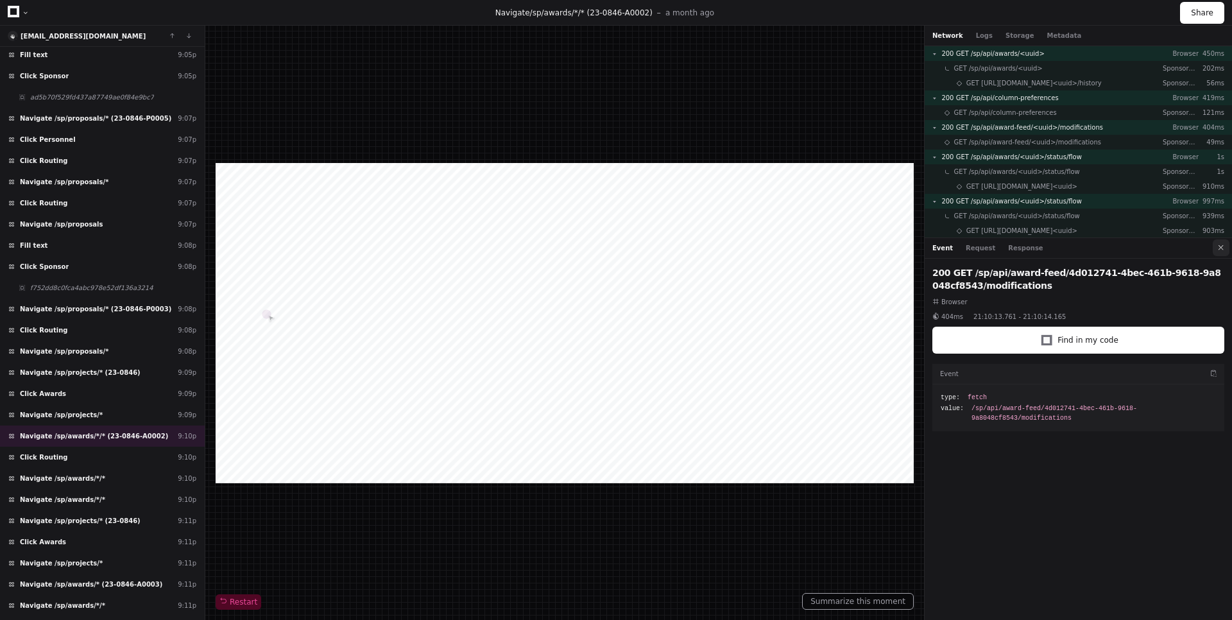
click at [1229, 245] on button at bounding box center [1221, 247] width 17 height 17
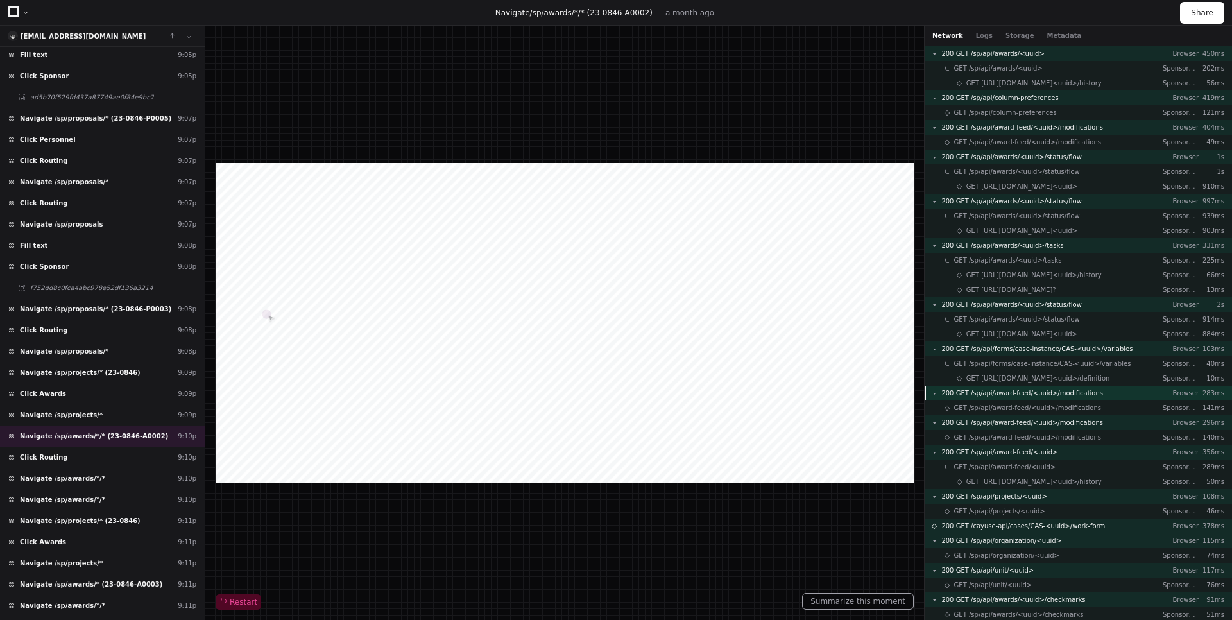
click at [1065, 395] on span "200 GET /sp/api/award-feed/<uuid>/modifications" at bounding box center [1023, 393] width 162 height 10
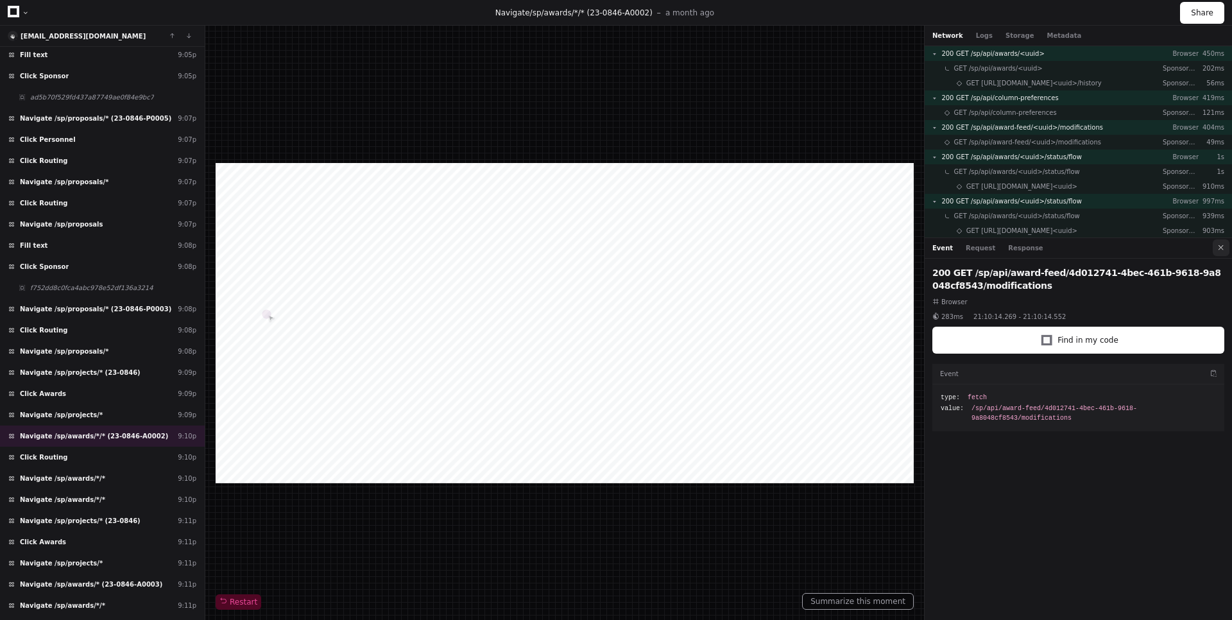
click at [1228, 245] on button at bounding box center [1221, 247] width 17 height 17
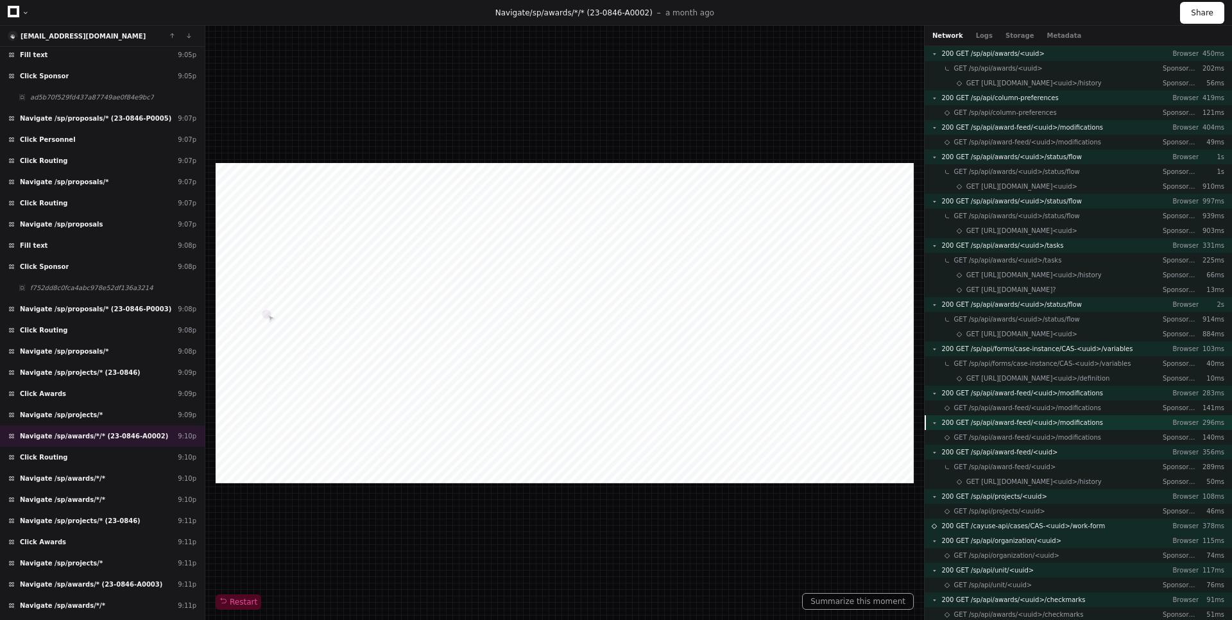
click at [1057, 418] on span "200 GET /sp/api/award-feed/<uuid>/modifications" at bounding box center [1023, 423] width 162 height 10
